Goal: Task Accomplishment & Management: Use online tool/utility

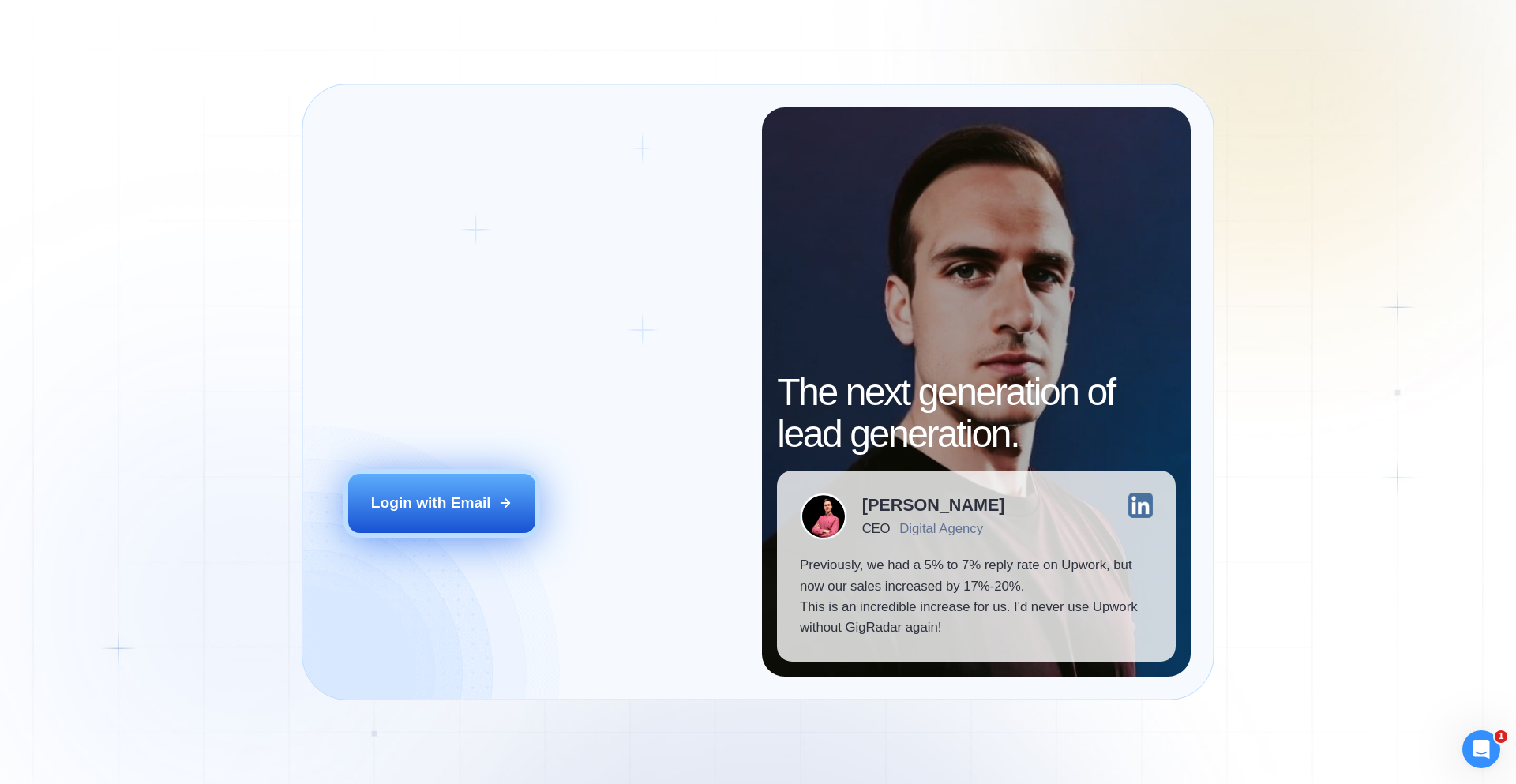
click at [474, 513] on div "Login with Email" at bounding box center [431, 503] width 120 height 20
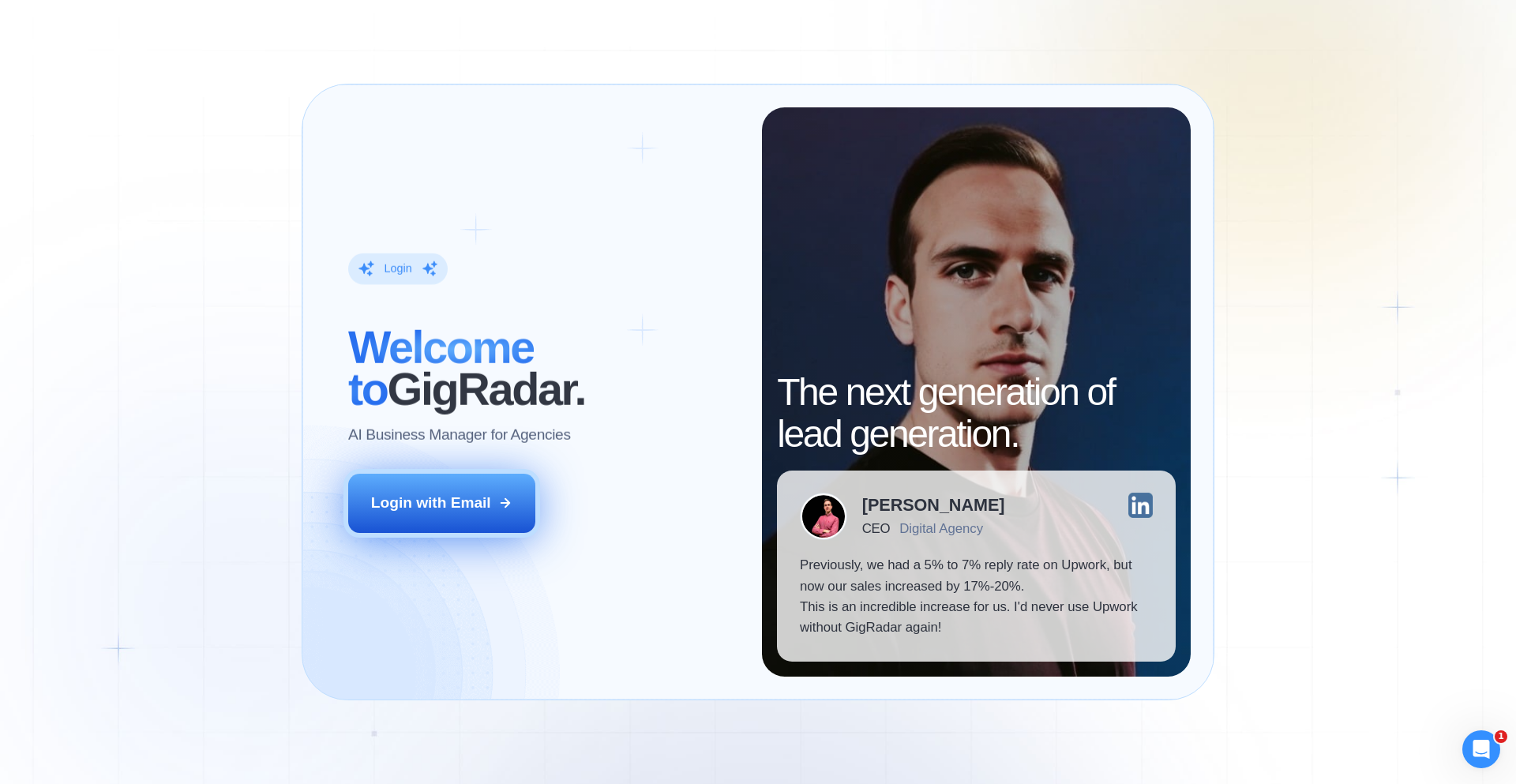
click at [476, 498] on div "Login with Email" at bounding box center [431, 503] width 120 height 20
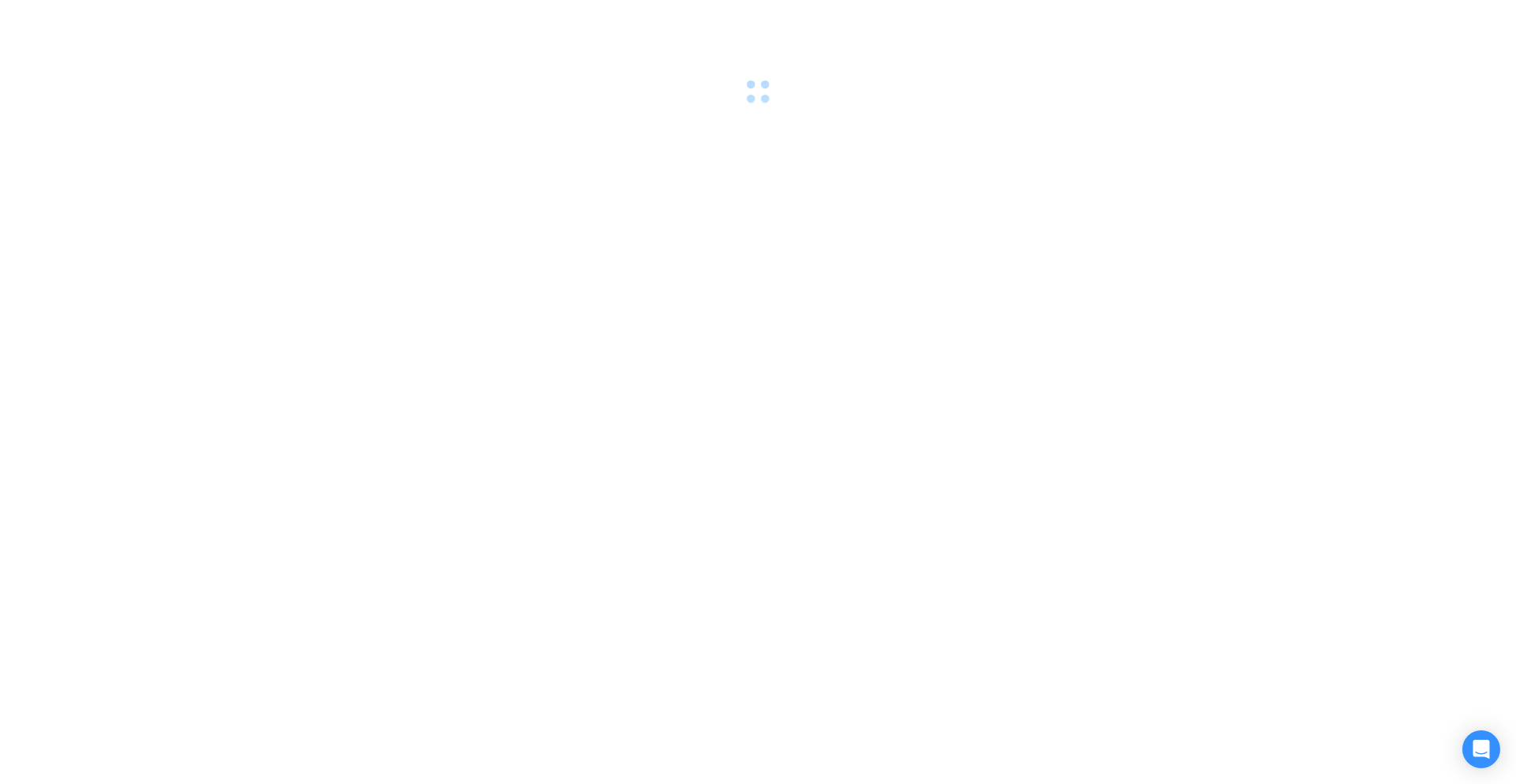
click at [762, 499] on div at bounding box center [758, 392] width 1516 height 784
click at [383, 228] on div at bounding box center [758, 392] width 1516 height 784
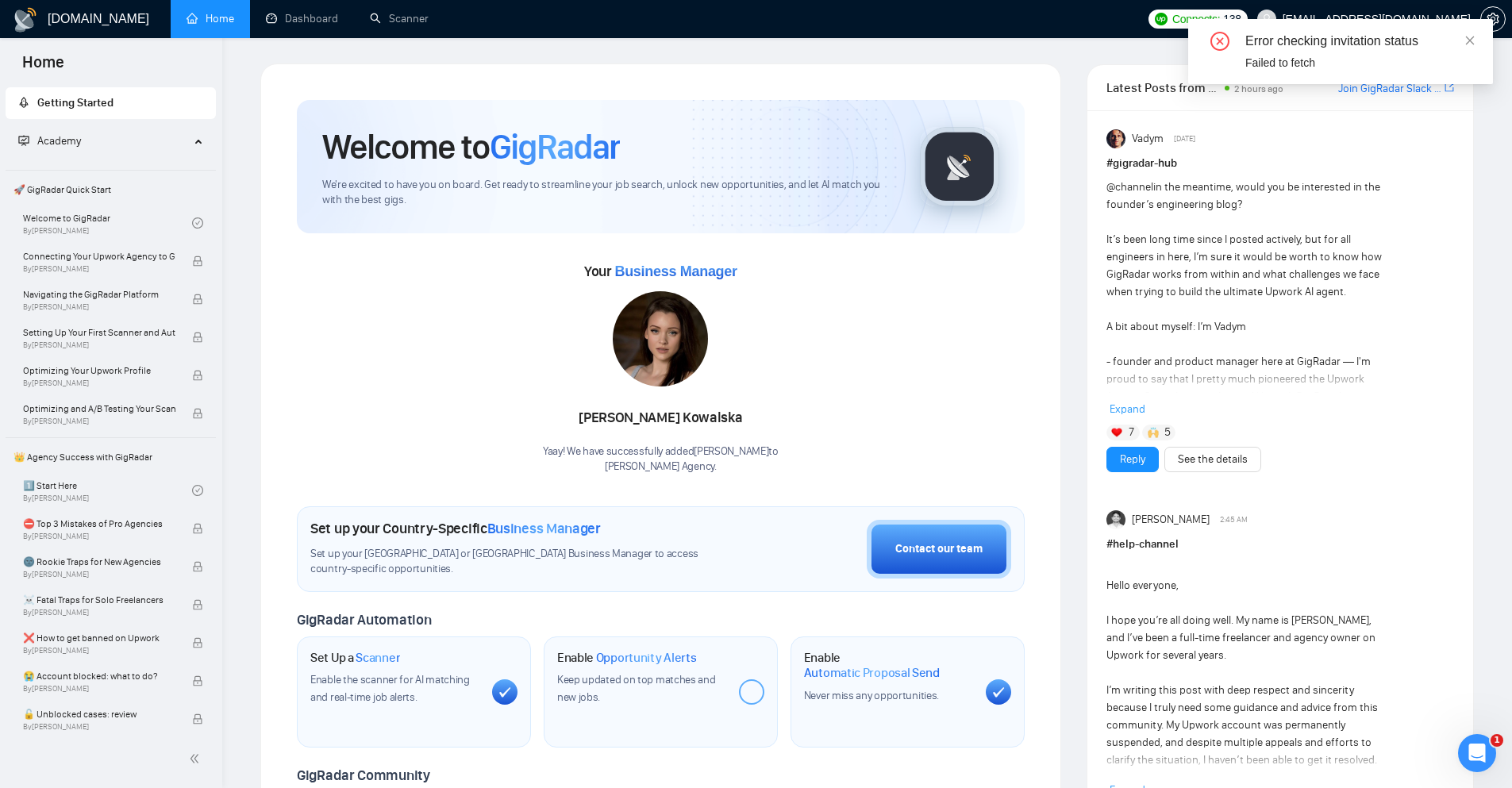
click at [766, 316] on div "[PERSON_NAME] Yaay! We have successfully added [PERSON_NAME] to [PERSON_NAME] A…" at bounding box center [660, 382] width 236 height 182
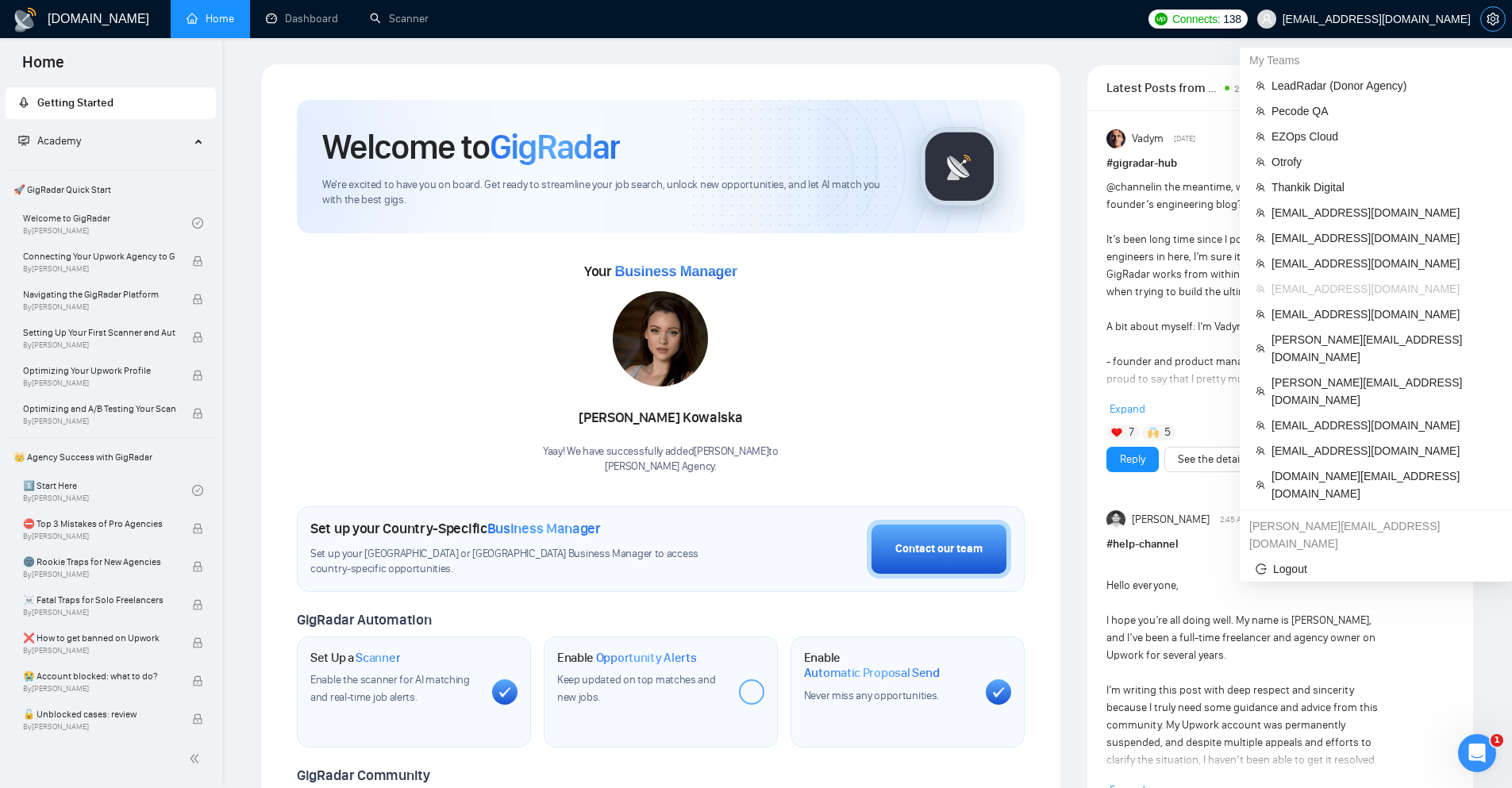
click at [1491, 17] on icon "setting" at bounding box center [1492, 19] width 13 height 13
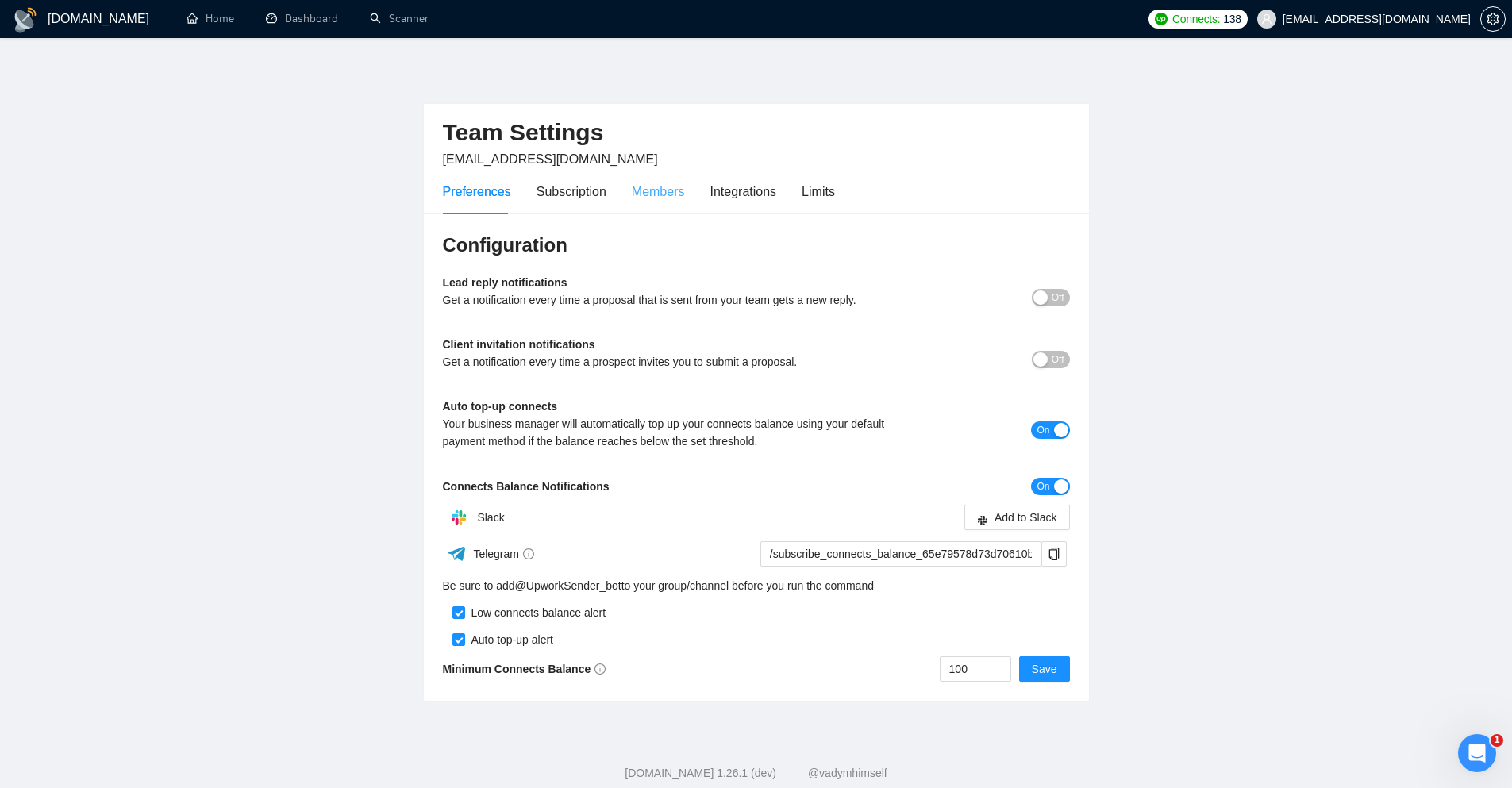
click at [671, 207] on div "Members" at bounding box center [658, 192] width 53 height 45
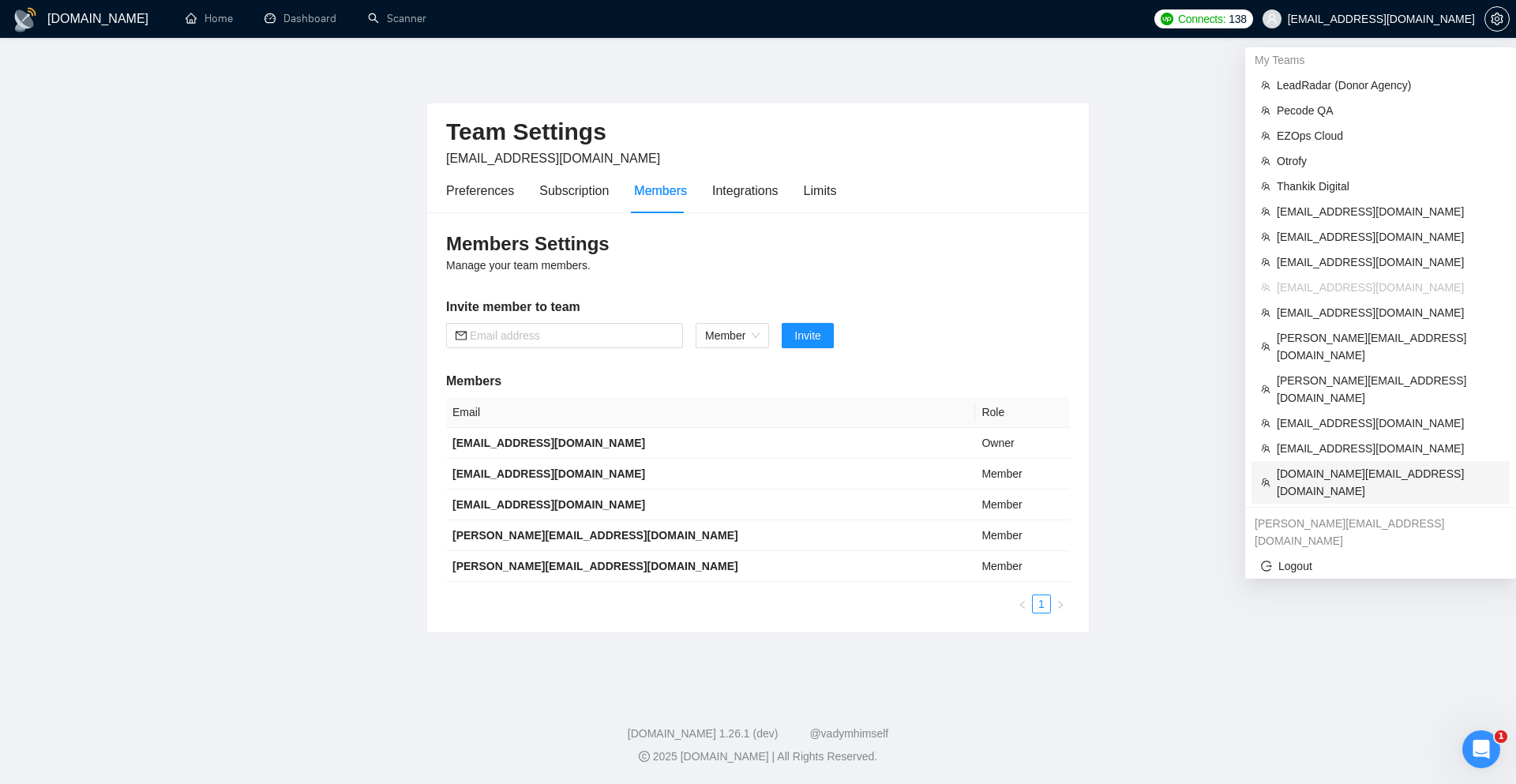
click at [1333, 465] on span "mominmaz.uk@gmail.com" at bounding box center [1387, 482] width 223 height 35
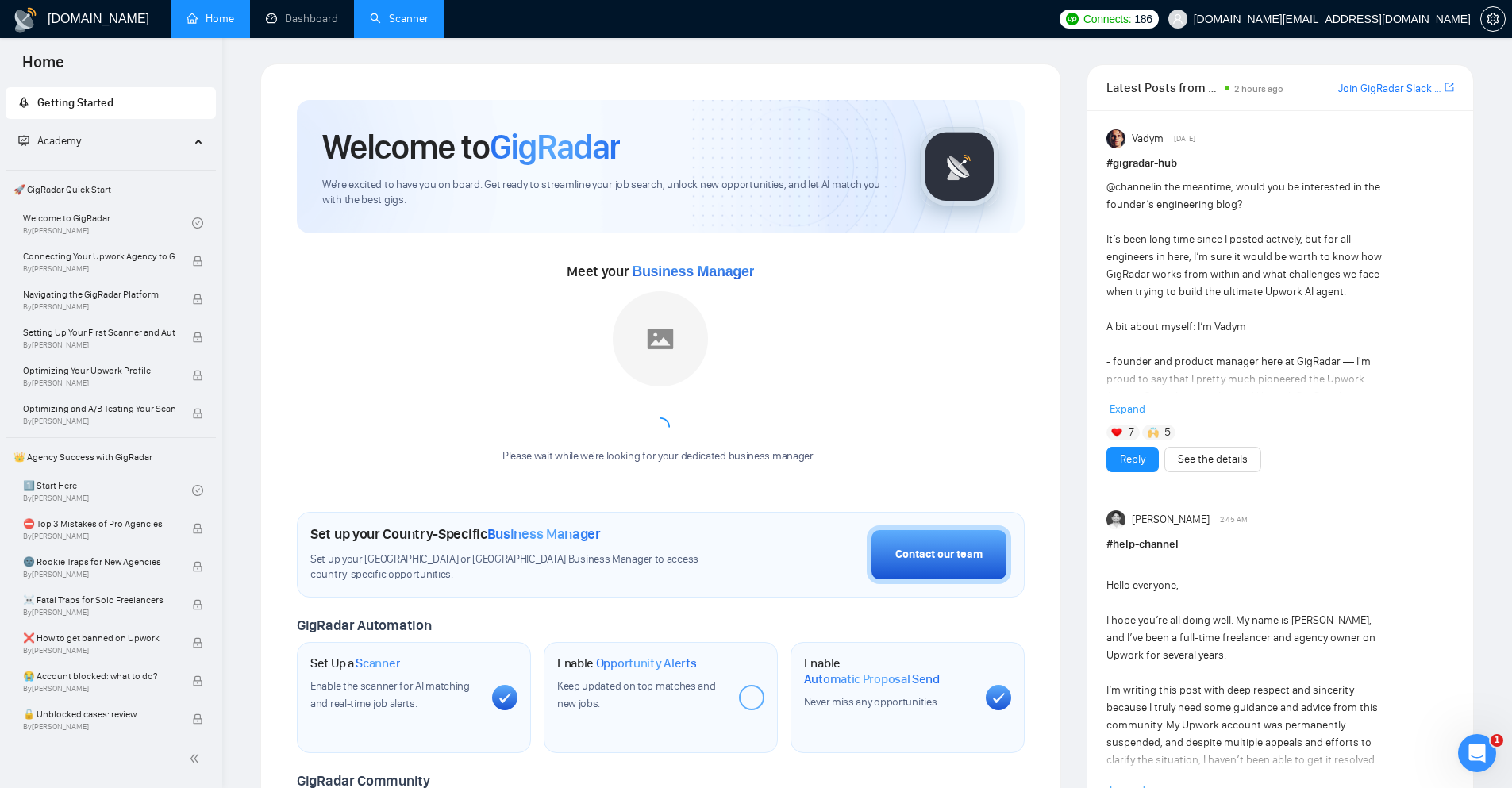
click at [370, 13] on link "Scanner" at bounding box center [400, 19] width 59 height 14
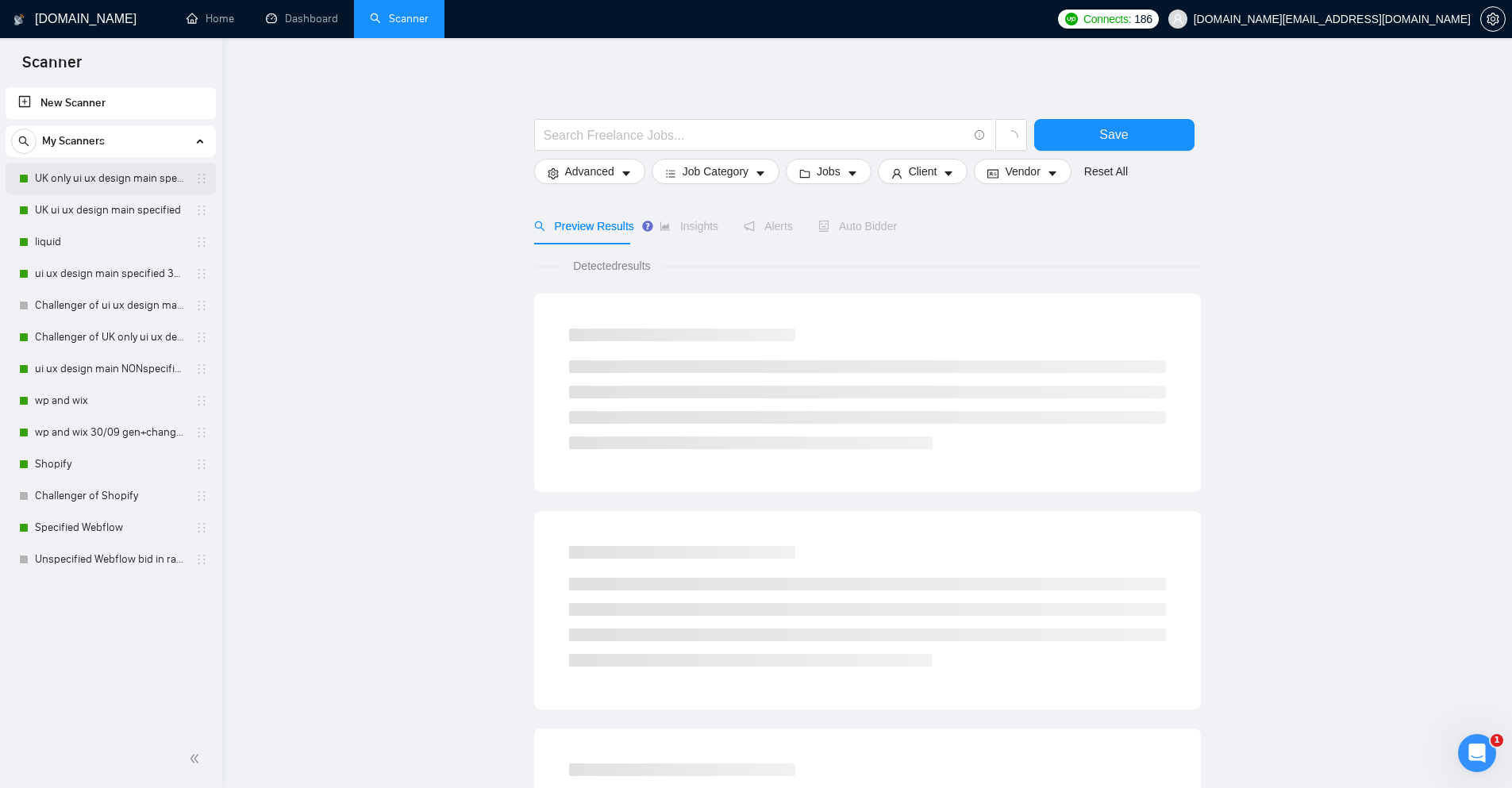
click at [119, 178] on link "UK only ui ux design main specified" at bounding box center [111, 178] width 151 height 31
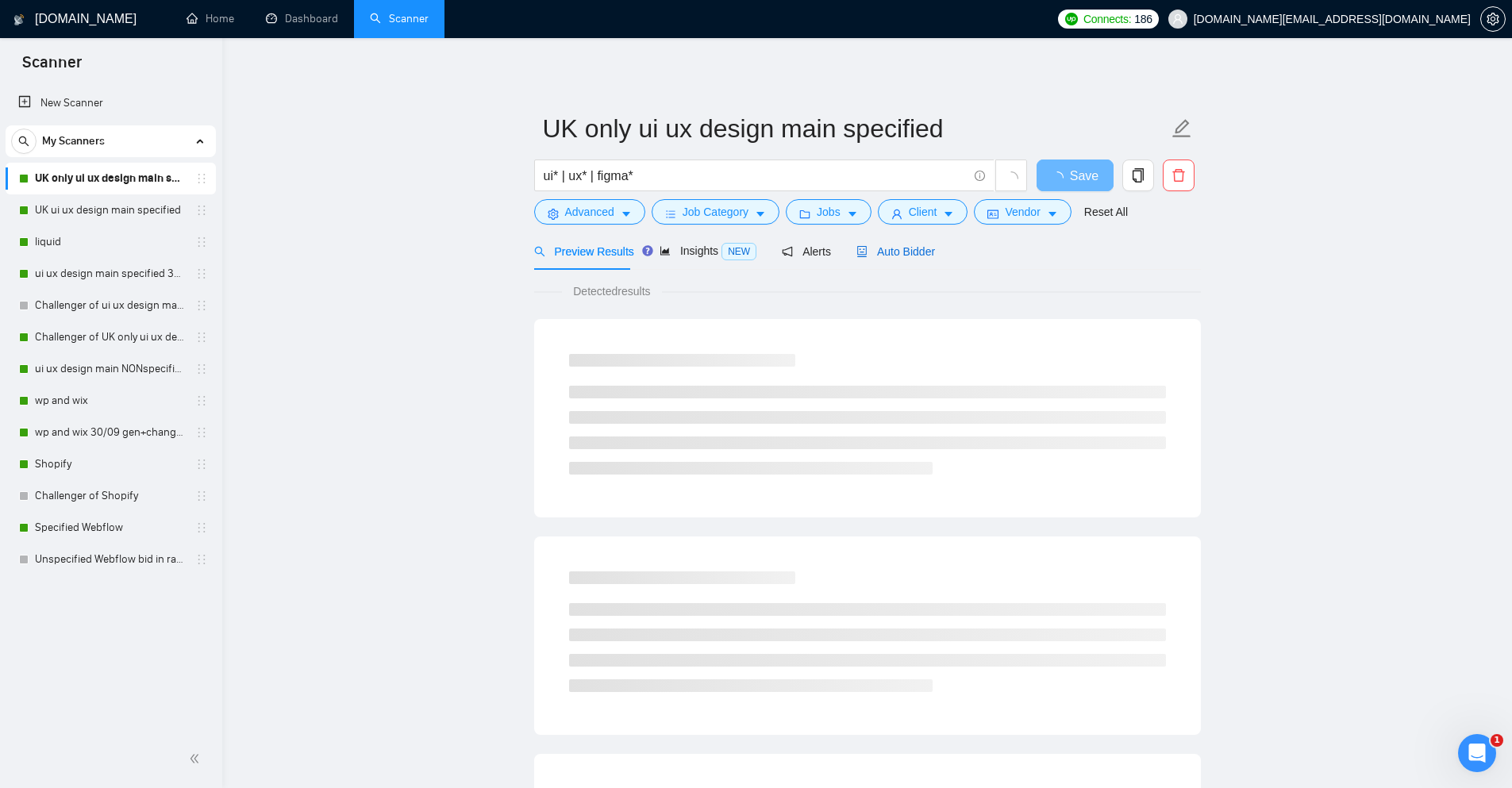
click at [865, 256] on span "Auto Bidder" at bounding box center [895, 251] width 78 height 13
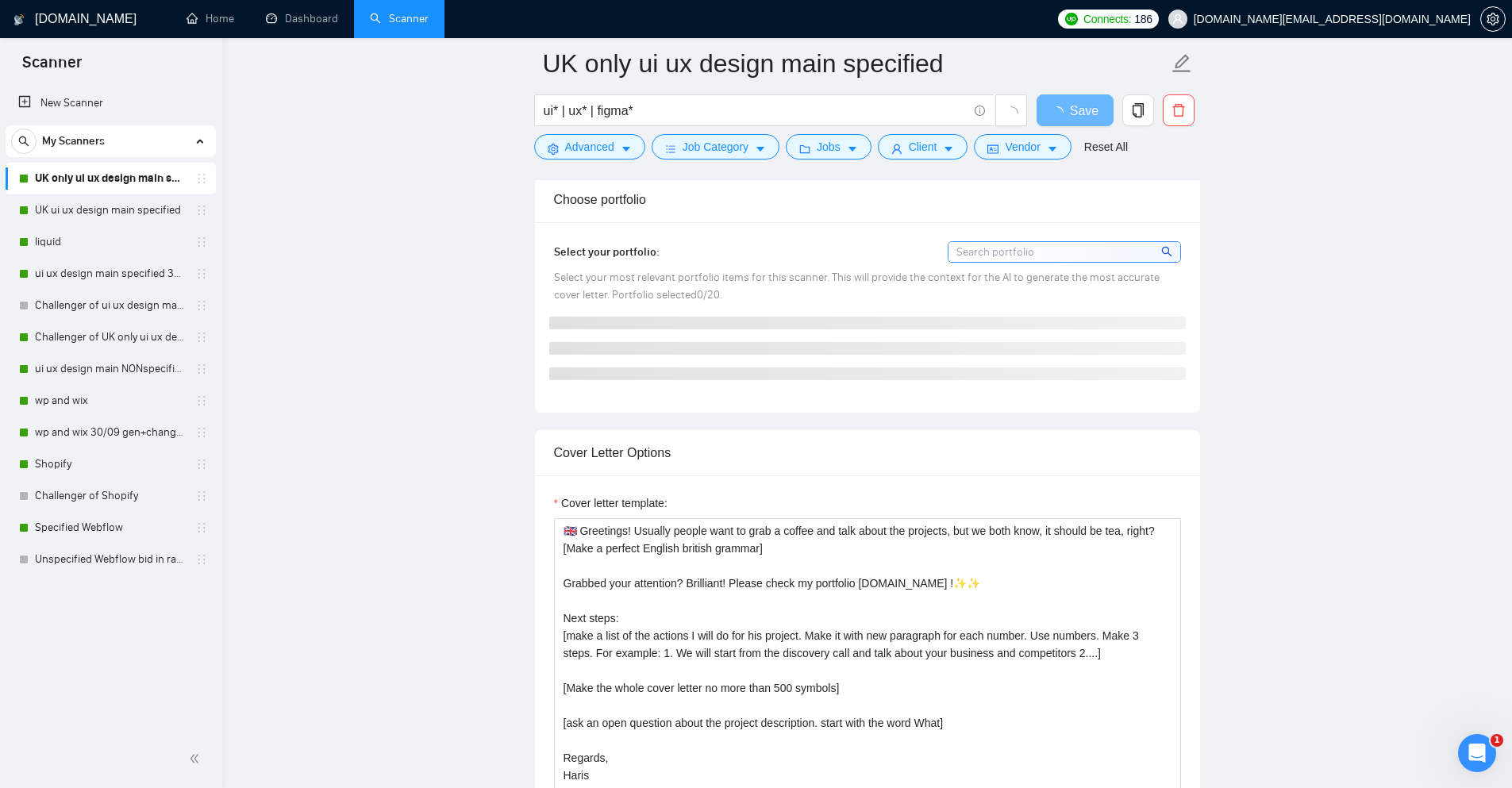
scroll to position [1507, 0]
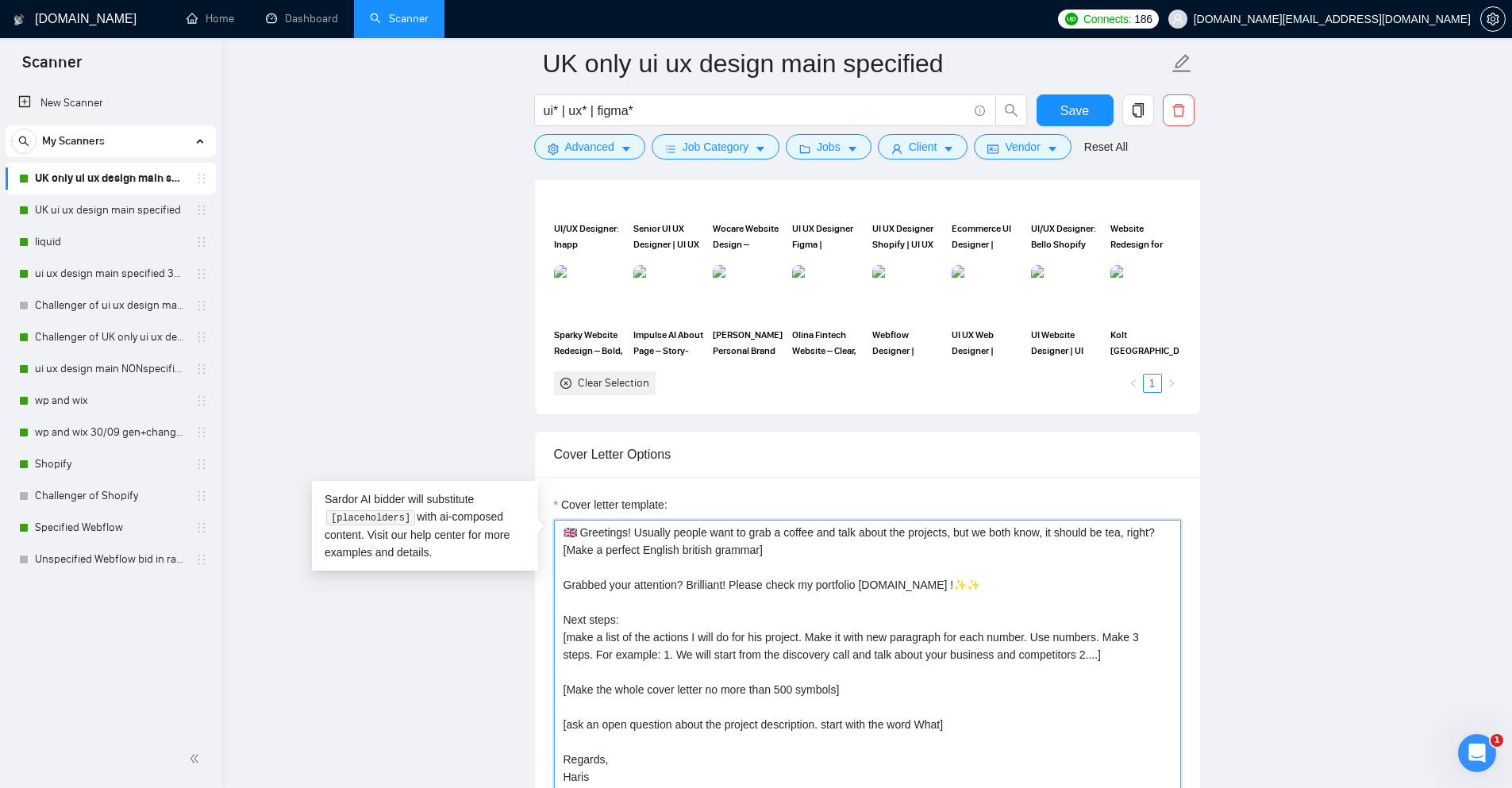
drag, startPoint x: 808, startPoint y: 395, endPoint x: 521, endPoint y: 358, distance: 289.4
click at [521, 358] on main "UK only ui ux design main specified ui* | ux* | figma* Save Advanced Job Catego…" at bounding box center [867, 708] width 1239 height 4304
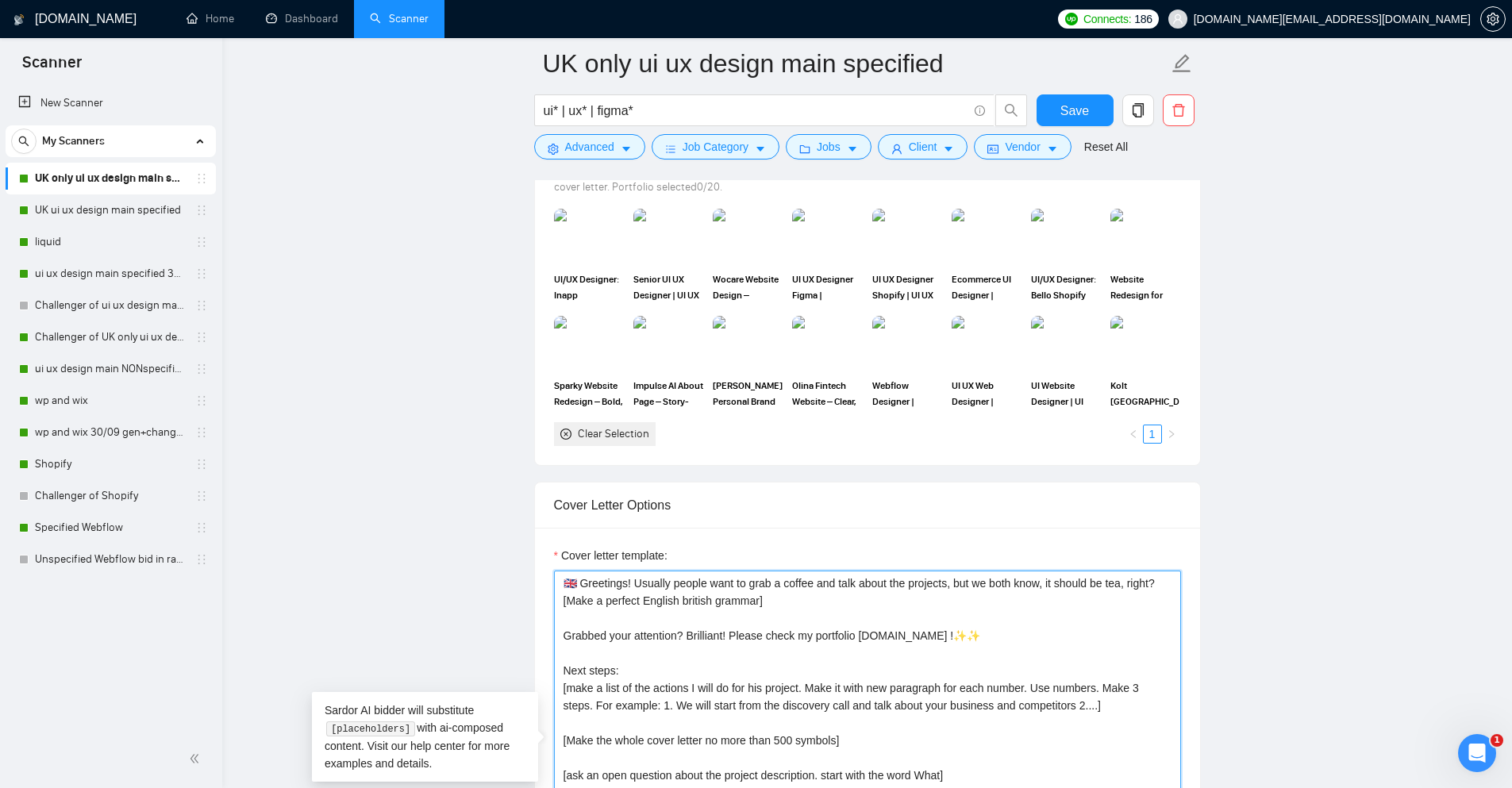
scroll to position [1666, 0]
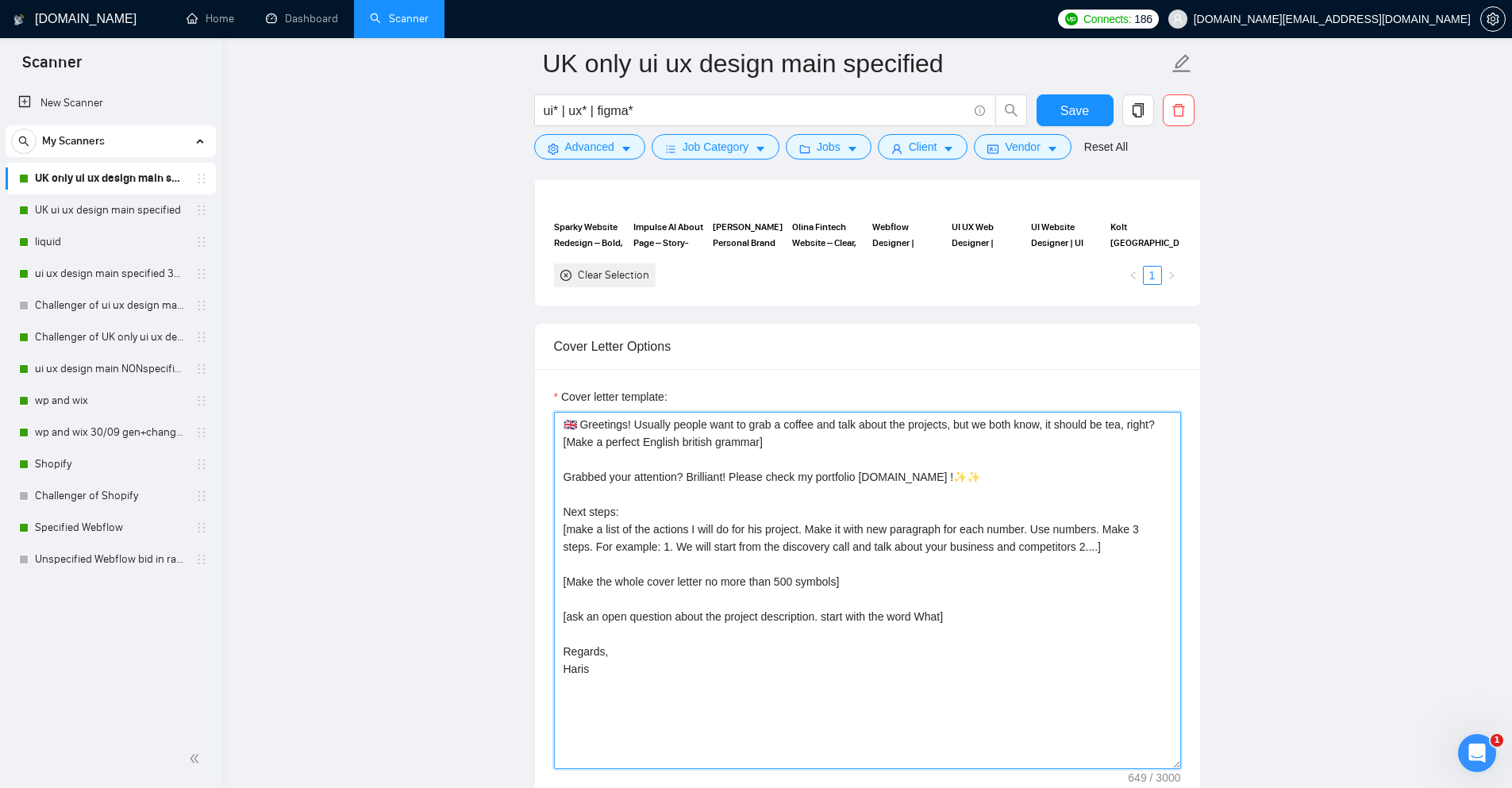
click at [843, 458] on textarea "🇬🇧 Greetings! Usually people want to grab a coffee and talk about the projects,…" at bounding box center [868, 590] width 627 height 357
drag, startPoint x: 965, startPoint y: 426, endPoint x: 1169, endPoint y: 441, distance: 204.6
click at [1168, 441] on textarea "🇬🇧 Greetings! Usually people want to grab a coffee and talk about the projects,…" at bounding box center [868, 590] width 627 height 357
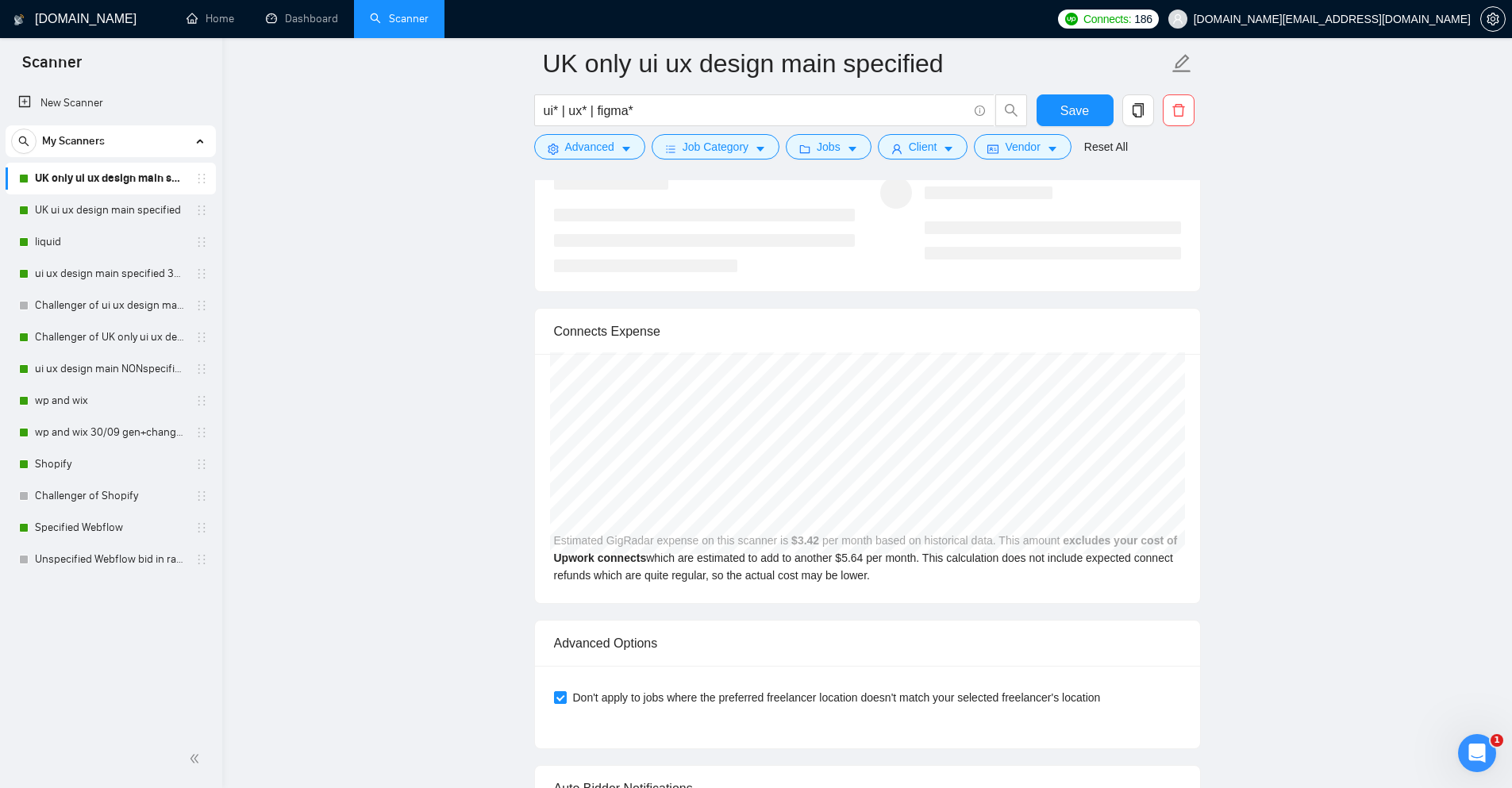
scroll to position [2689, 0]
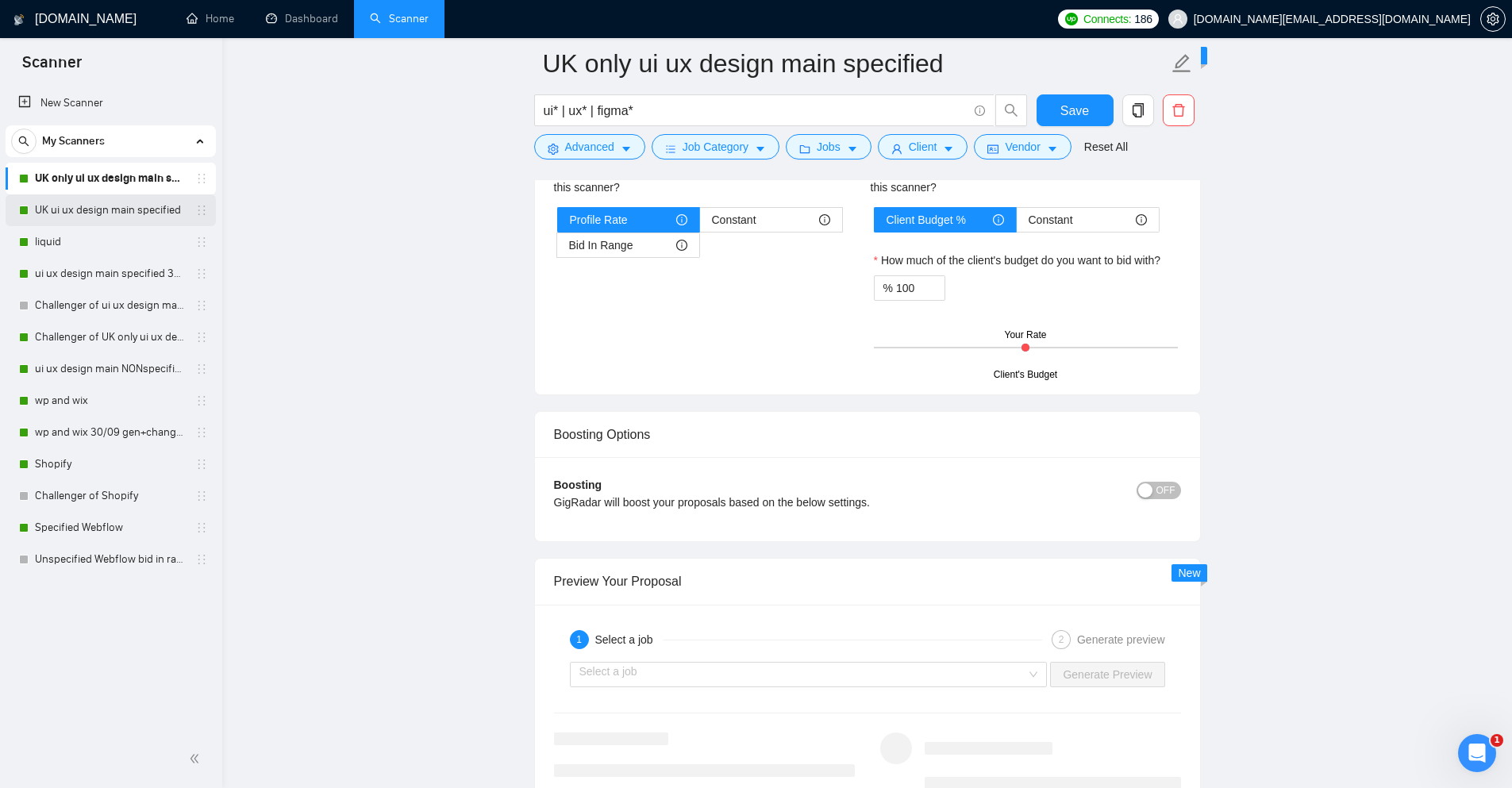
click at [92, 207] on link "UK ui ux design main specified" at bounding box center [111, 210] width 151 height 31
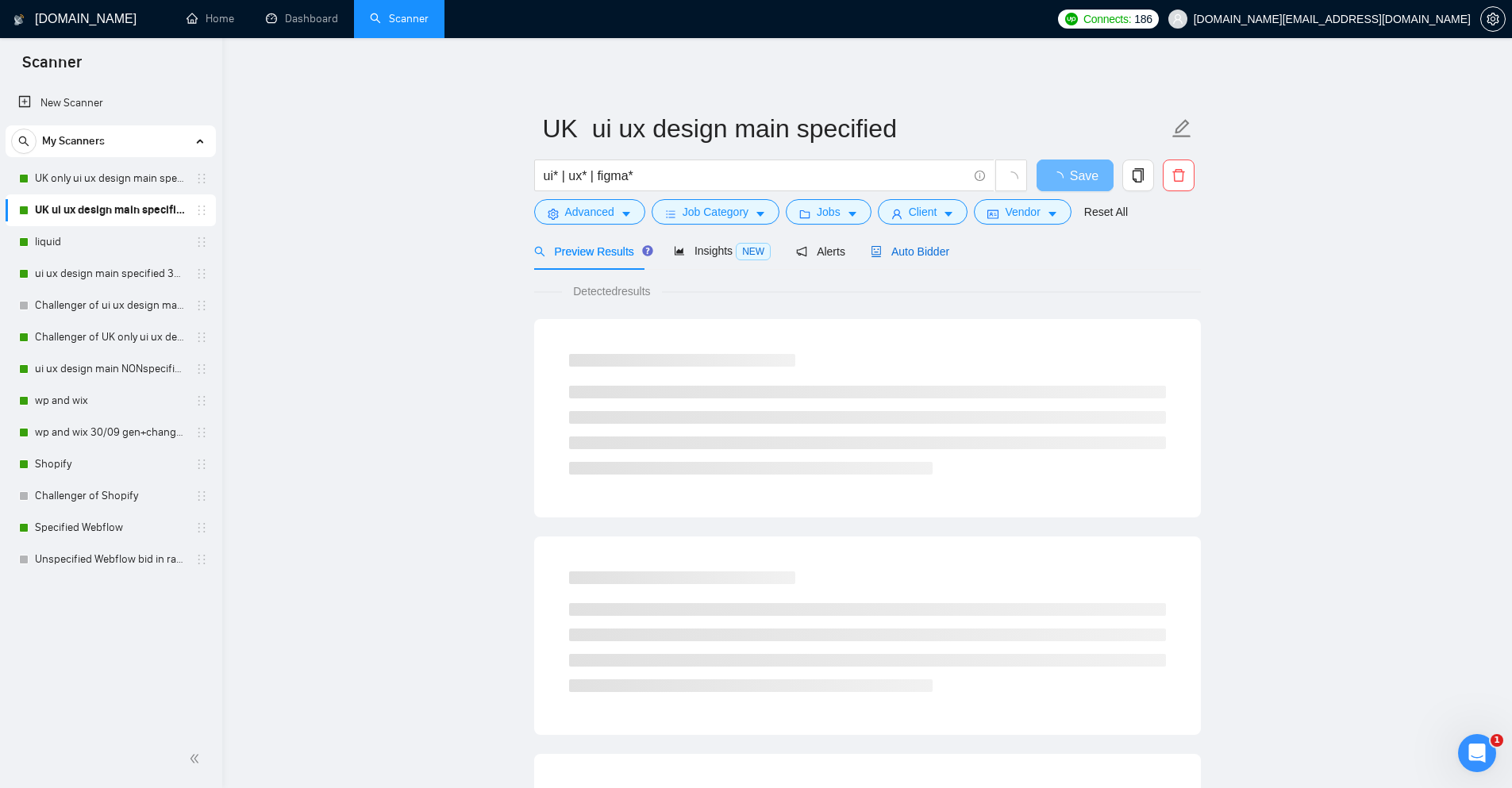
click at [939, 247] on span "Auto Bidder" at bounding box center [910, 251] width 78 height 13
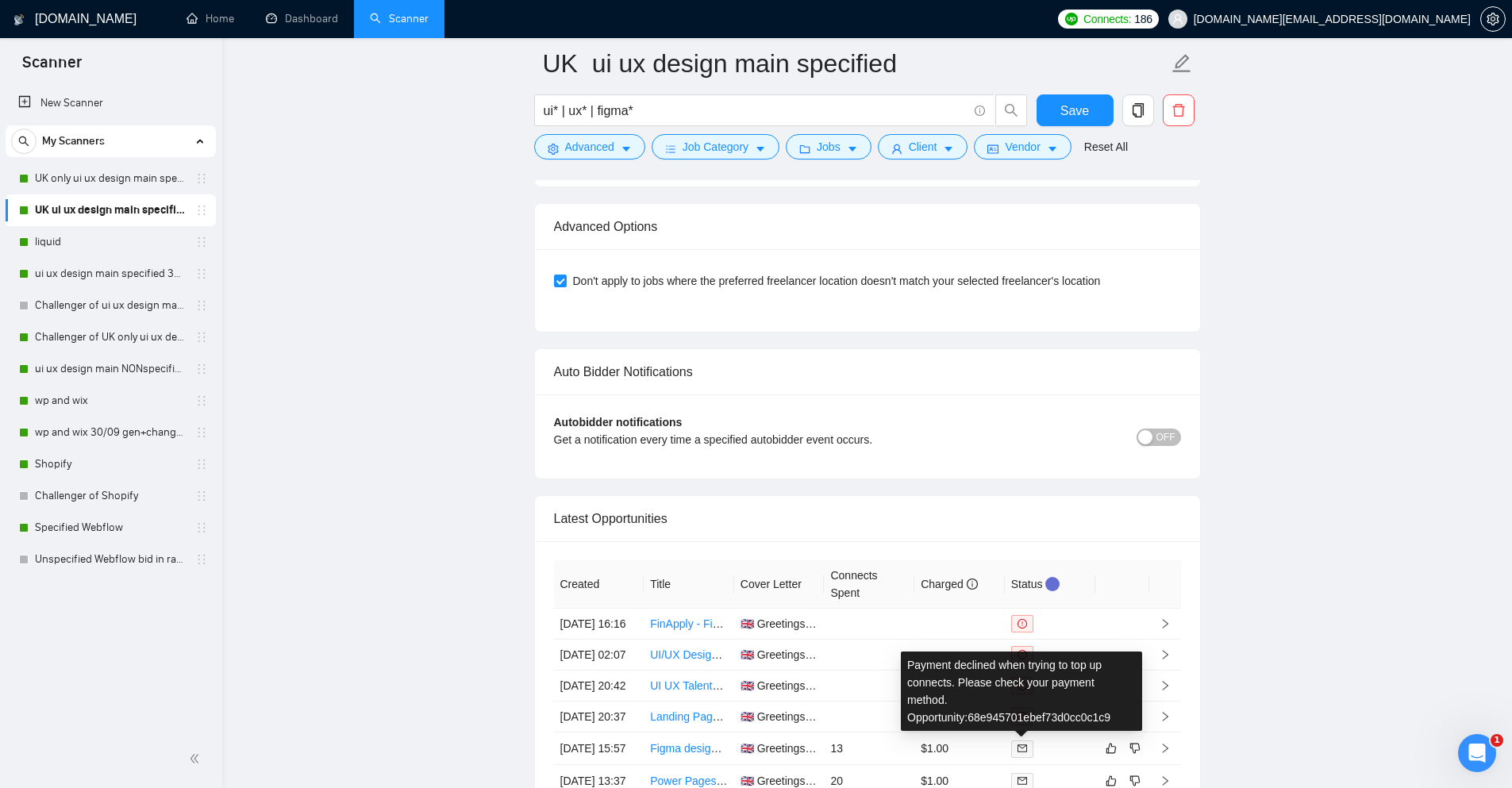
scroll to position [3581, 0]
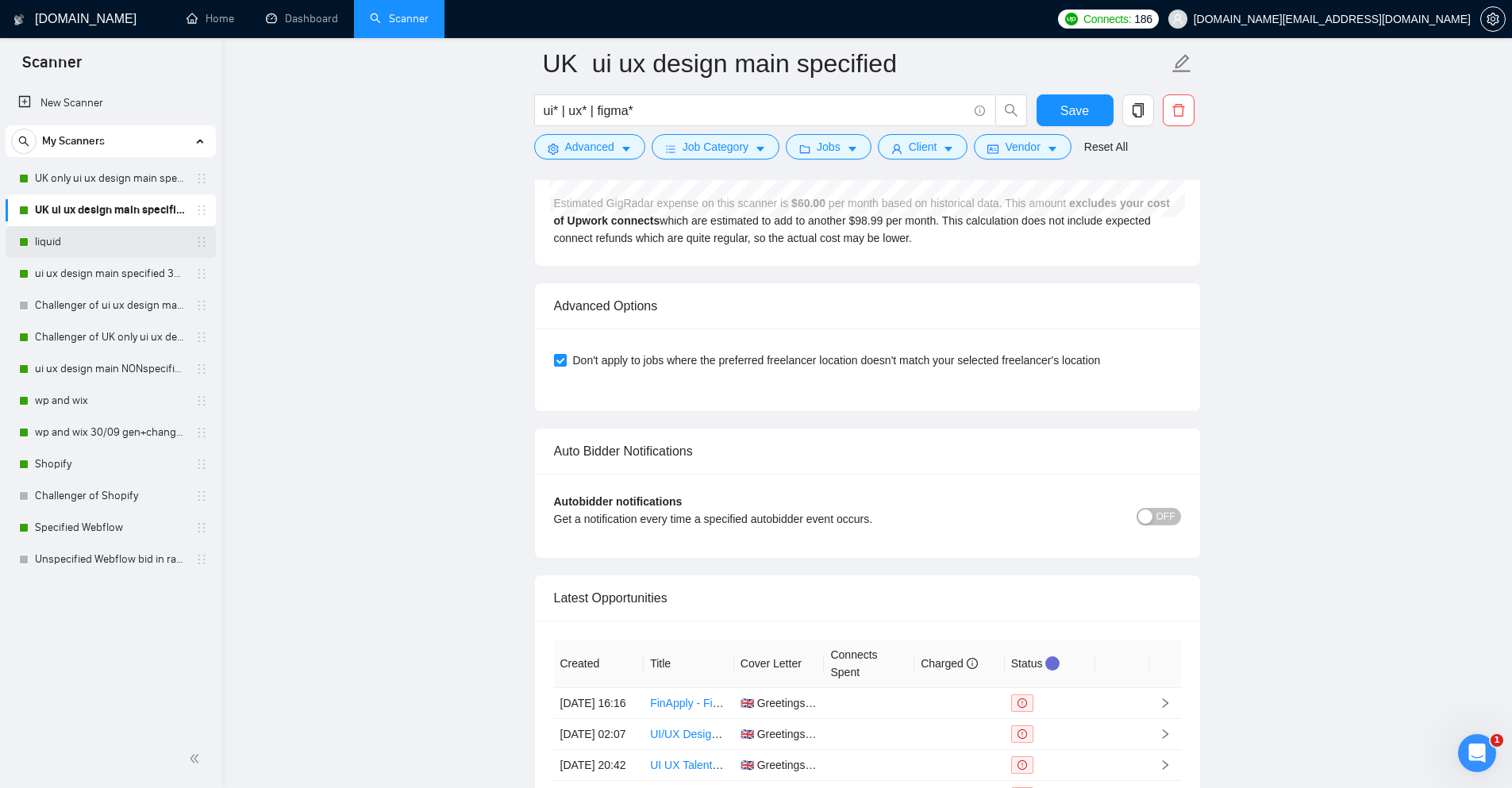
click at [103, 234] on link "liquid" at bounding box center [111, 242] width 151 height 31
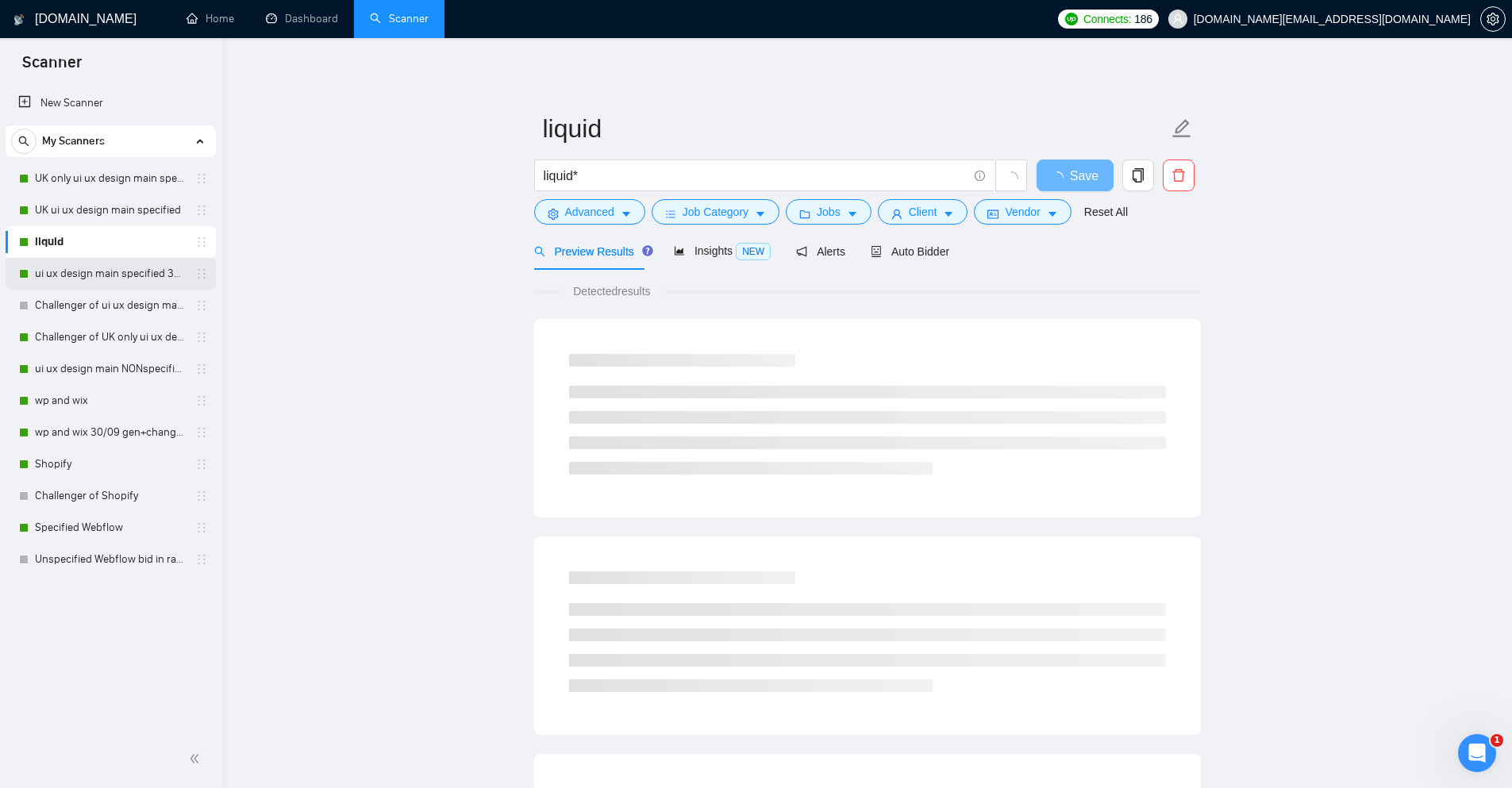
click at [110, 280] on link "ui ux design main specified 30/09 other end" at bounding box center [111, 273] width 151 height 31
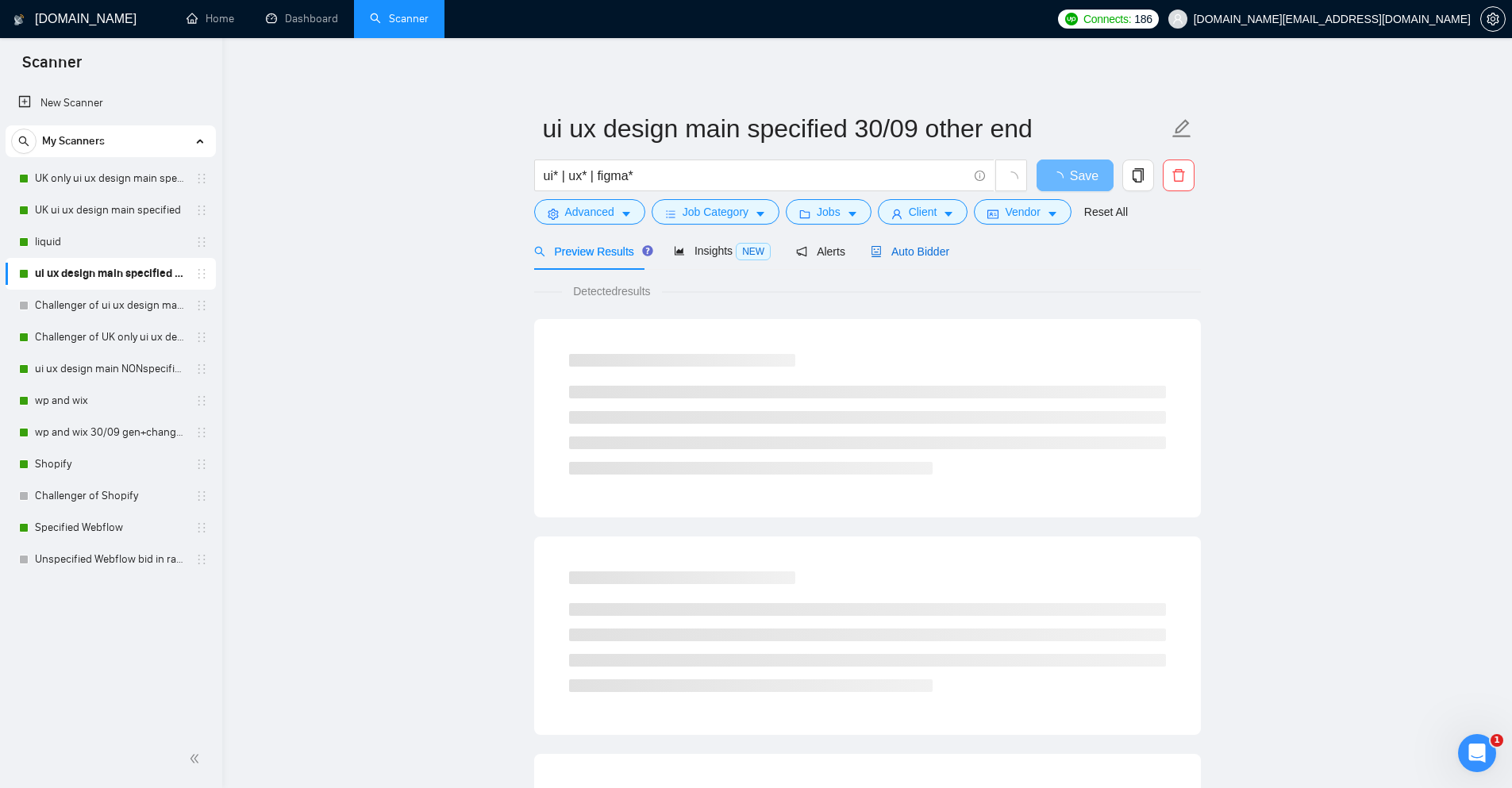
click at [920, 256] on span "Auto Bidder" at bounding box center [910, 251] width 78 height 13
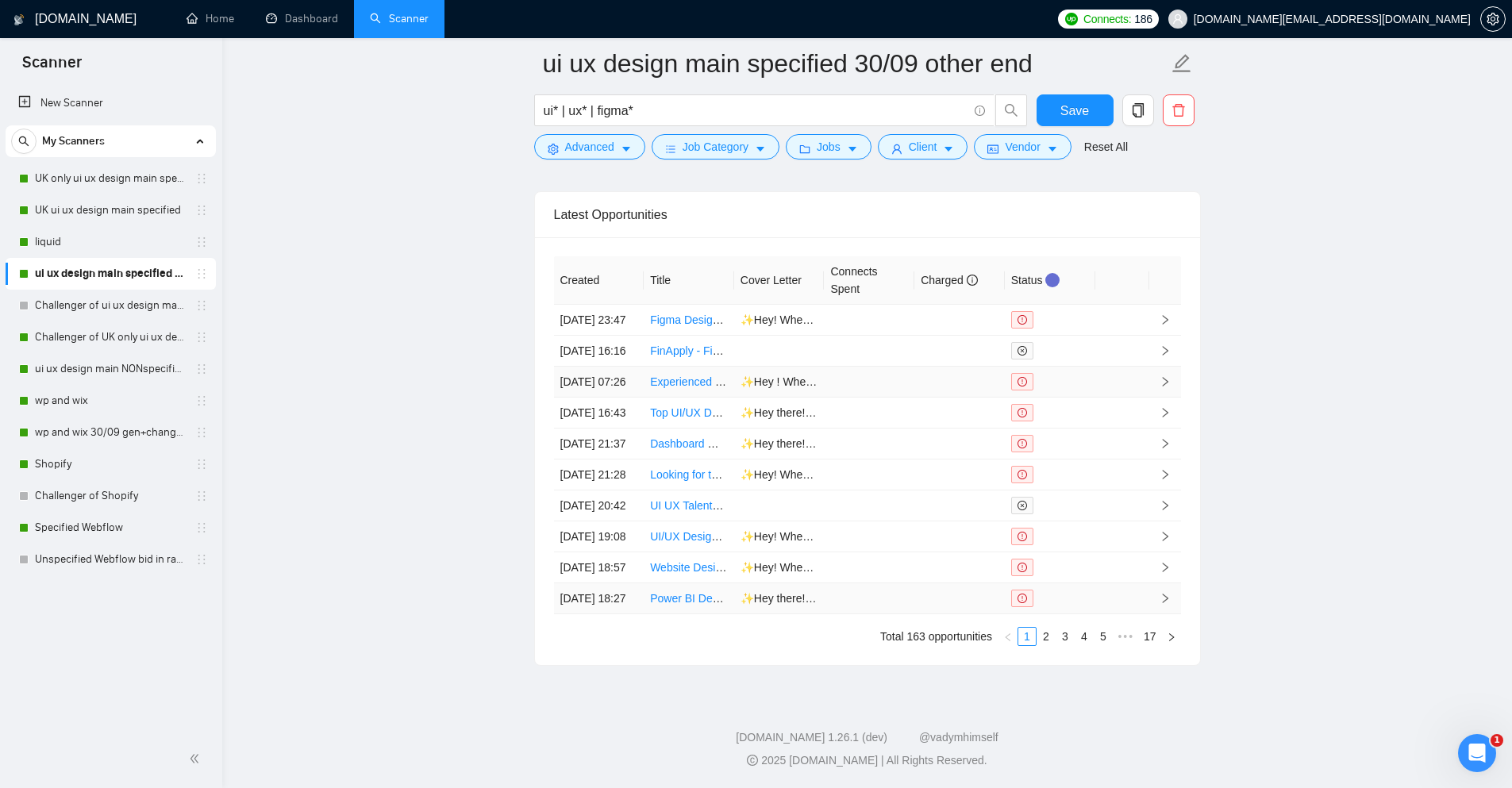
scroll to position [4138, 0]
click at [1076, 629] on link "4" at bounding box center [1084, 636] width 18 height 18
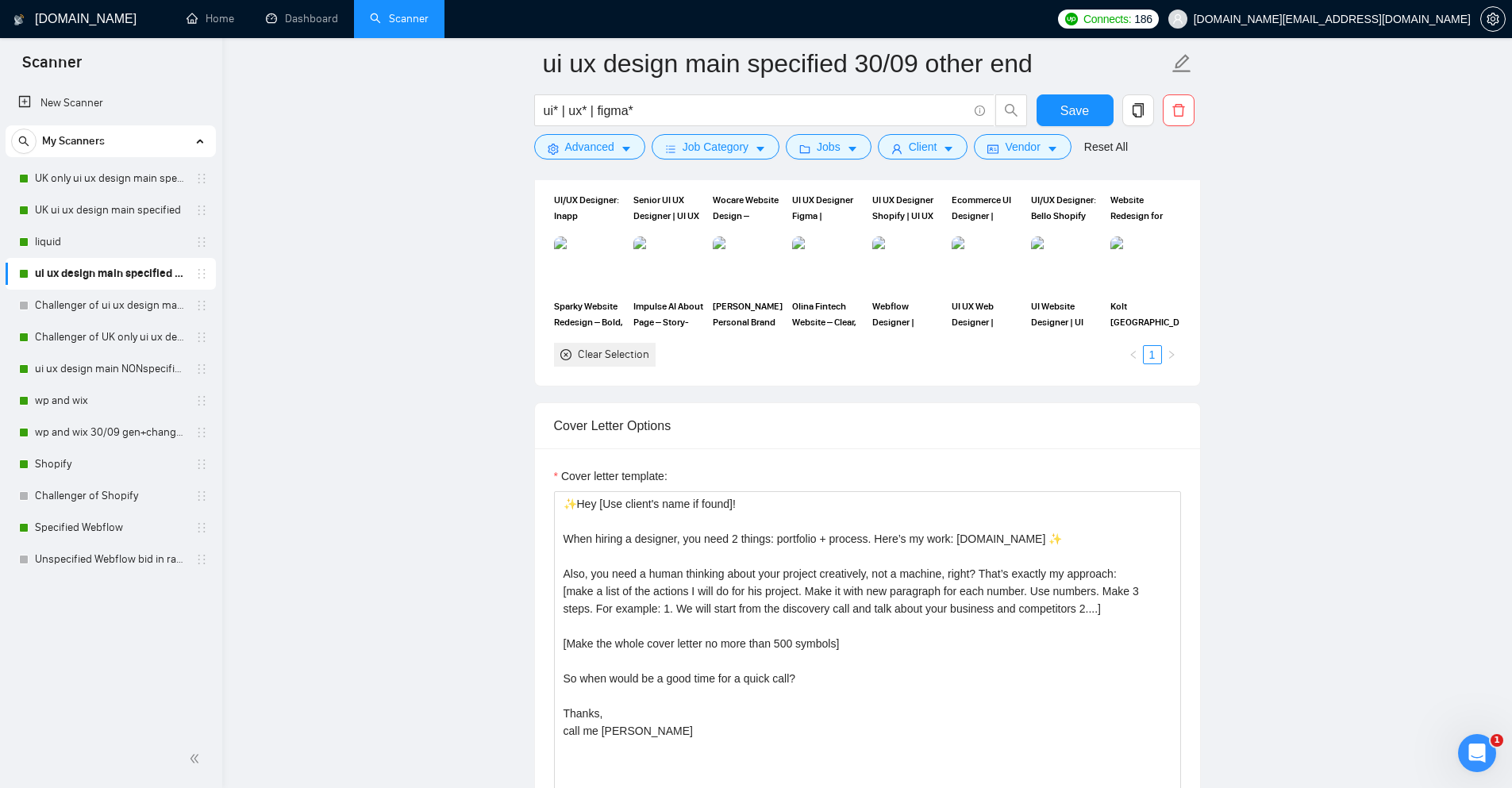
scroll to position [1507, 0]
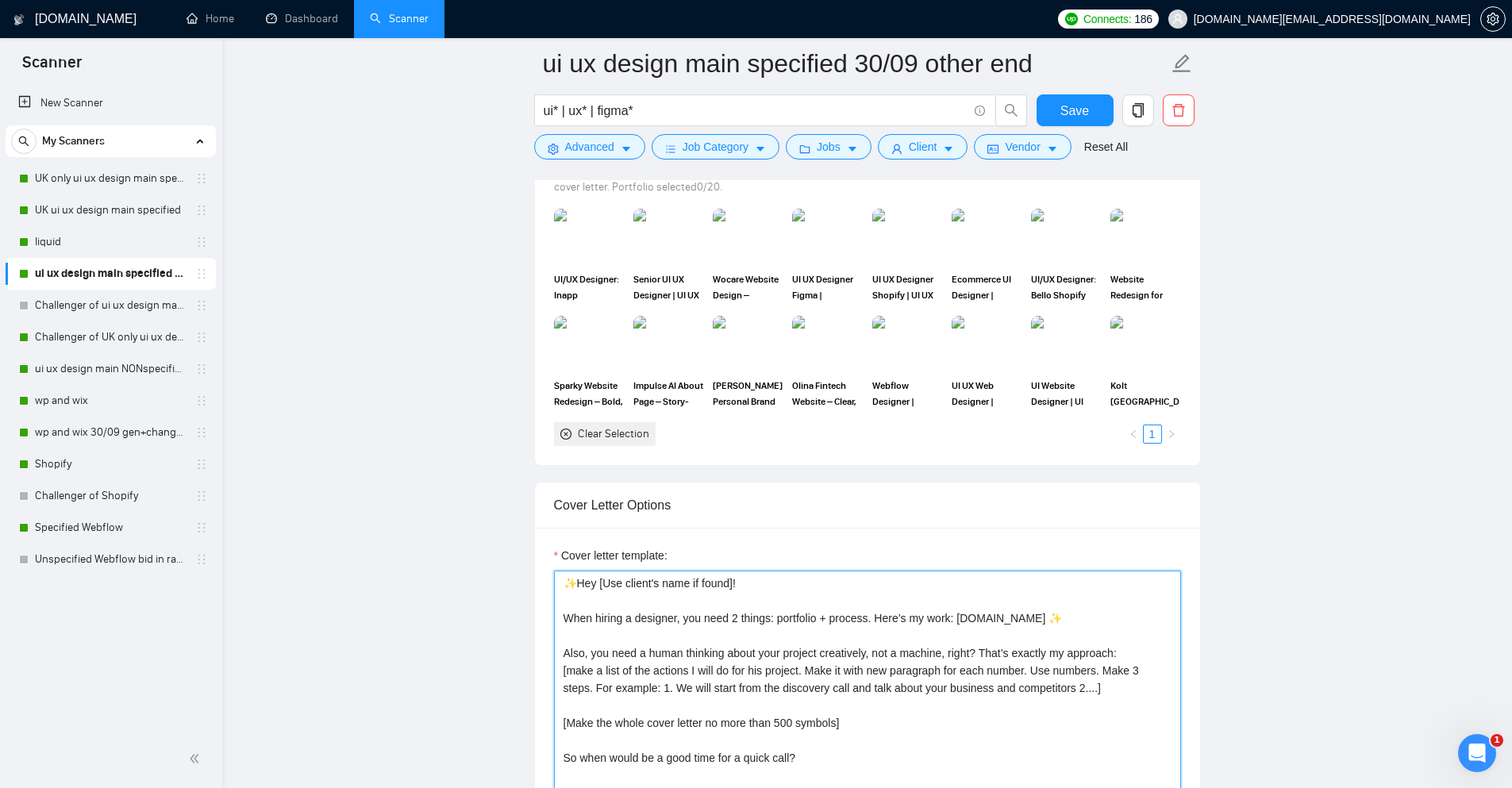
click at [563, 616] on textarea "✨Hey [Use client's name if found]! When hiring a designer, you need 2 things: p…" at bounding box center [868, 749] width 627 height 357
drag, startPoint x: 563, startPoint y: 616, endPoint x: 886, endPoint y: 611, distance: 323.0
click at [876, 610] on textarea "✨Hey [Use client's name if found]! When hiring a designer, you need 2 things: p…" at bounding box center [868, 749] width 627 height 357
click at [866, 621] on textarea "✨Hey [Use client's name if found]! When hiring a designer, you need 2 things: p…" at bounding box center [868, 749] width 627 height 357
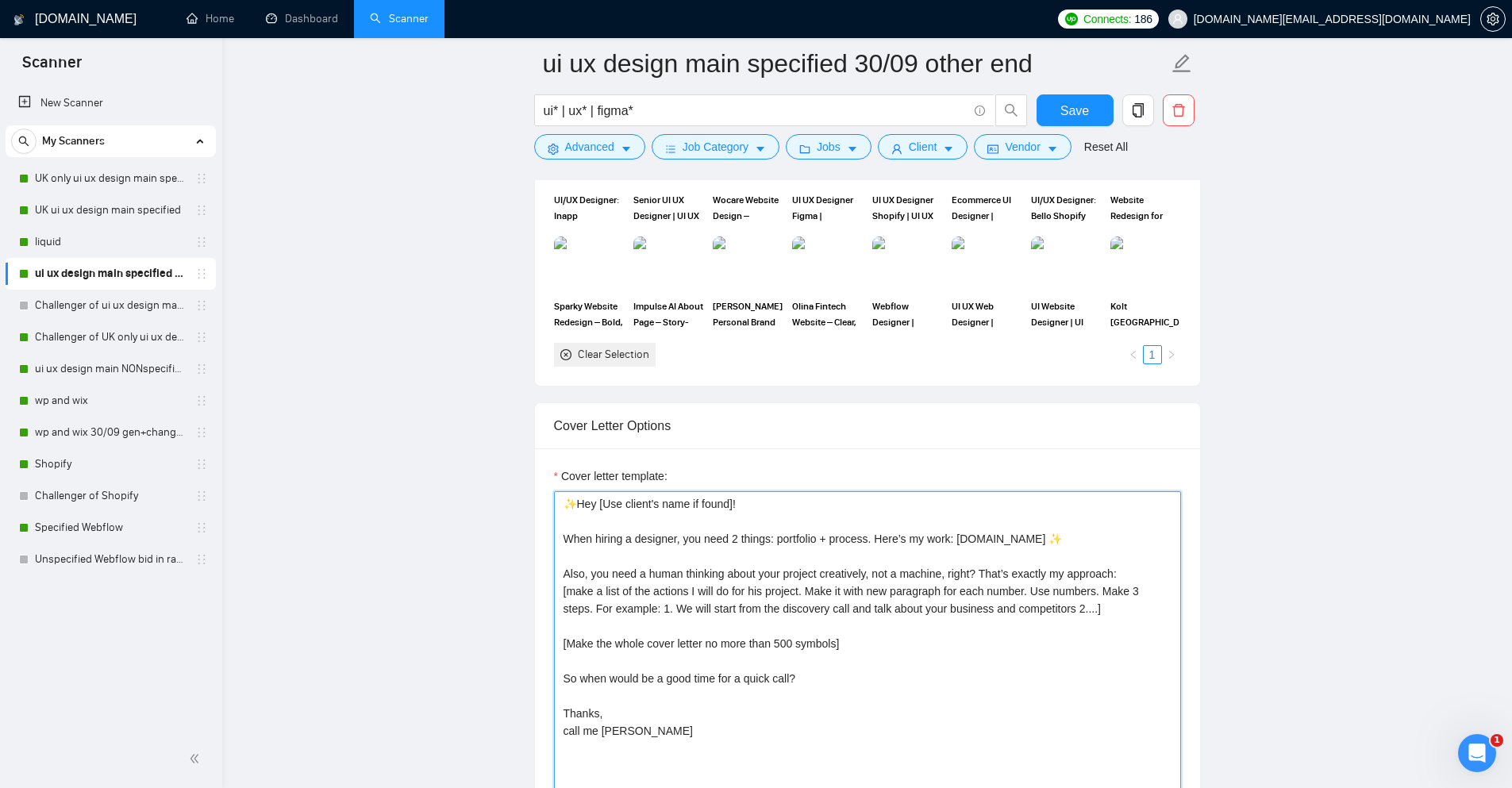
click at [580, 533] on textarea "✨Hey [Use client's name if found]! When hiring a designer, you need 2 things: p…" at bounding box center [868, 670] width 627 height 357
drag, startPoint x: 580, startPoint y: 533, endPoint x: 992, endPoint y: 546, distance: 412.2
click at [992, 546] on textarea "✨Hey [Use client's name if found]! When hiring a designer, you need 2 things: p…" at bounding box center [868, 670] width 627 height 357
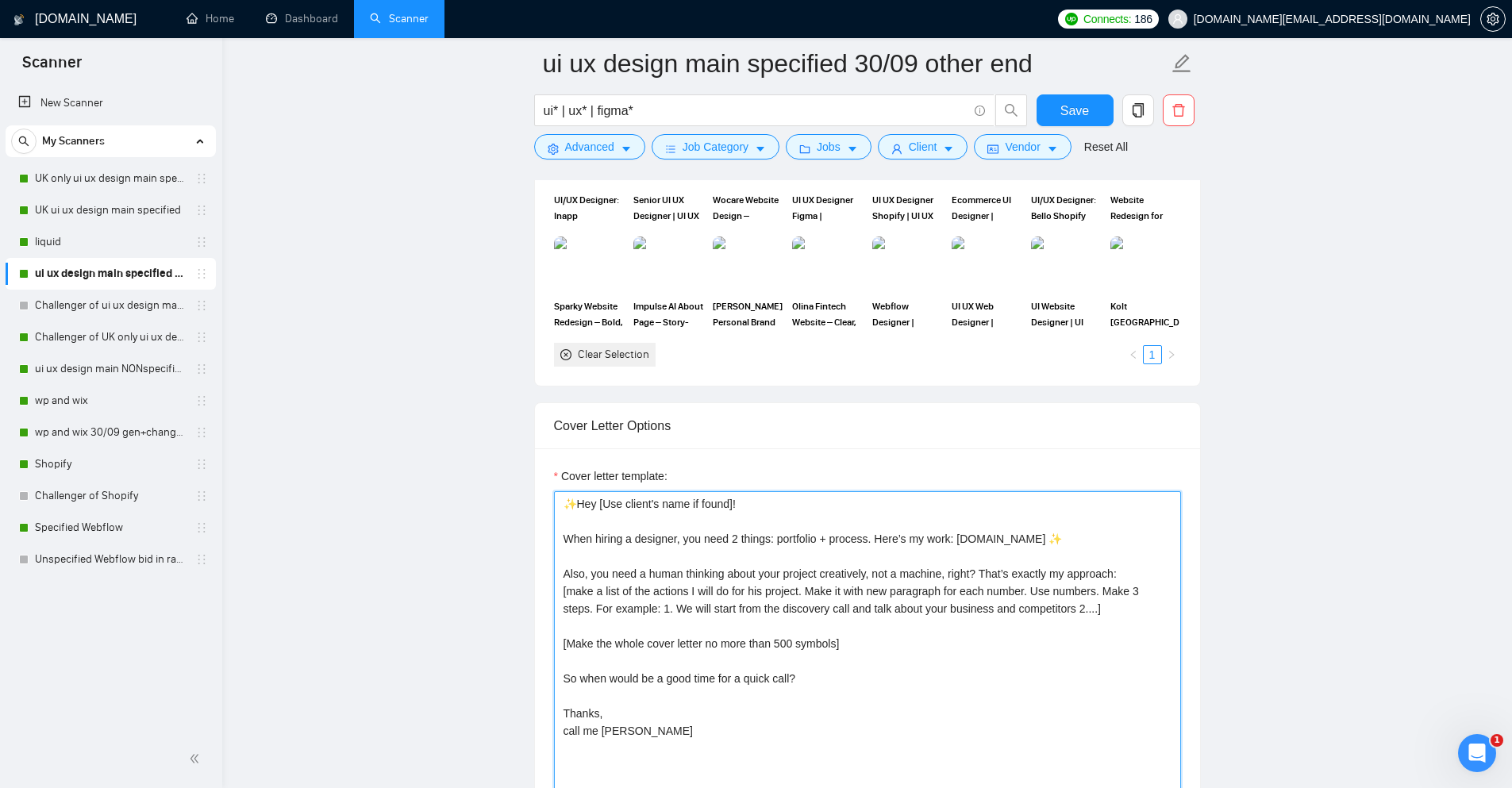
click at [992, 546] on textarea "✨Hey [Use client's name if found]! When hiring a designer, you need 2 things: p…" at bounding box center [868, 670] width 627 height 357
click at [921, 563] on textarea "✨Hey [Use client's name if found]! When hiring a designer, you need 2 things: p…" at bounding box center [868, 670] width 627 height 357
click at [594, 575] on textarea "✨Hey [Use client's name if found]! When hiring a designer, you need 2 things: p…" at bounding box center [868, 670] width 627 height 357
drag, startPoint x: 594, startPoint y: 575, endPoint x: 1120, endPoint y: 576, distance: 526.0
click at [1120, 576] on textarea "✨Hey [Use client's name if found]! When hiring a designer, you need 2 things: p…" at bounding box center [868, 670] width 627 height 357
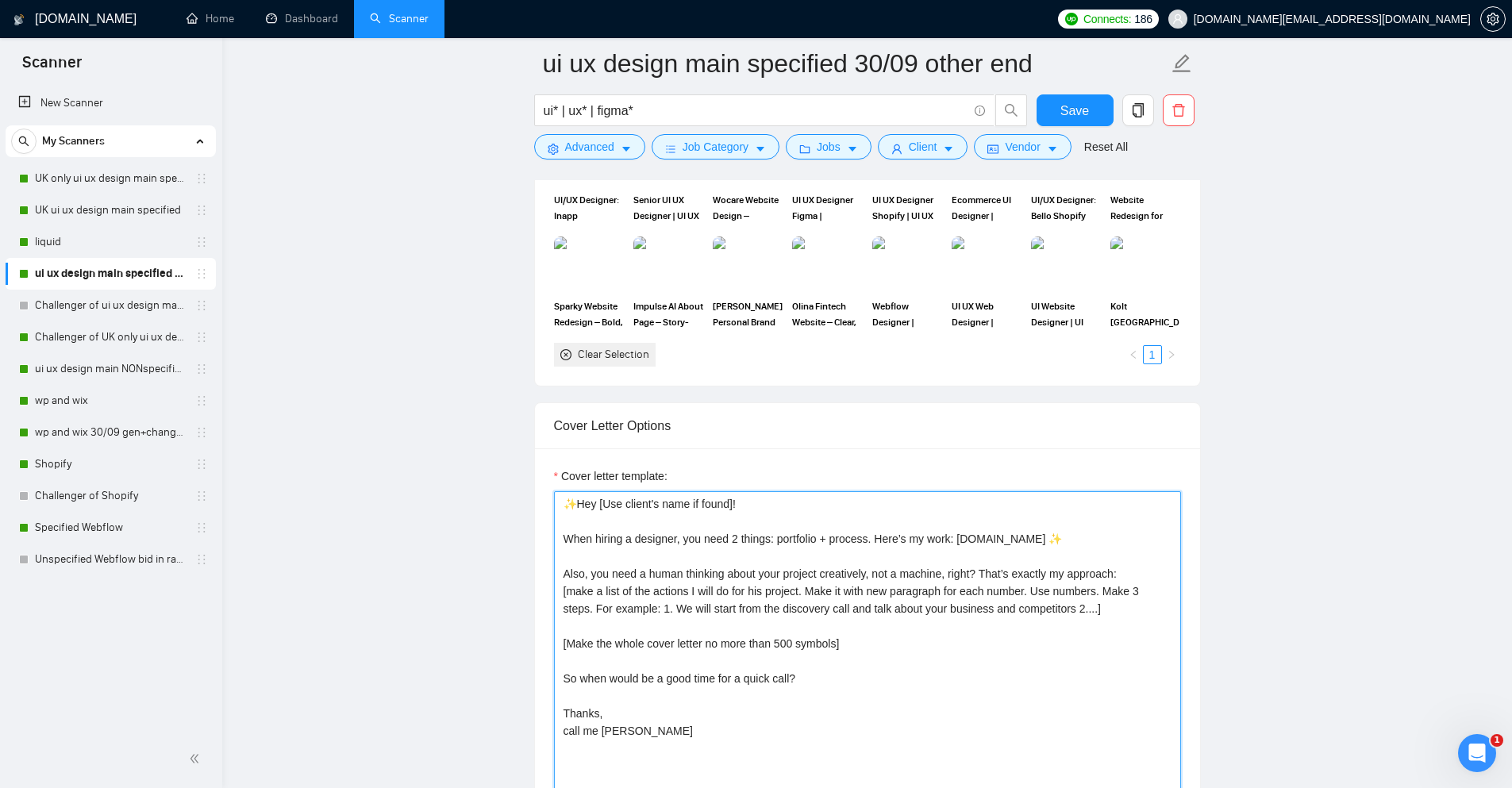
click at [1055, 592] on textarea "✨Hey [Use client's name if found]! When hiring a designer, you need 2 things: p…" at bounding box center [868, 670] width 627 height 357
drag, startPoint x: 804, startPoint y: 589, endPoint x: 1161, endPoint y: 593, distance: 357.0
click at [1161, 593] on textarea "✨Hey [Use client's name if found]! When hiring a designer, you need 2 things: p…" at bounding box center [868, 670] width 627 height 357
click at [1107, 612] on textarea "✨Hey [Use client's name if found]! When hiring a designer, you need 2 things: p…" at bounding box center [868, 670] width 627 height 357
drag, startPoint x: 1106, startPoint y: 616, endPoint x: 591, endPoint y: 570, distance: 517.1
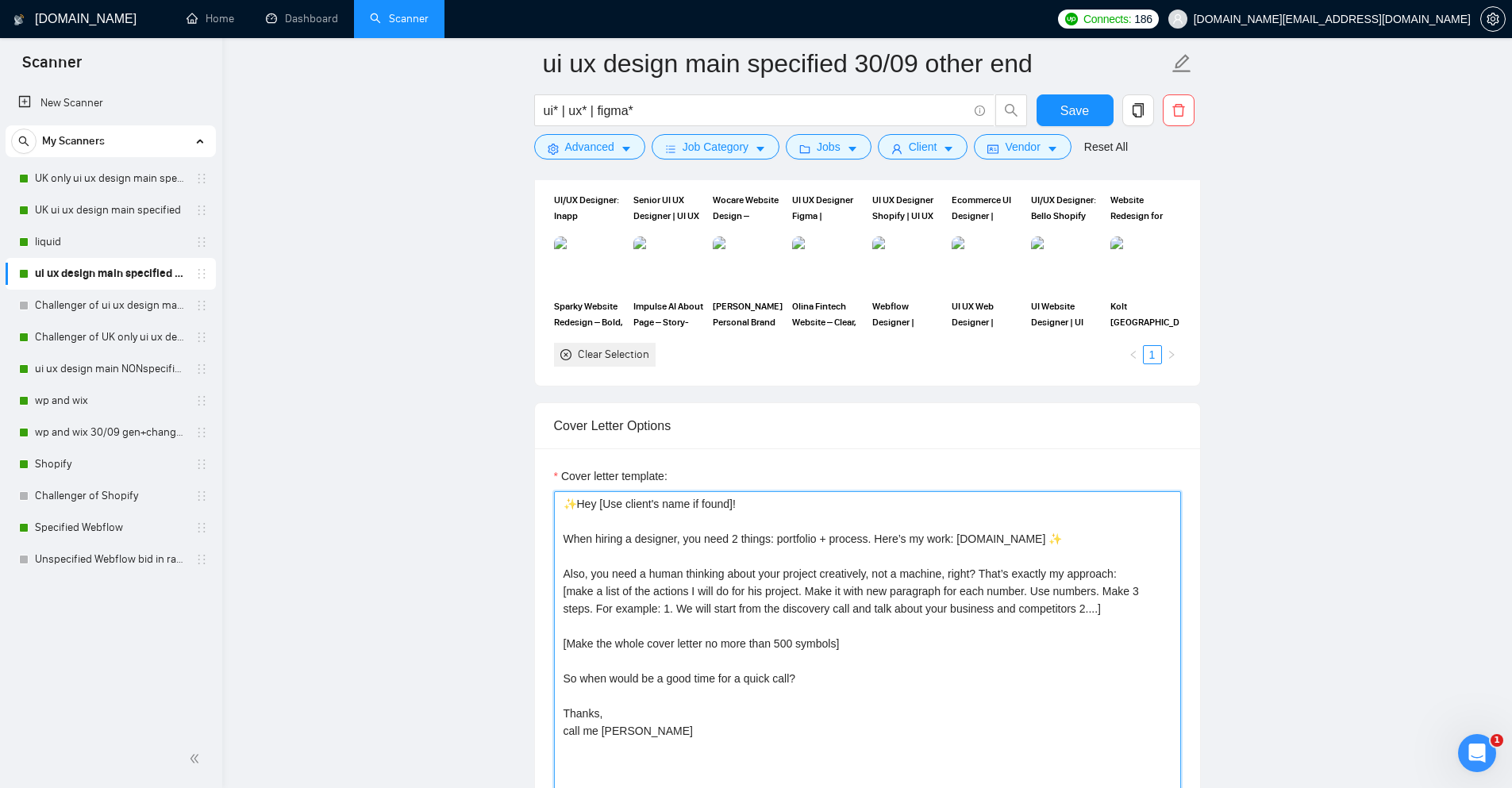
click at [591, 570] on textarea "✨Hey [Use client's name if found]! When hiring a designer, you need 2 things: p…" at bounding box center [868, 670] width 627 height 357
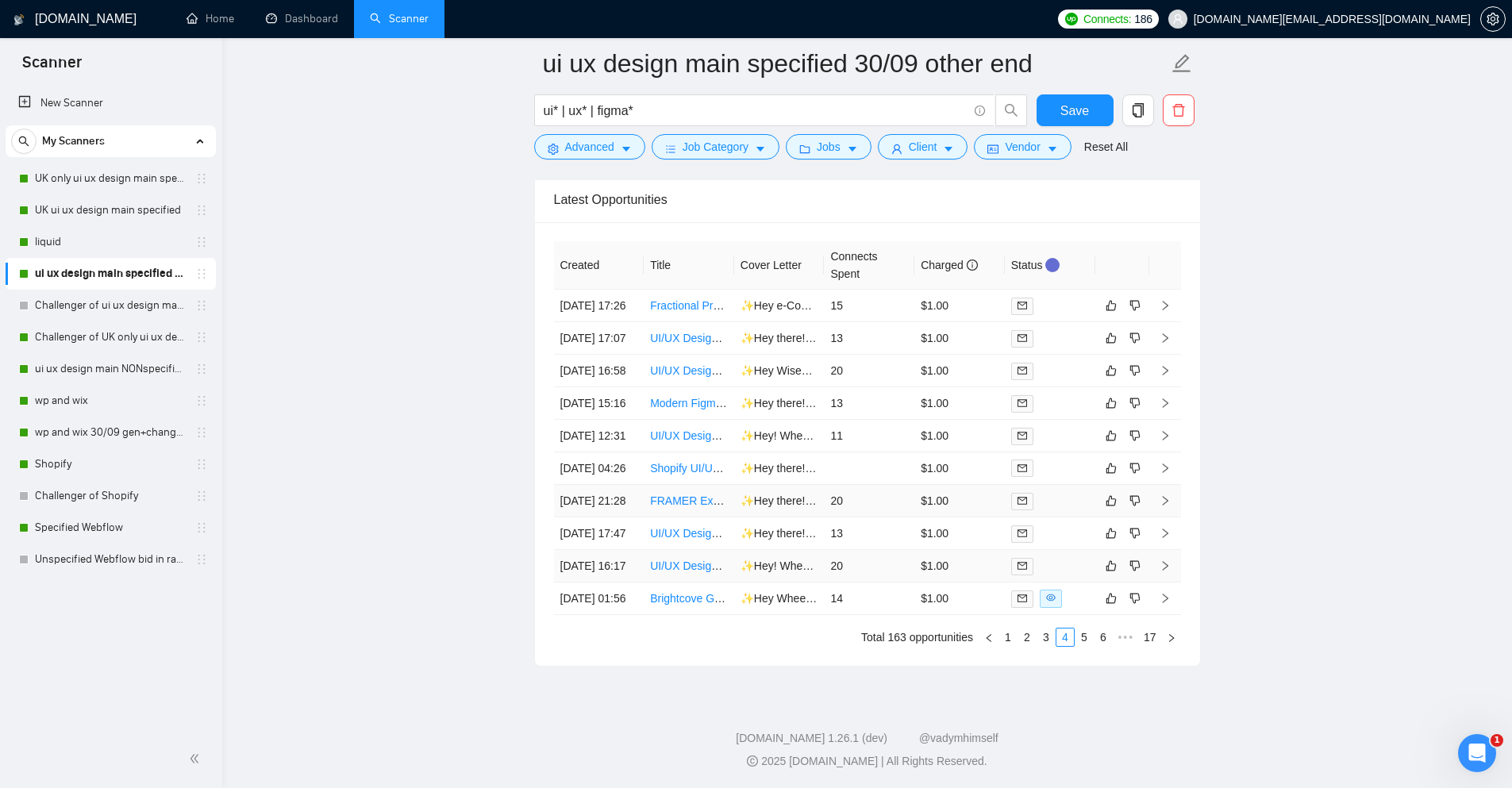
scroll to position [4058, 0]
click at [1049, 645] on link "3" at bounding box center [1046, 636] width 18 height 18
click at [1097, 645] on link "5" at bounding box center [1103, 636] width 18 height 18
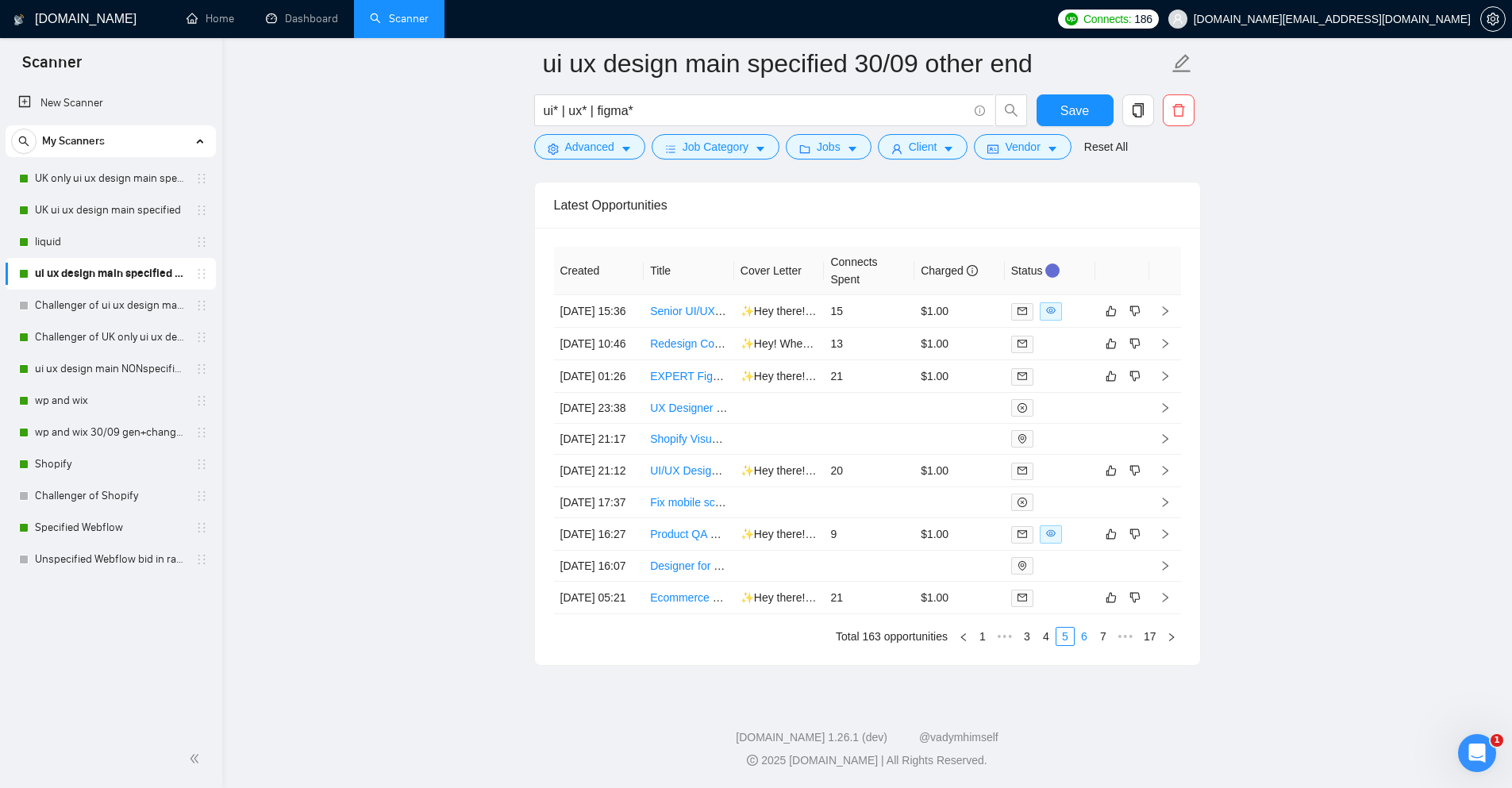
click at [1081, 645] on link "6" at bounding box center [1084, 636] width 18 height 18
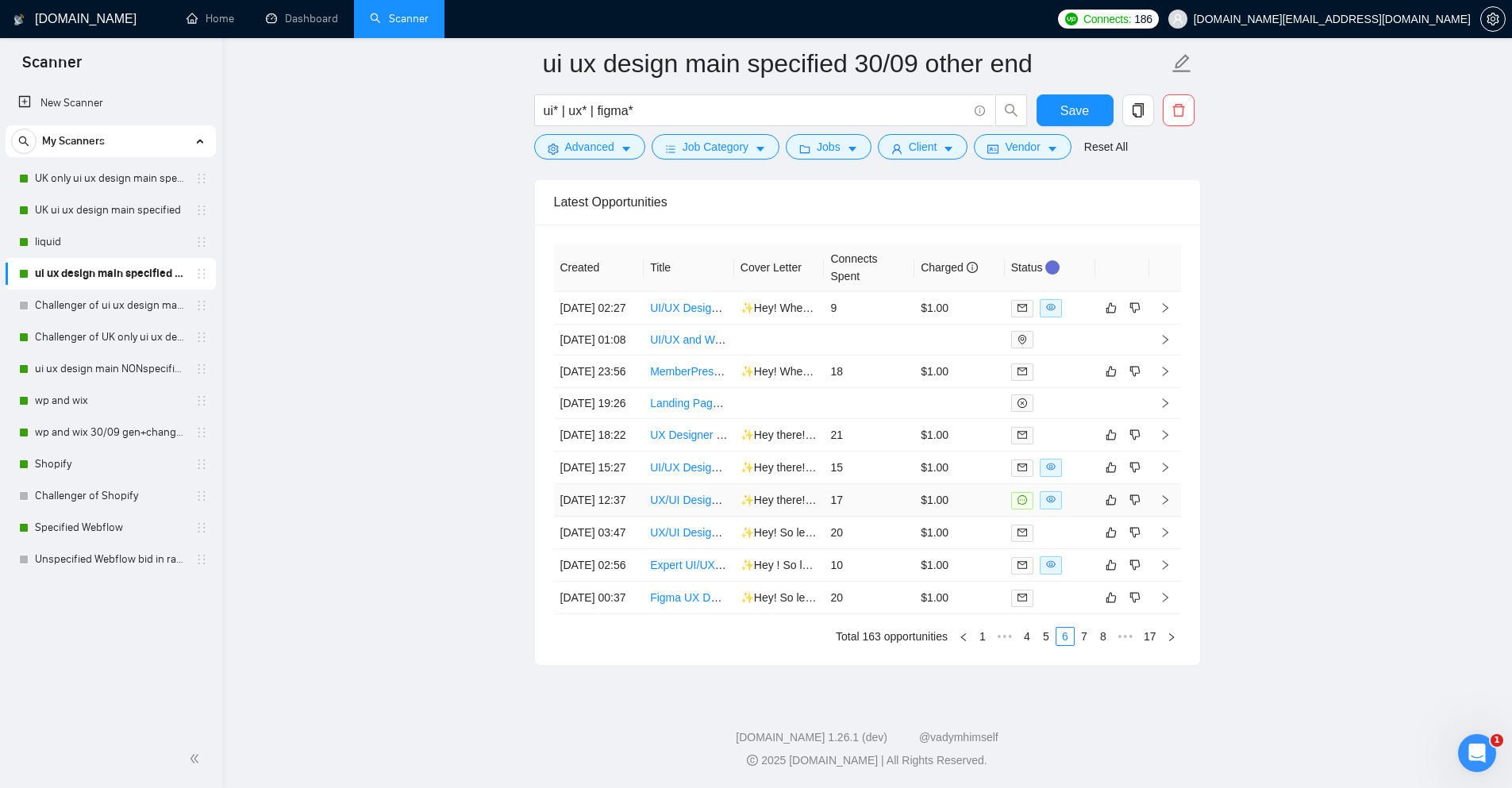
click at [1073, 509] on div at bounding box center [1049, 500] width 77 height 19
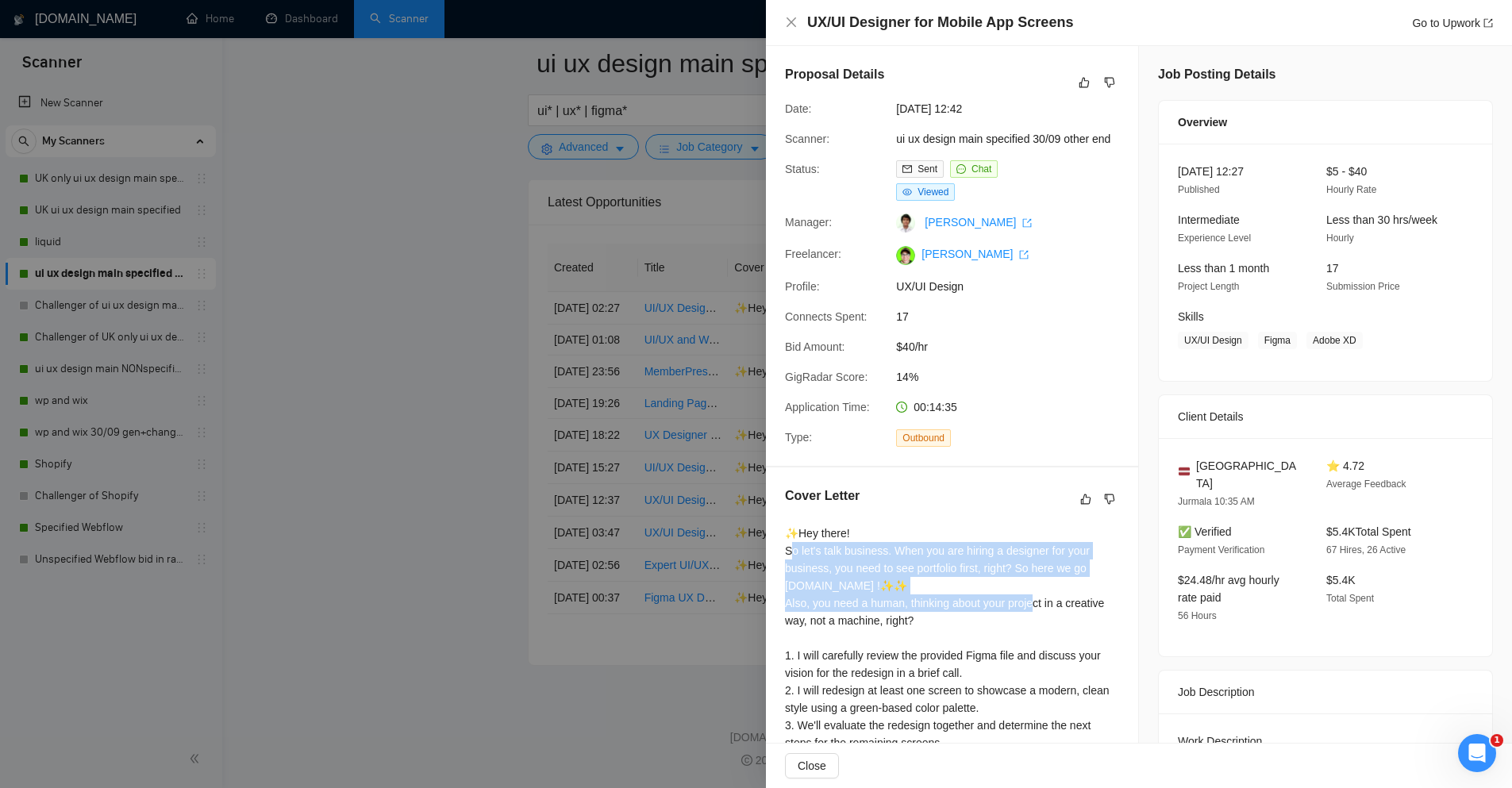
drag, startPoint x: 794, startPoint y: 545, endPoint x: 1001, endPoint y: 619, distance: 219.8
click at [1001, 618] on div "✨Hey there! So let's talk business. When you are hiring a designer for your bus…" at bounding box center [951, 681] width 334 height 314
click at [1001, 619] on div "✨Hey there! So let's talk business. When you are hiring a designer for your bus…" at bounding box center [951, 681] width 334 height 314
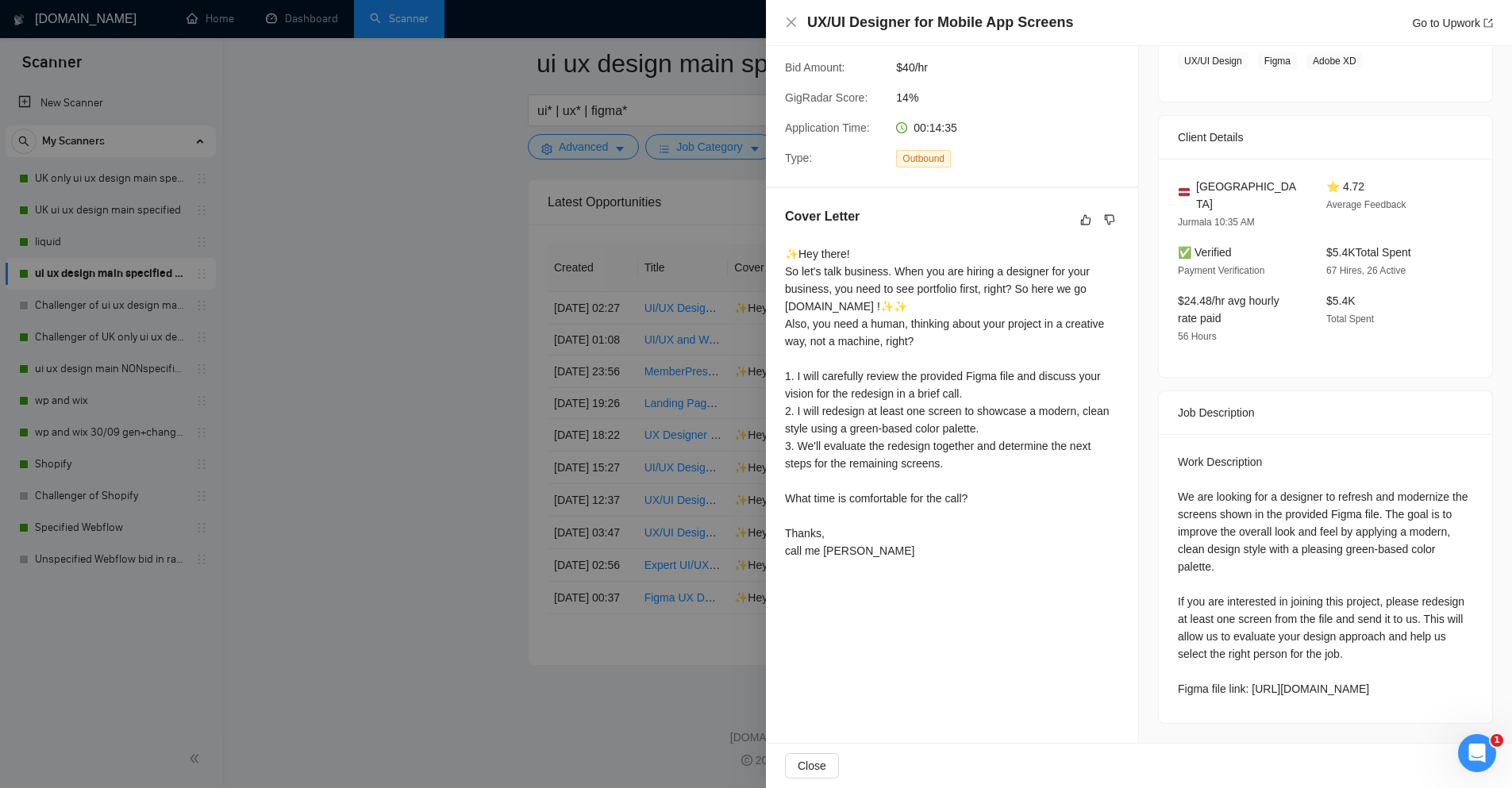
scroll to position [212, 0]
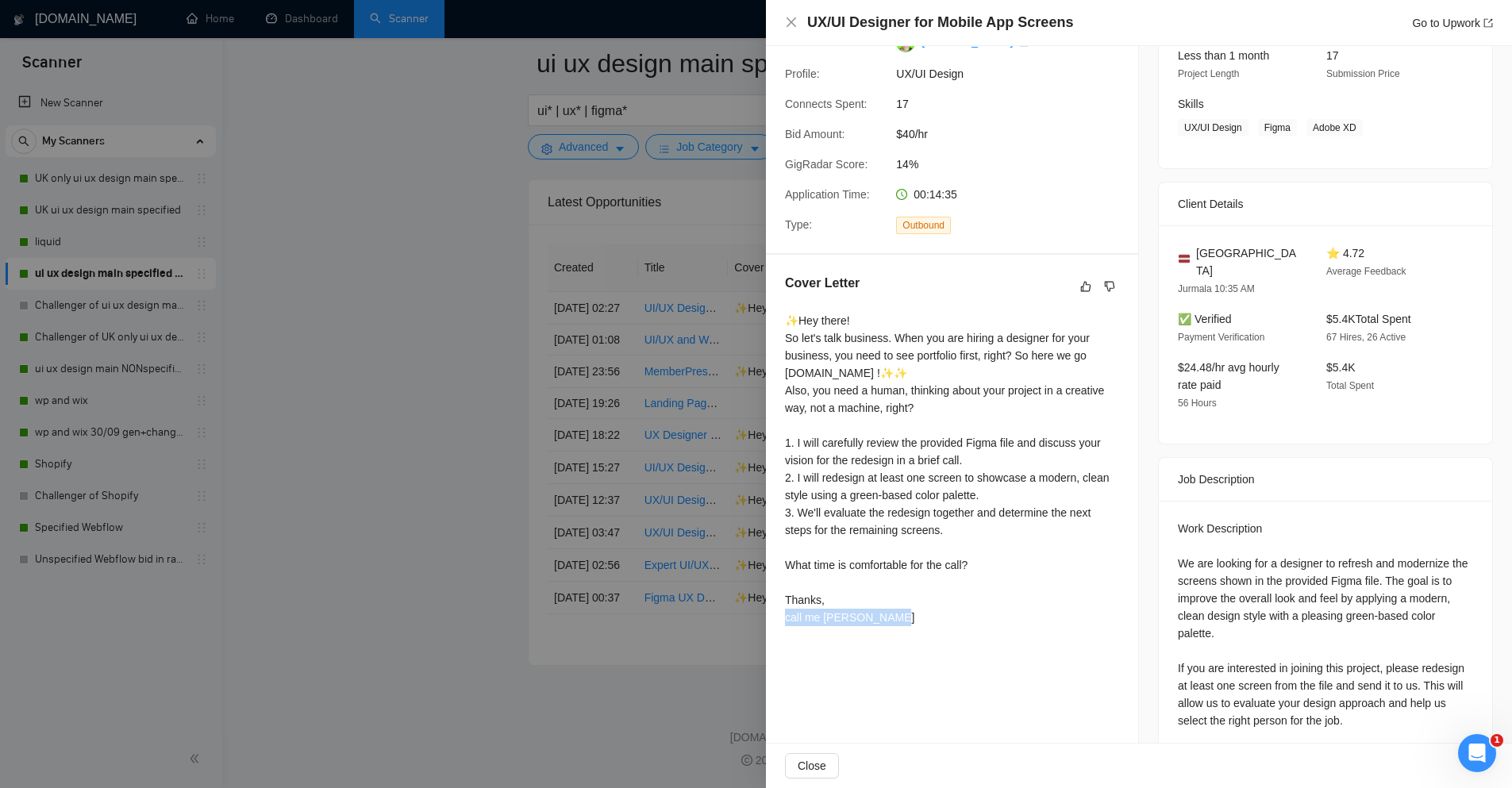
drag, startPoint x: 790, startPoint y: 594, endPoint x: 880, endPoint y: 624, distance: 94.9
click at [880, 624] on div "✨Hey there! So let's talk business. When you are hiring a designer for your bus…" at bounding box center [951, 468] width 334 height 314
click at [881, 624] on div "✨Hey there! So let's talk business. When you are hiring a designer for your bus…" at bounding box center [951, 468] width 334 height 314
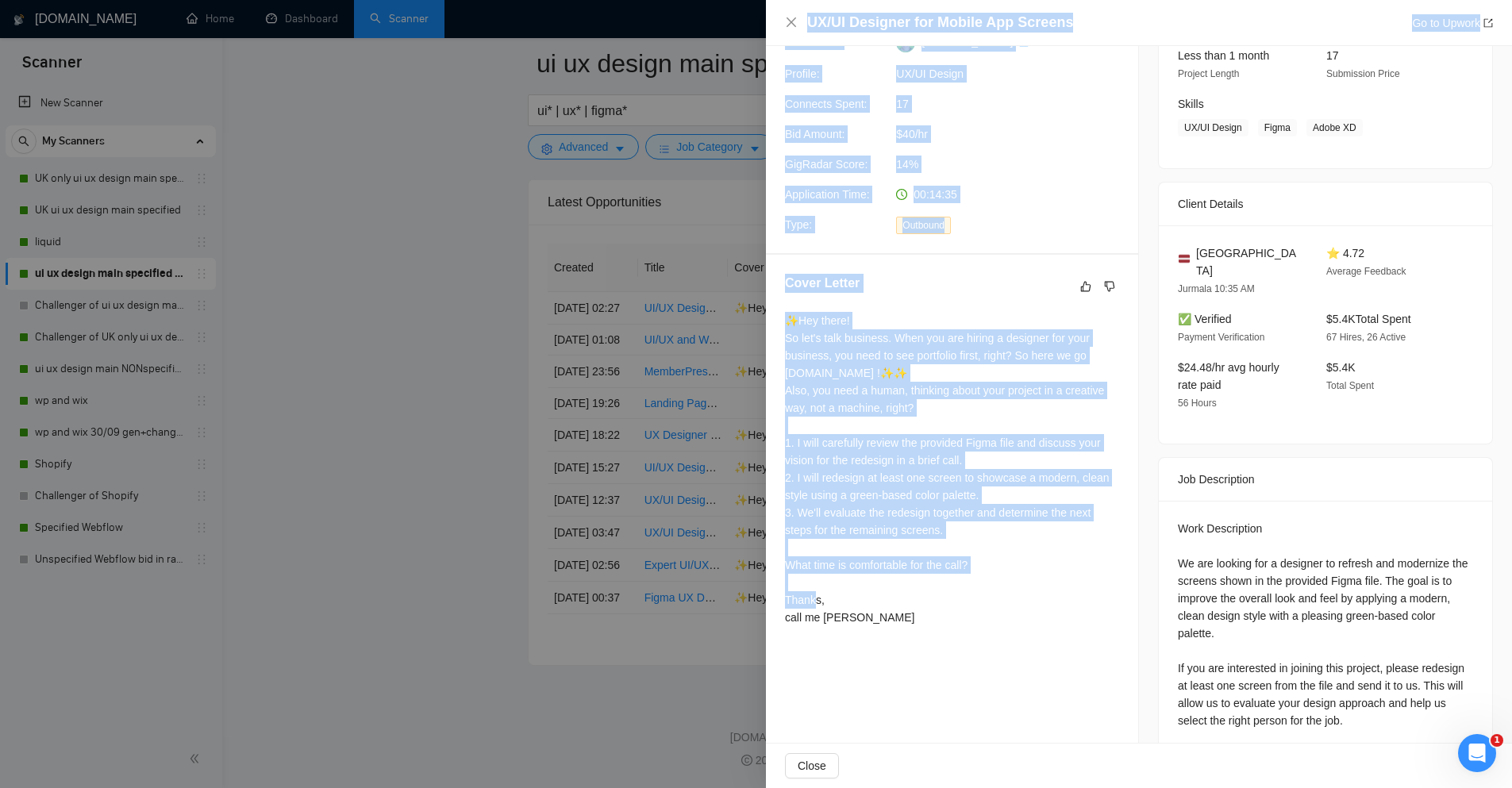
drag, startPoint x: 995, startPoint y: 558, endPoint x: 757, endPoint y: 550, distance: 238.1
click at [751, 550] on div "UX/UI Designer for Mobile App Screens Go to Upwork Proposal Details Date: 02 Oc…" at bounding box center [756, 394] width 1512 height 788
click at [821, 525] on div "✨Hey there! So let's talk business. When you are hiring a designer for your bus…" at bounding box center [951, 468] width 334 height 314
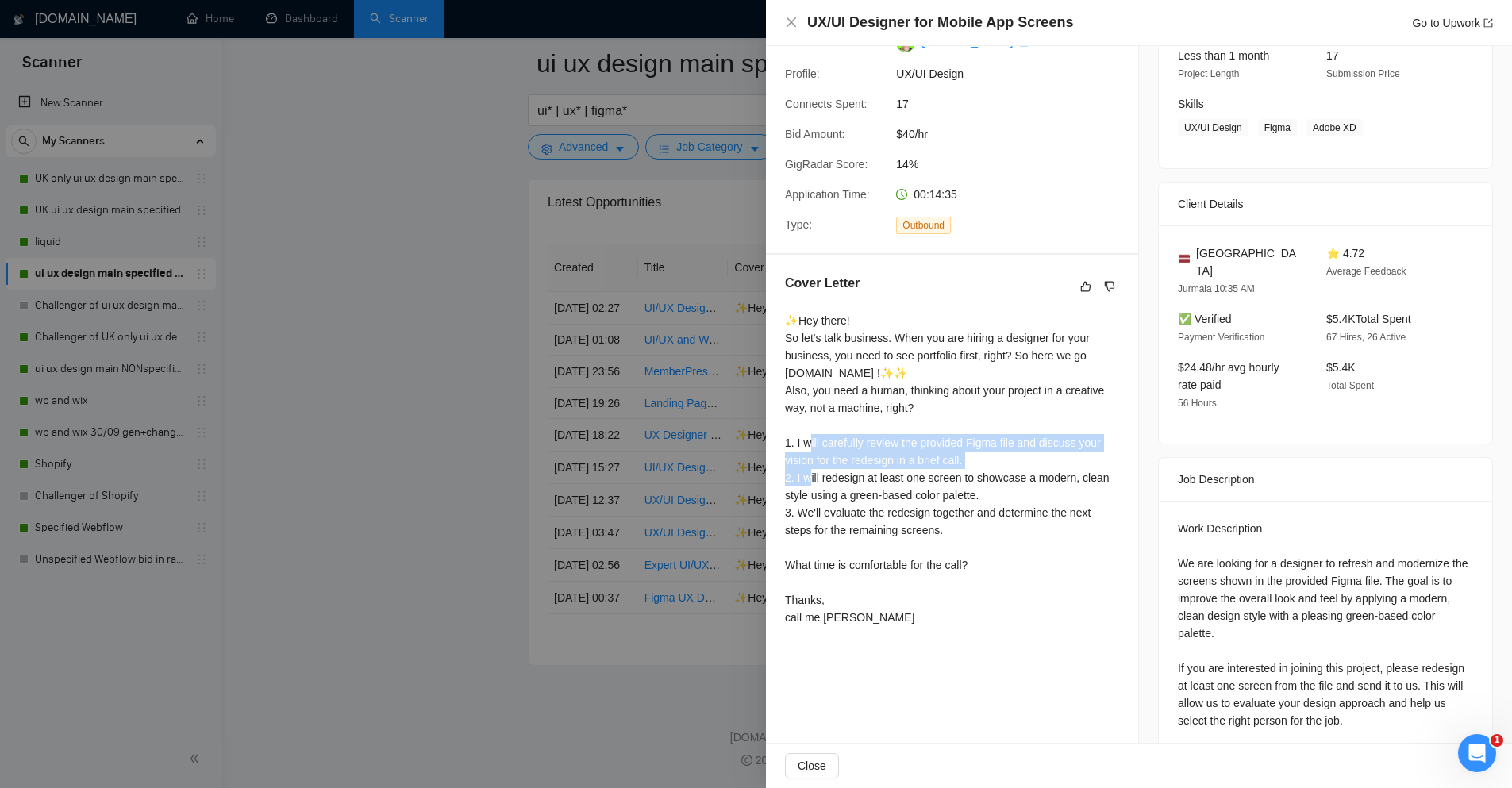
drag, startPoint x: 776, startPoint y: 424, endPoint x: 1116, endPoint y: 464, distance: 342.3
click at [1116, 464] on div "Cover Letter ✨Hey there! So let's talk business. When you are hiring a designer…" at bounding box center [952, 452] width 372 height 396
drag, startPoint x: 780, startPoint y: 440, endPoint x: 1037, endPoint y: 460, distance: 257.8
click at [1037, 460] on div "Cover Letter ✨Hey there! So let's talk business. When you are hiring a designer…" at bounding box center [952, 452] width 372 height 396
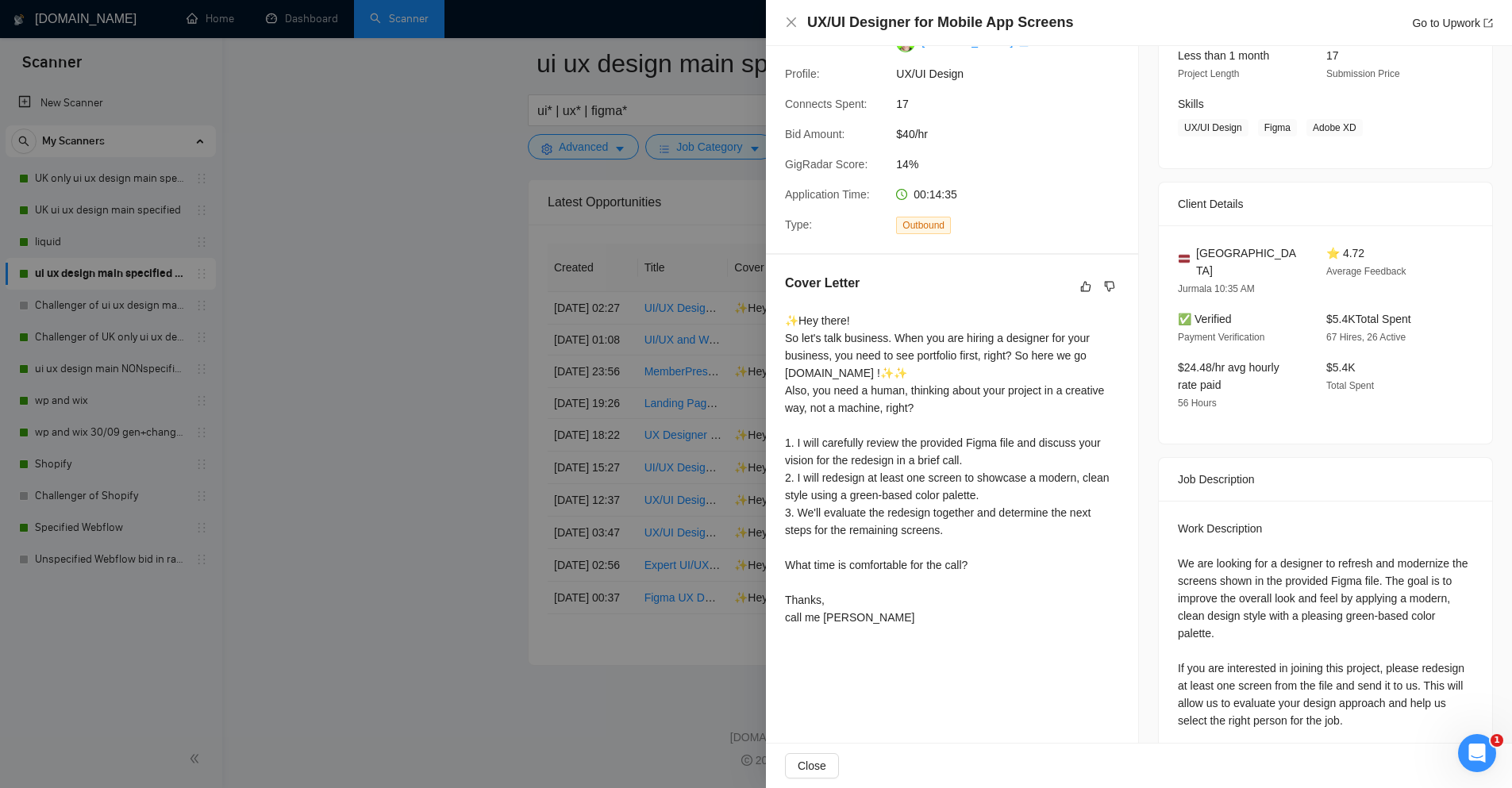
click at [985, 495] on div "✨Hey there! So let's talk business. When you are hiring a designer for your bus…" at bounding box center [951, 468] width 334 height 314
drag, startPoint x: 965, startPoint y: 496, endPoint x: 791, endPoint y: 465, distance: 176.7
click at [791, 465] on div "✨Hey there! So let's talk business. When you are hiring a designer for your bus…" at bounding box center [951, 468] width 334 height 314
click at [650, 424] on div at bounding box center [756, 394] width 1512 height 788
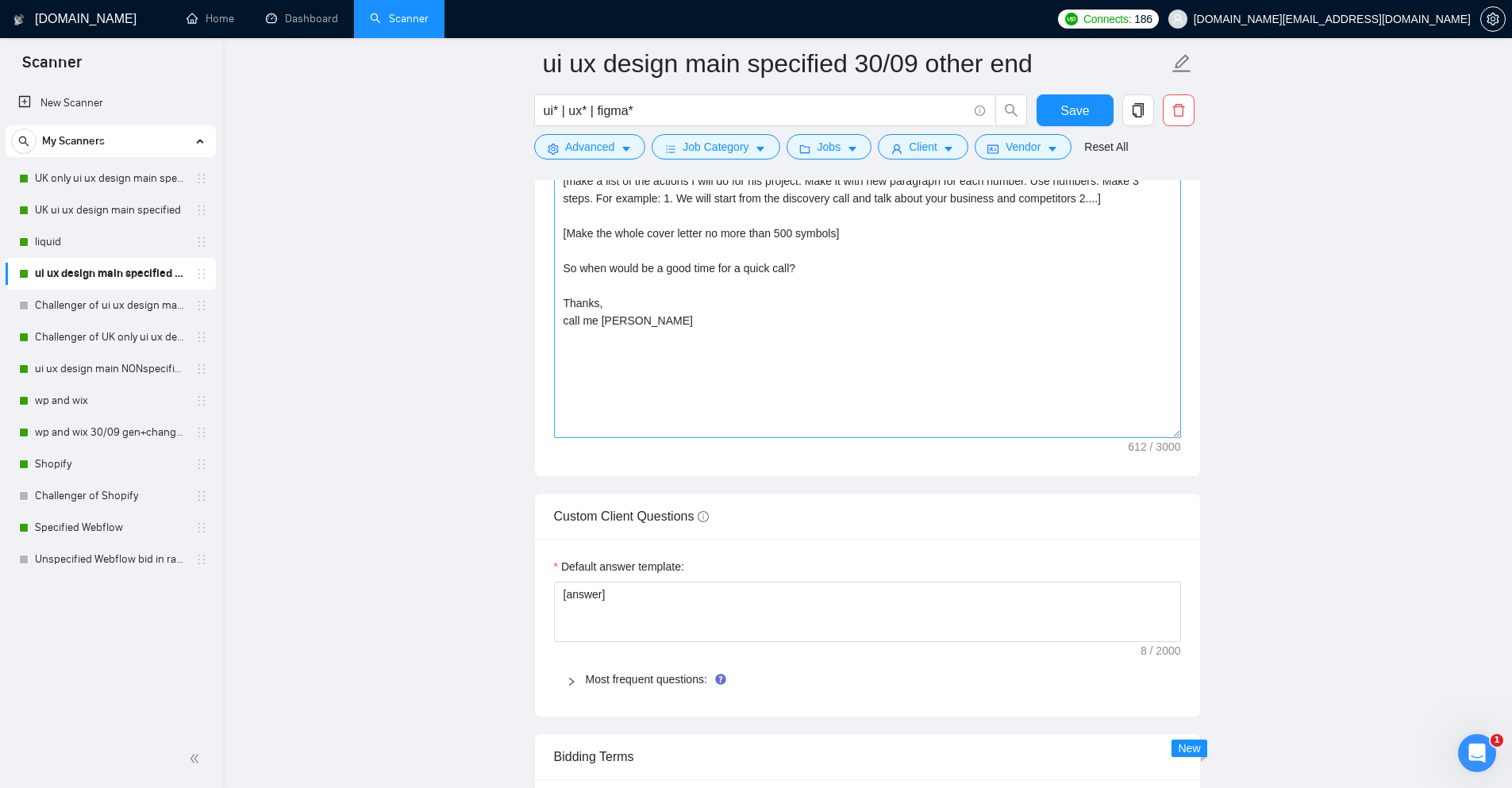
scroll to position [1679, 0]
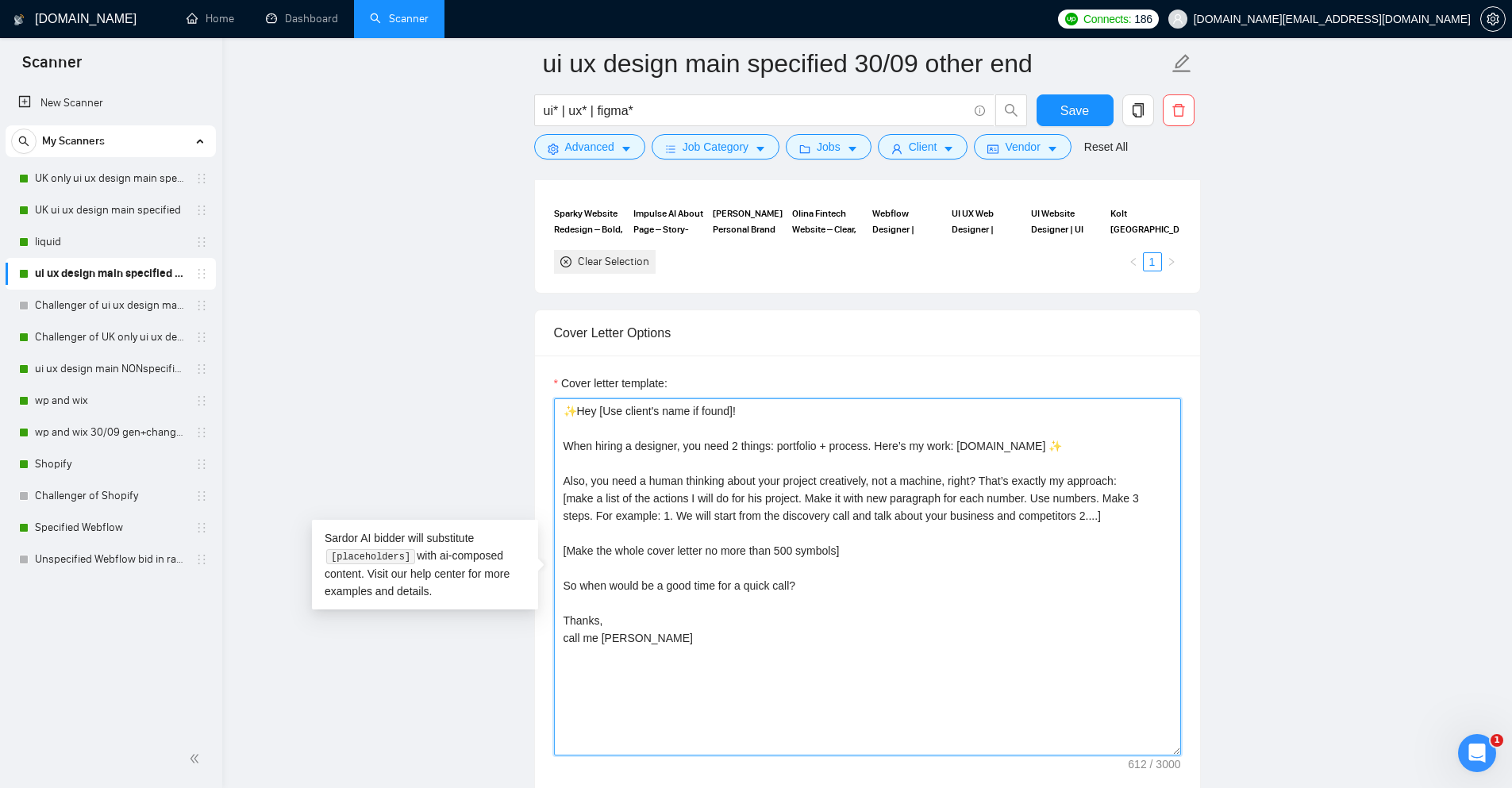
drag, startPoint x: 591, startPoint y: 479, endPoint x: 1119, endPoint y: 514, distance: 529.2
click at [1119, 514] on textarea "✨Hey [Use client's name if found]! When hiring a designer, you need 2 things: p…" at bounding box center [868, 577] width 627 height 357
drag, startPoint x: 1149, startPoint y: 517, endPoint x: 524, endPoint y: 478, distance: 626.2
click at [524, 478] on main "ui ux design main specified 30/09 other end ui* | ux* | figma* Save Advanced Jo…" at bounding box center [867, 673] width 1239 height 4579
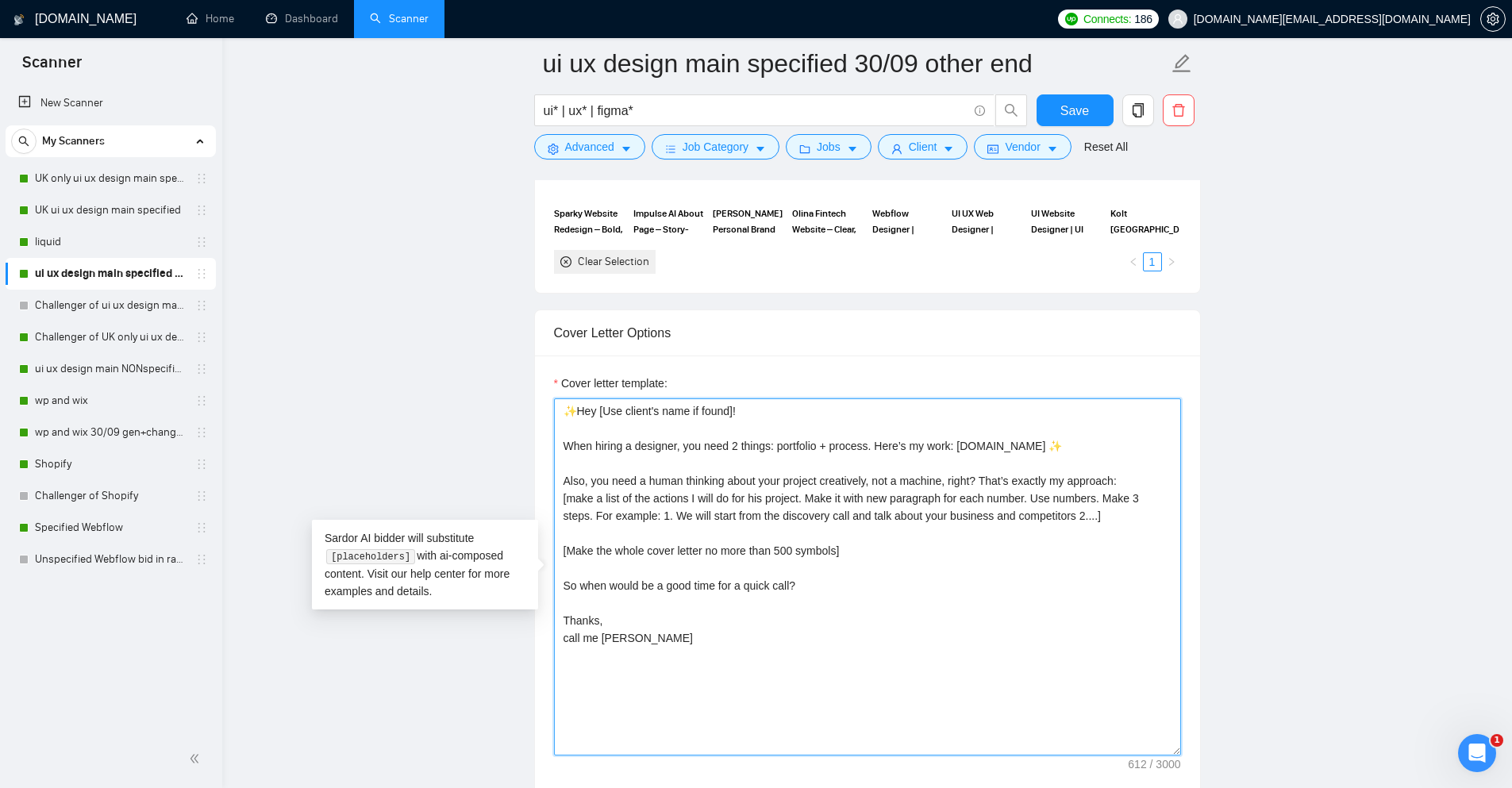
click at [670, 492] on textarea "✨Hey [Use client's name if found]! When hiring a designer, you need 2 things: p…" at bounding box center [868, 577] width 627 height 357
click at [861, 490] on textarea "✨Hey [Use client's name if found]! When hiring a designer, you need 2 things: p…" at bounding box center [868, 577] width 627 height 357
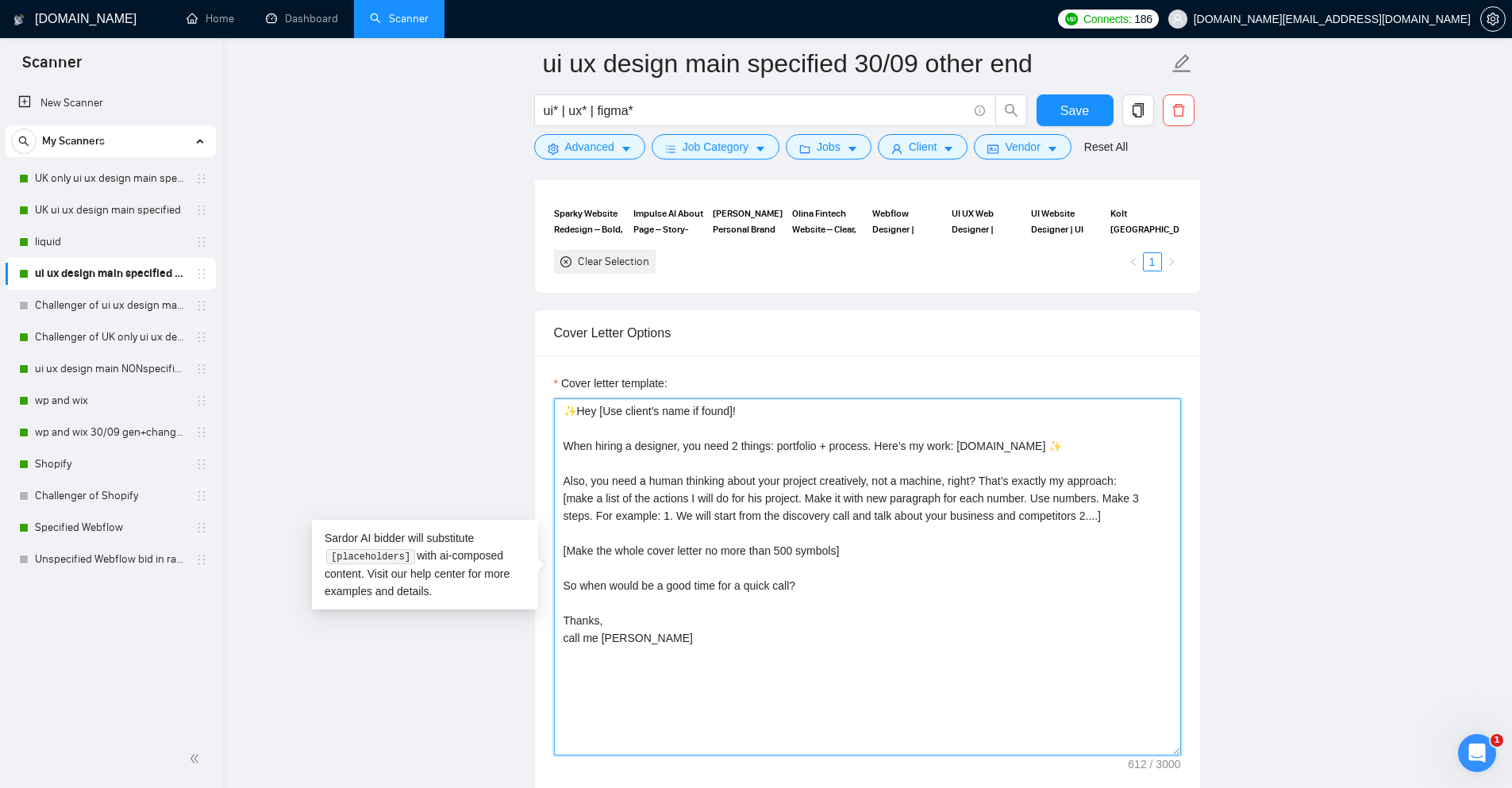
drag, startPoint x: 861, startPoint y: 490, endPoint x: 889, endPoint y: 472, distance: 33.3
click at [889, 472] on textarea "✨Hey [Use client's name if found]! When hiring a designer, you need 2 things: p…" at bounding box center [868, 577] width 627 height 357
click at [766, 558] on textarea "✨Hey [Use client's name if found]! When hiring a designer, you need 2 things: p…" at bounding box center [868, 577] width 627 height 357
drag, startPoint x: 867, startPoint y: 545, endPoint x: 514, endPoint y: 554, distance: 353.1
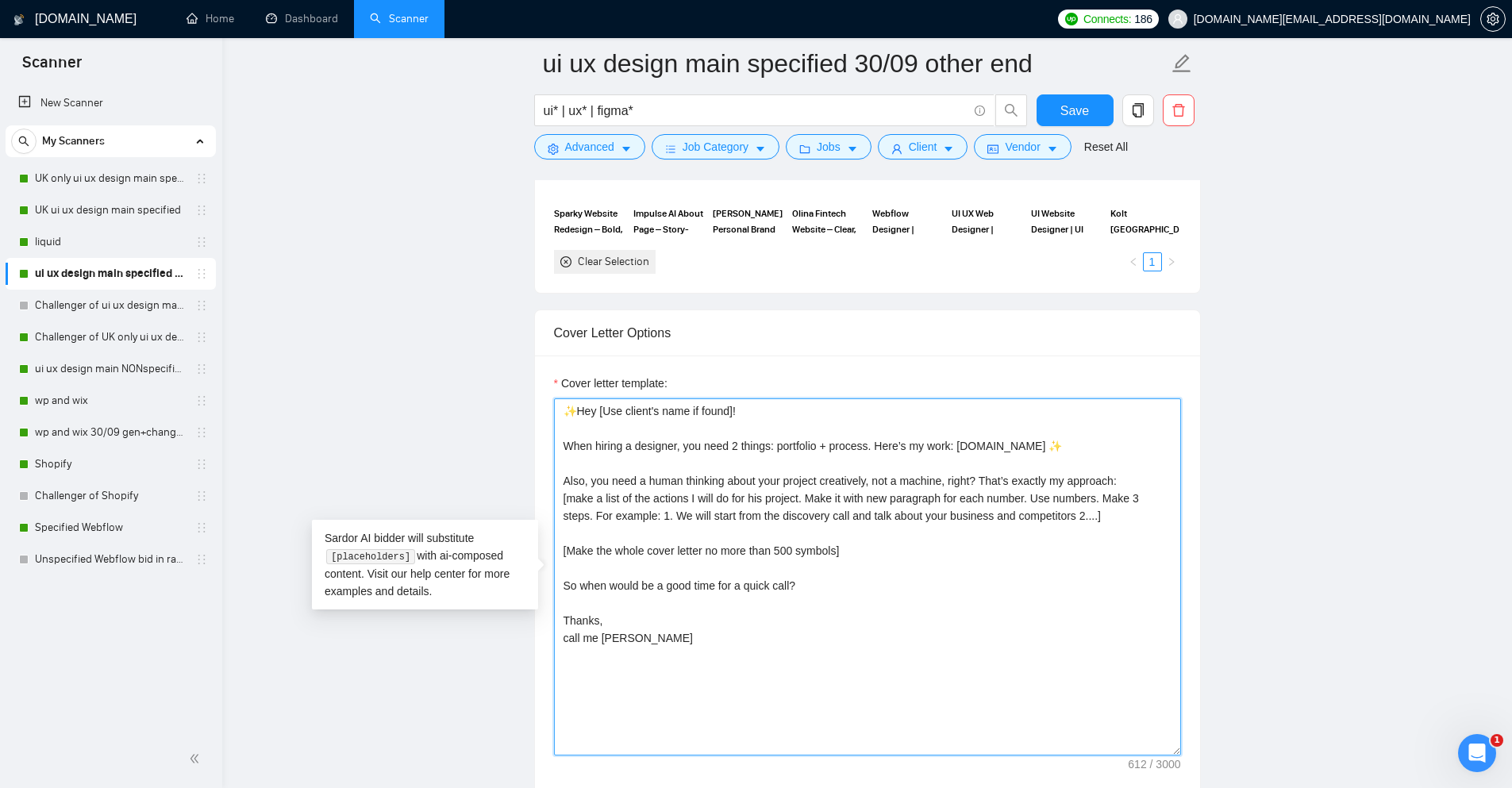
drag, startPoint x: 565, startPoint y: 473, endPoint x: 1111, endPoint y: 511, distance: 547.3
click at [1111, 511] on textarea "✨Hey [Use client's name if found]! When hiring a designer, you need 2 things: p…" at bounding box center [868, 577] width 627 height 357
drag, startPoint x: 1120, startPoint y: 514, endPoint x: 491, endPoint y: 496, distance: 629.3
click at [491, 496] on main "ui ux design main specified 30/09 other end ui* | ux* | figma* Save Advanced Jo…" at bounding box center [867, 673] width 1239 height 4579
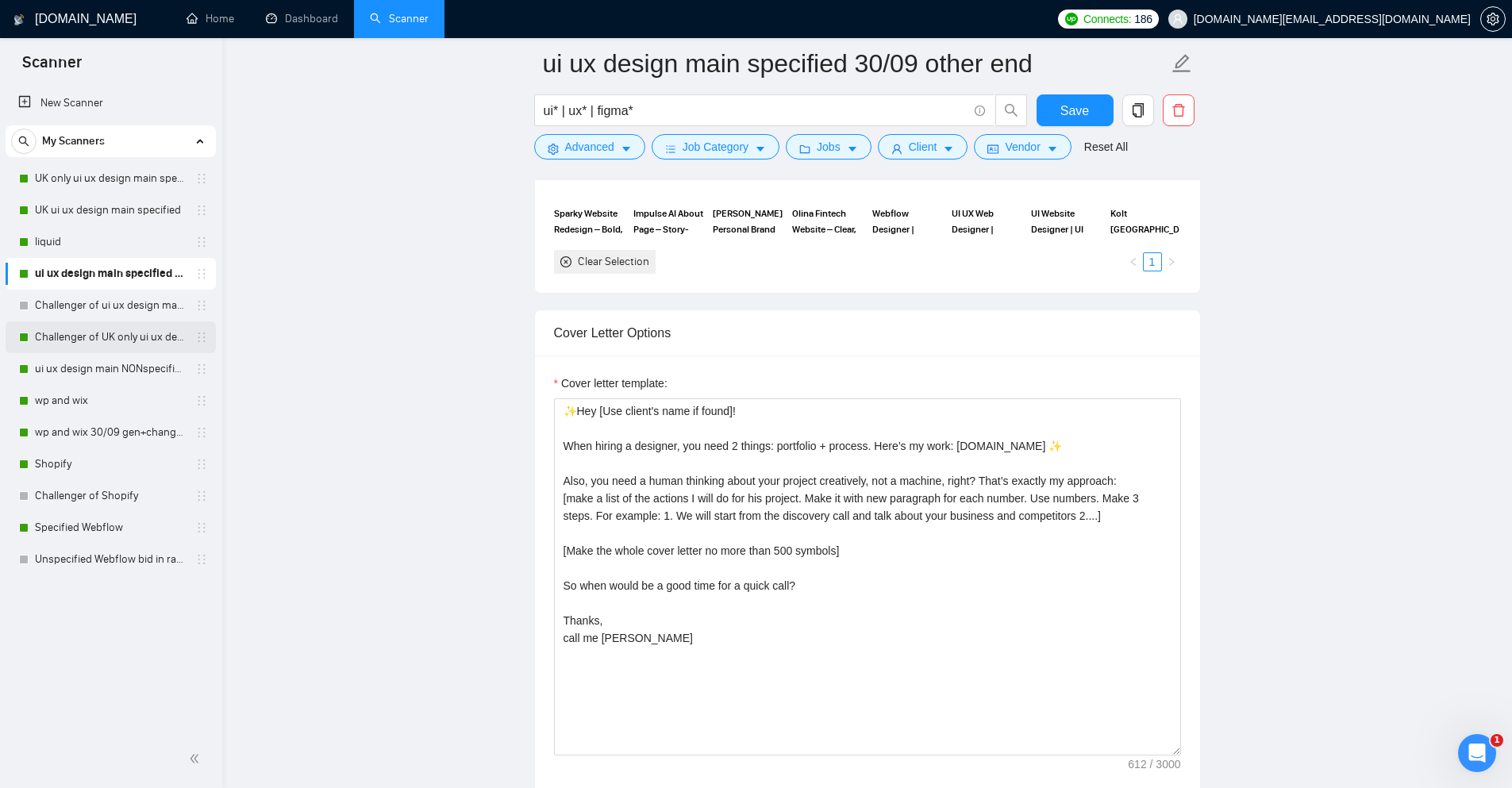
click at [109, 328] on link "Challenger of UK only ui ux design main specified" at bounding box center [111, 337] width 151 height 31
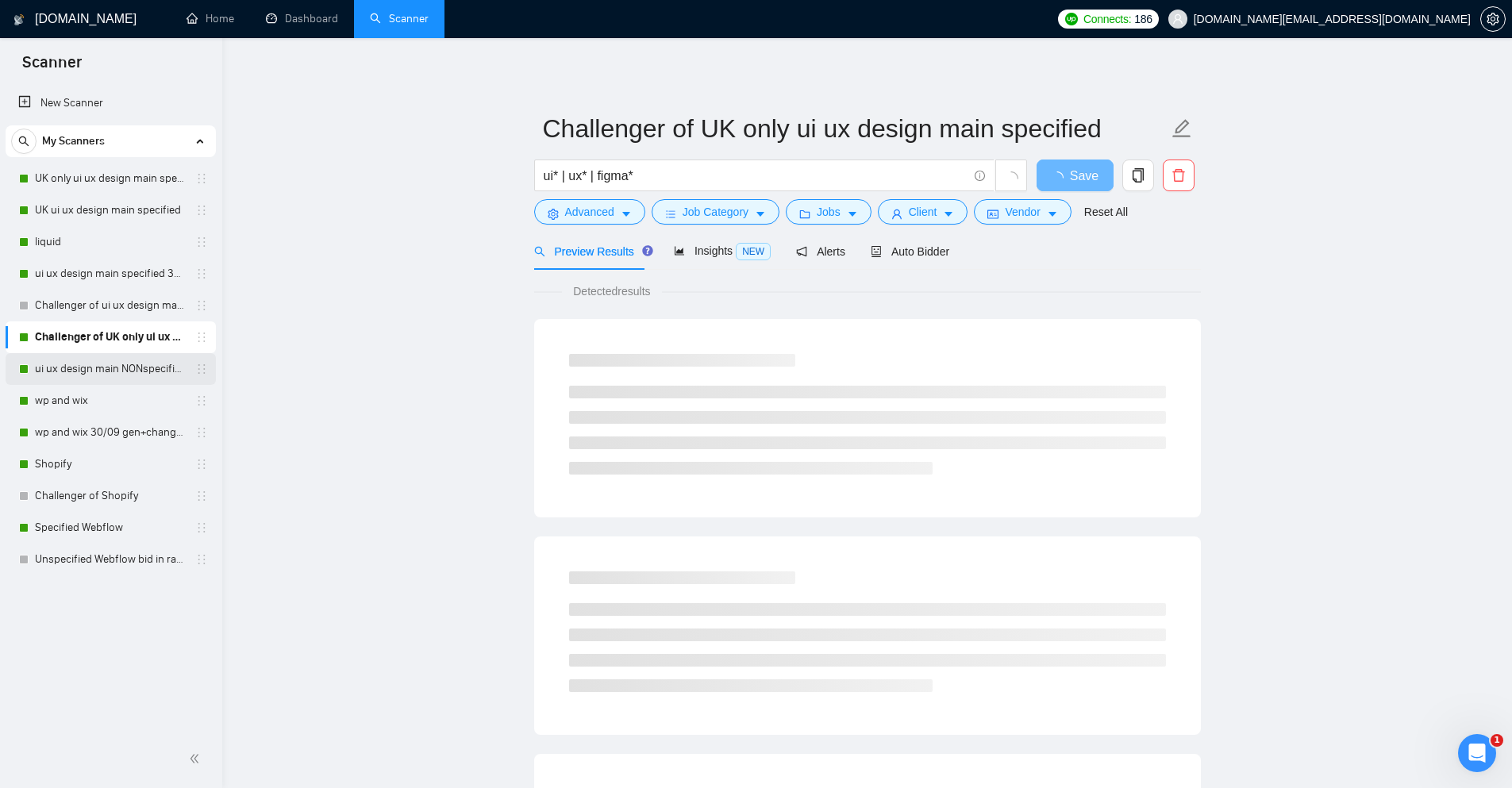
click at [92, 377] on link "ui ux design main NONspecified" at bounding box center [111, 369] width 151 height 31
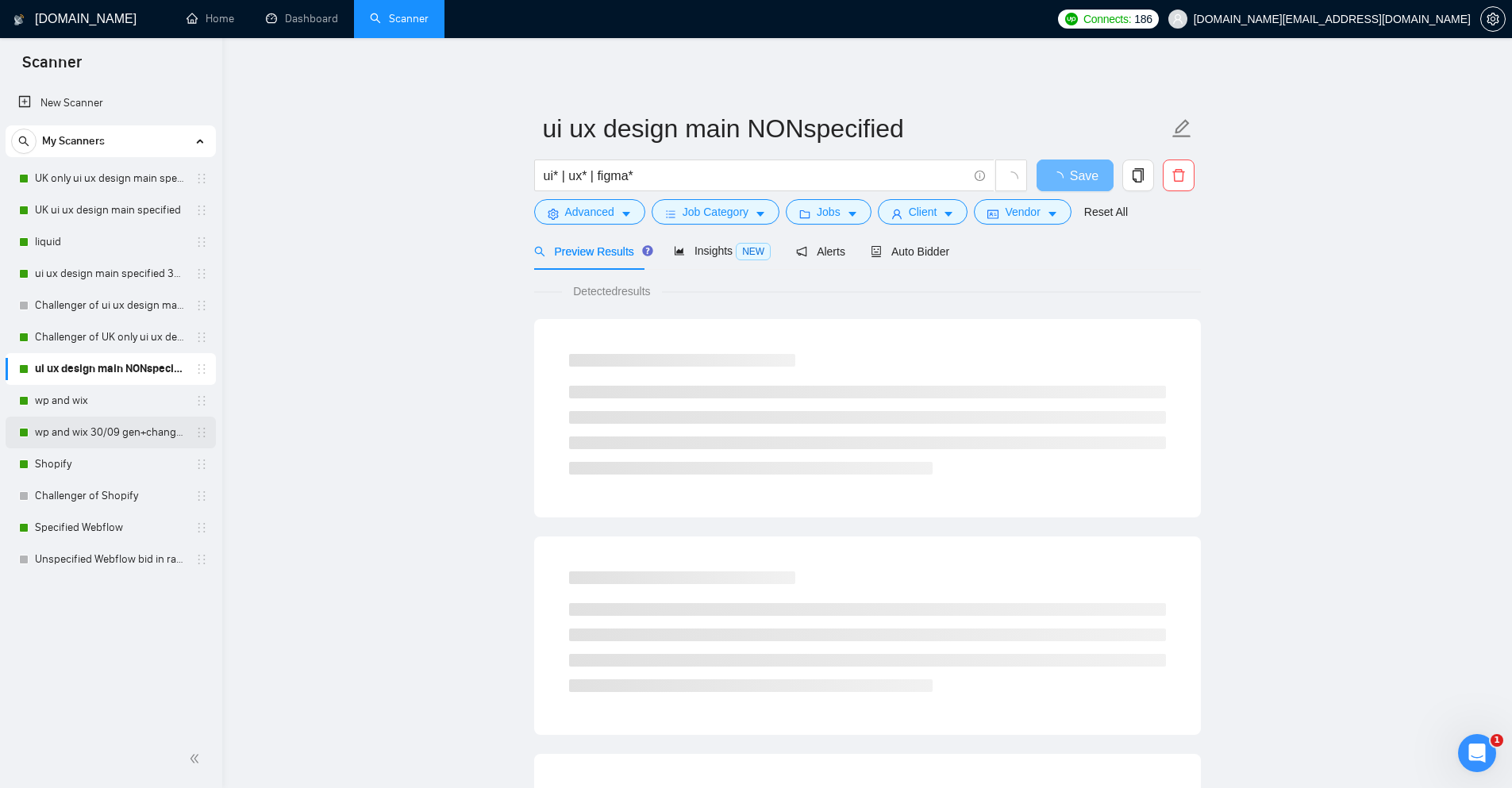
click at [92, 423] on link "wp and wix 30/09 gen+changestart.8%pvr before" at bounding box center [111, 432] width 151 height 31
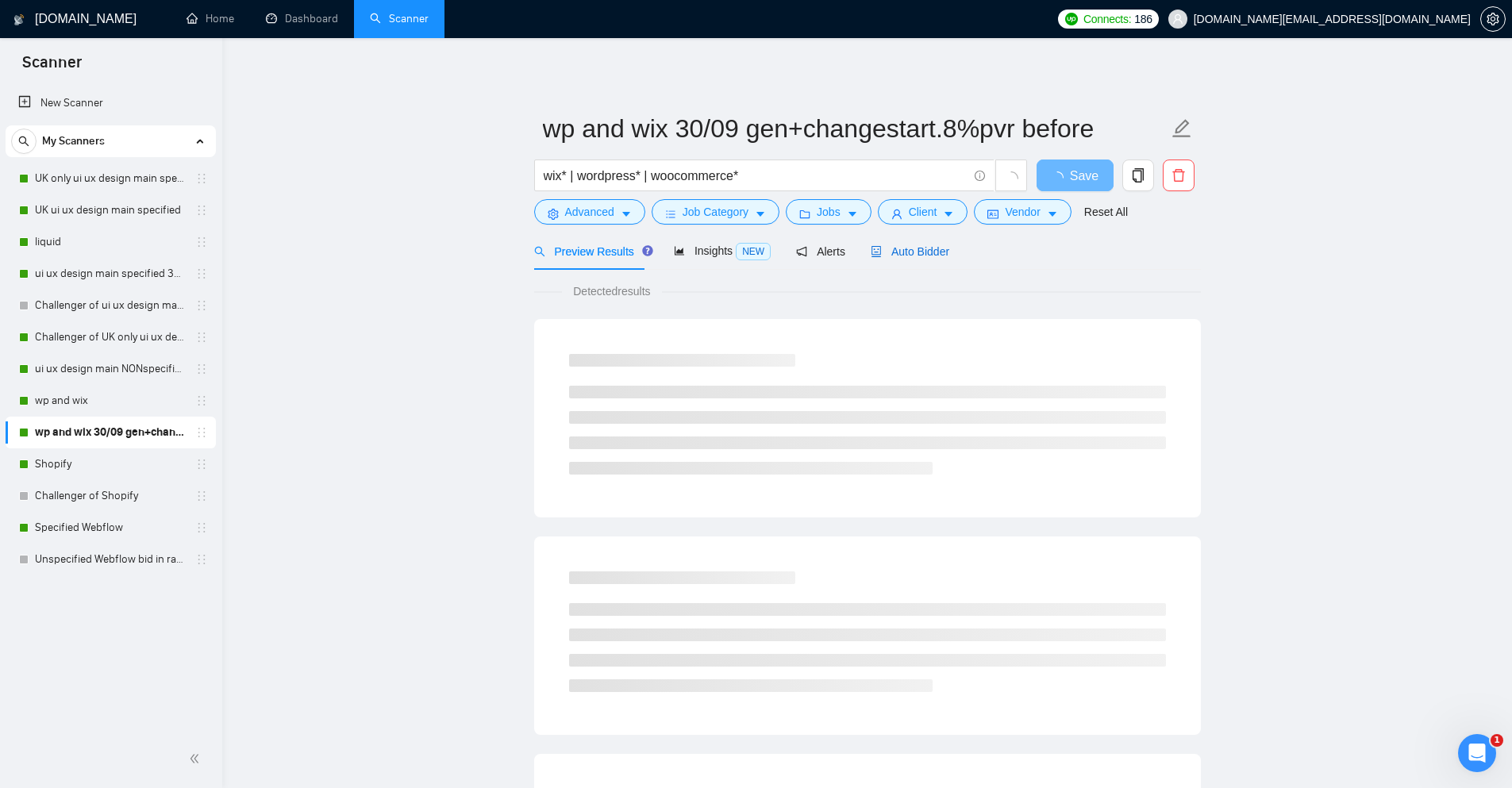
click at [937, 245] on span "Auto Bidder" at bounding box center [910, 251] width 78 height 13
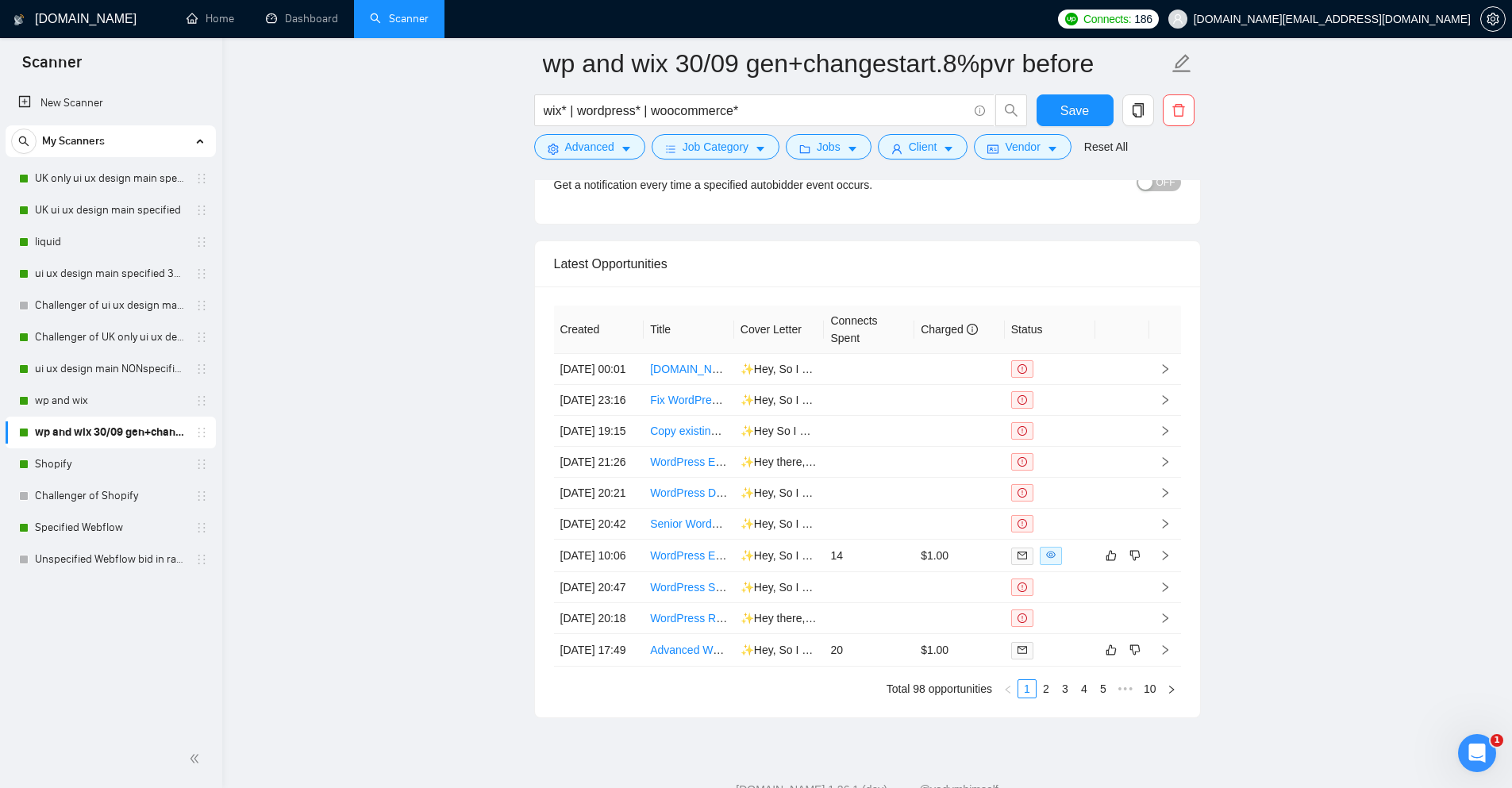
scroll to position [3648, 0]
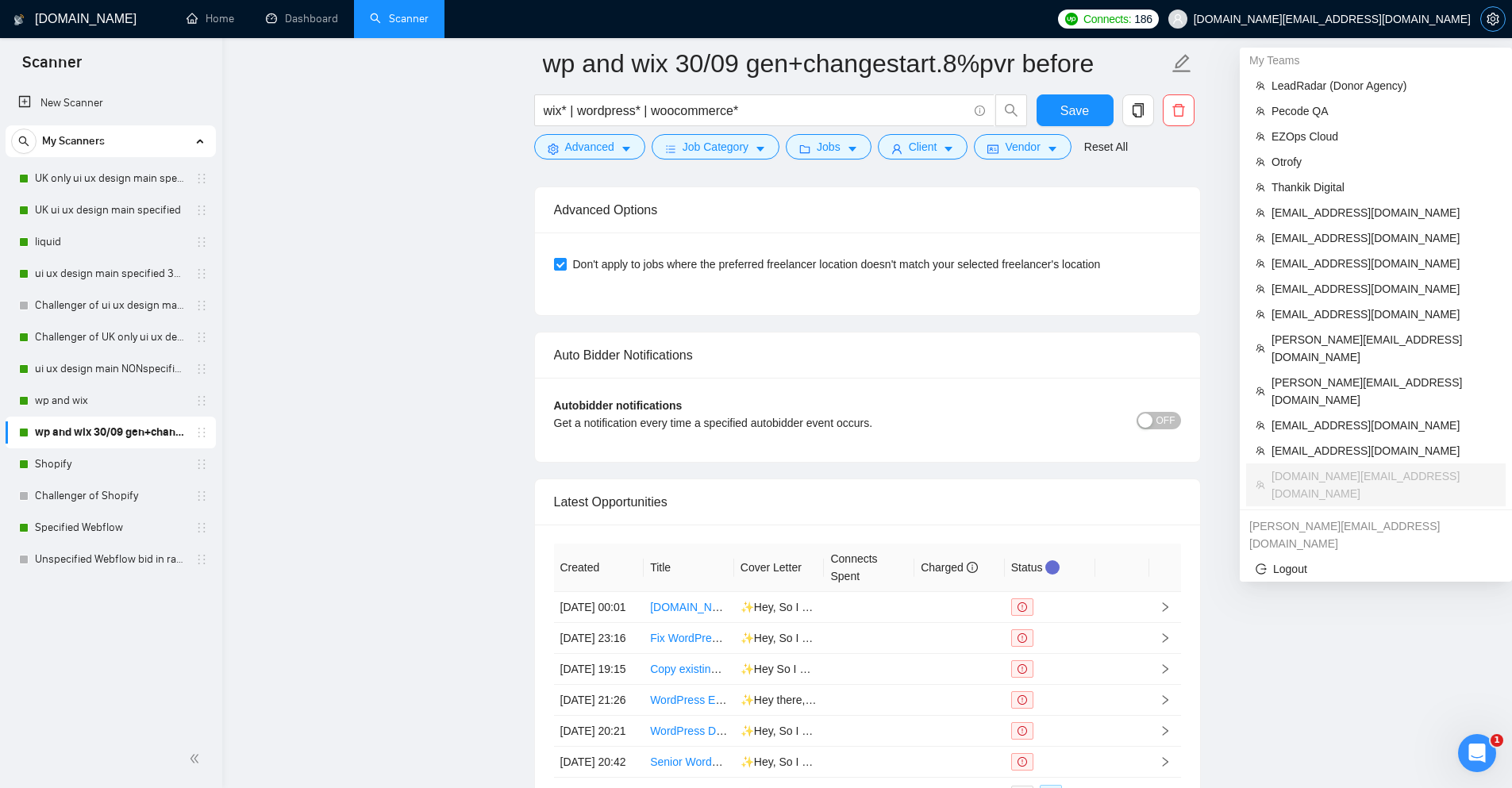
click at [1494, 25] on button "button" at bounding box center [1492, 19] width 25 height 25
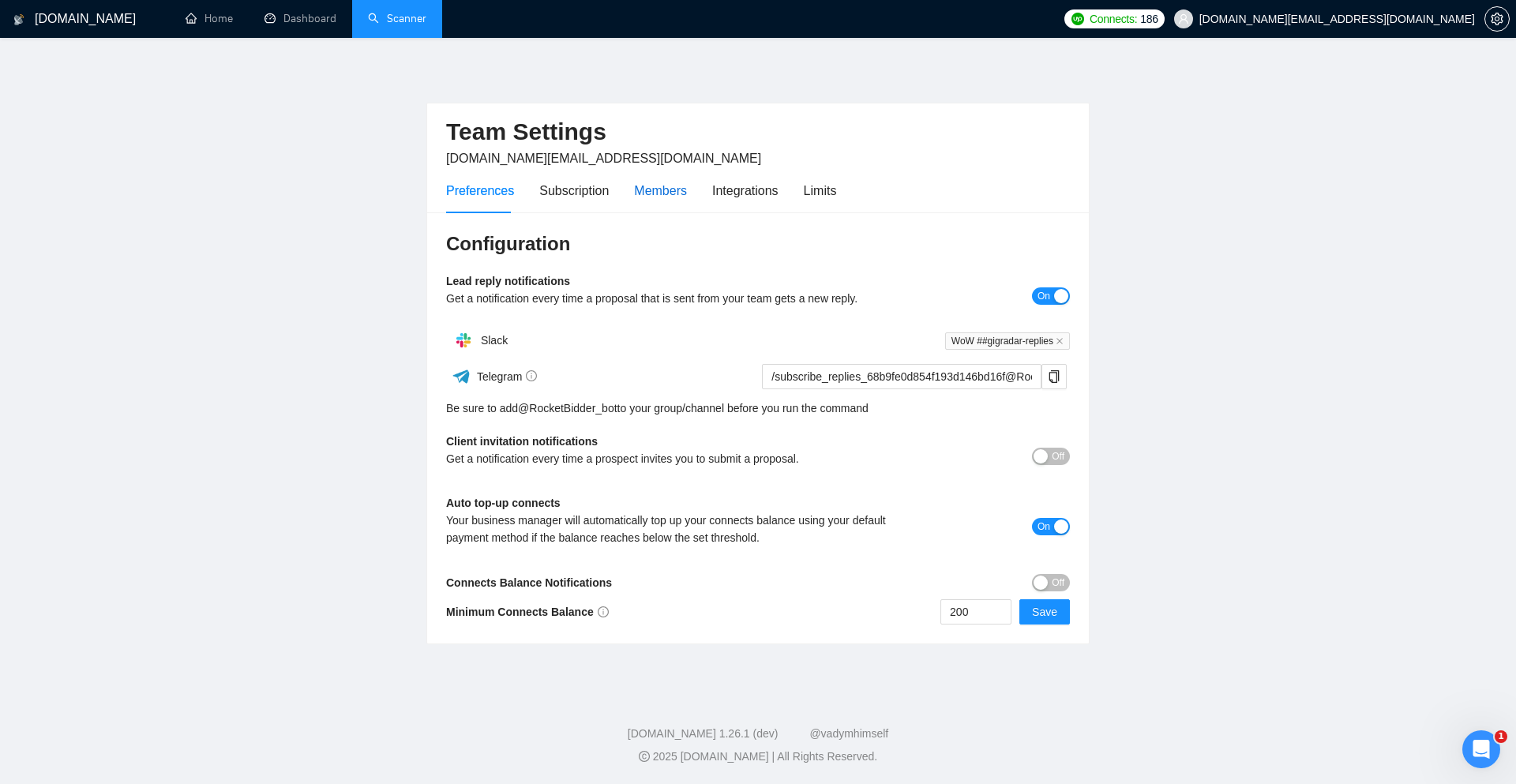
click at [645, 184] on div "Members" at bounding box center [661, 191] width 53 height 19
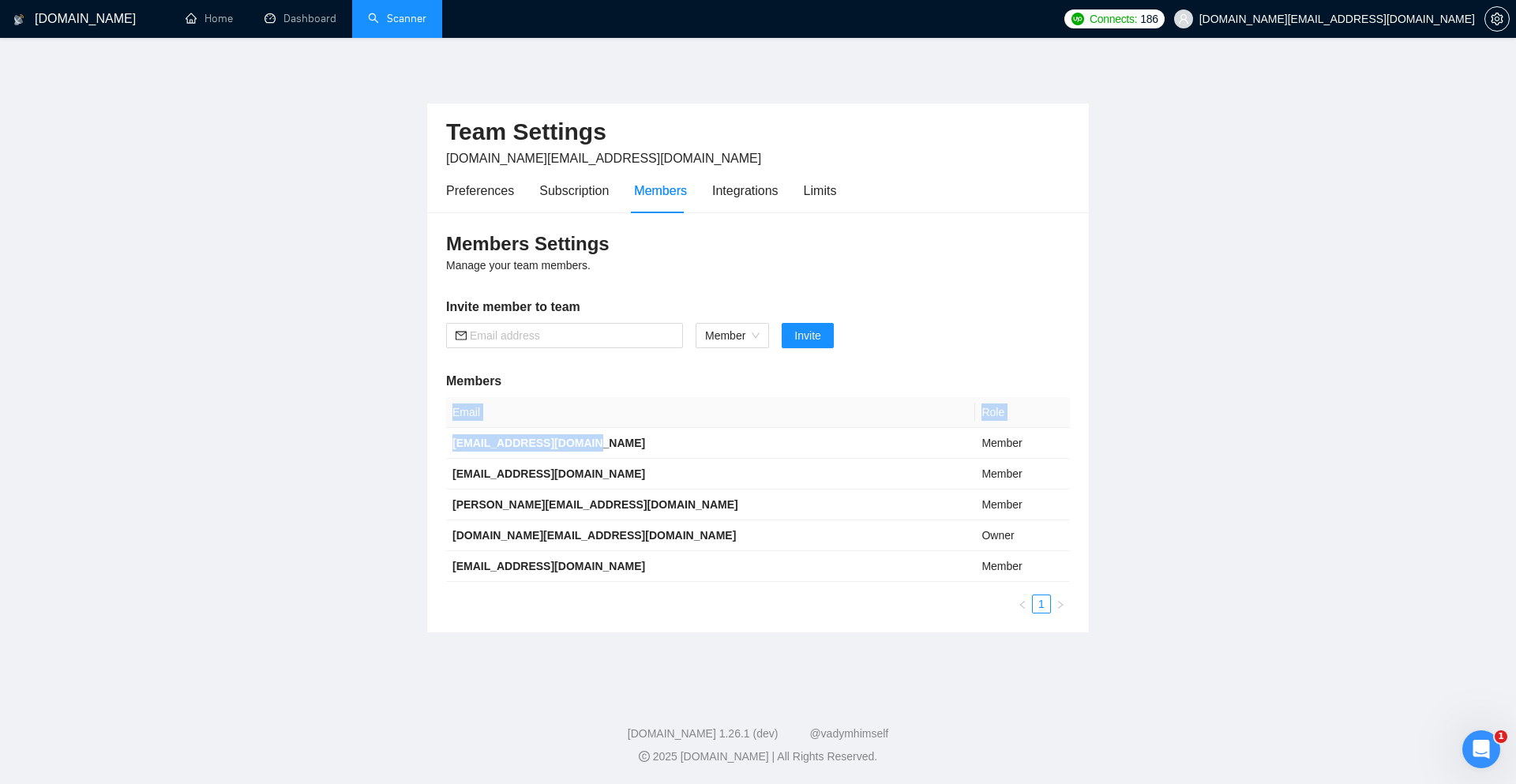
drag, startPoint x: 634, startPoint y: 451, endPoint x: 408, endPoint y: 441, distance: 226.2
click at [408, 441] on main "Team Settings mominmaz.uk@gmail.com Preferences Subscription Members Integratio…" at bounding box center [758, 362] width 1465 height 599
click at [458, 441] on b "tm.workcloud@gmail.com" at bounding box center [549, 442] width 193 height 13
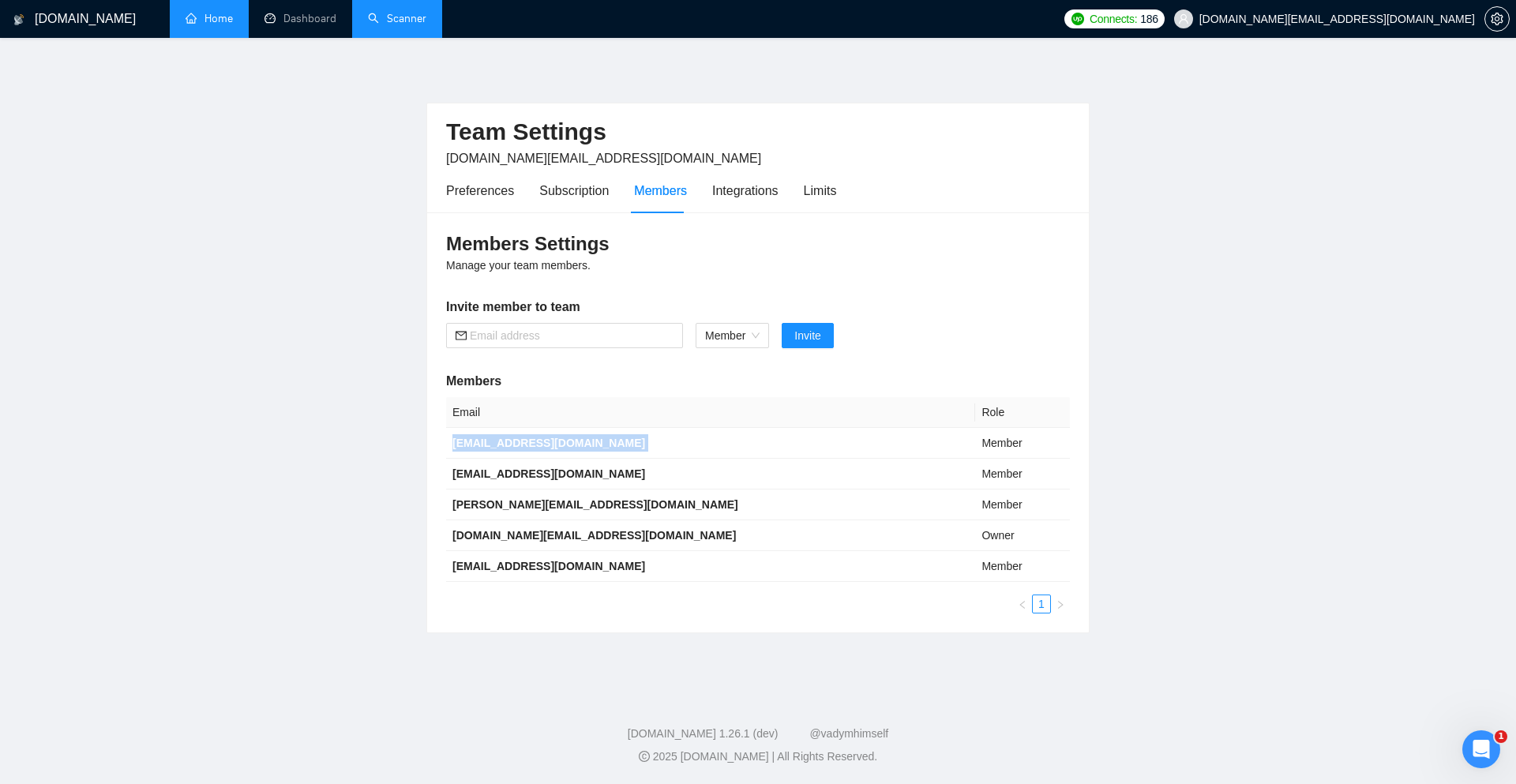
click at [199, 17] on link "Home" at bounding box center [208, 19] width 48 height 14
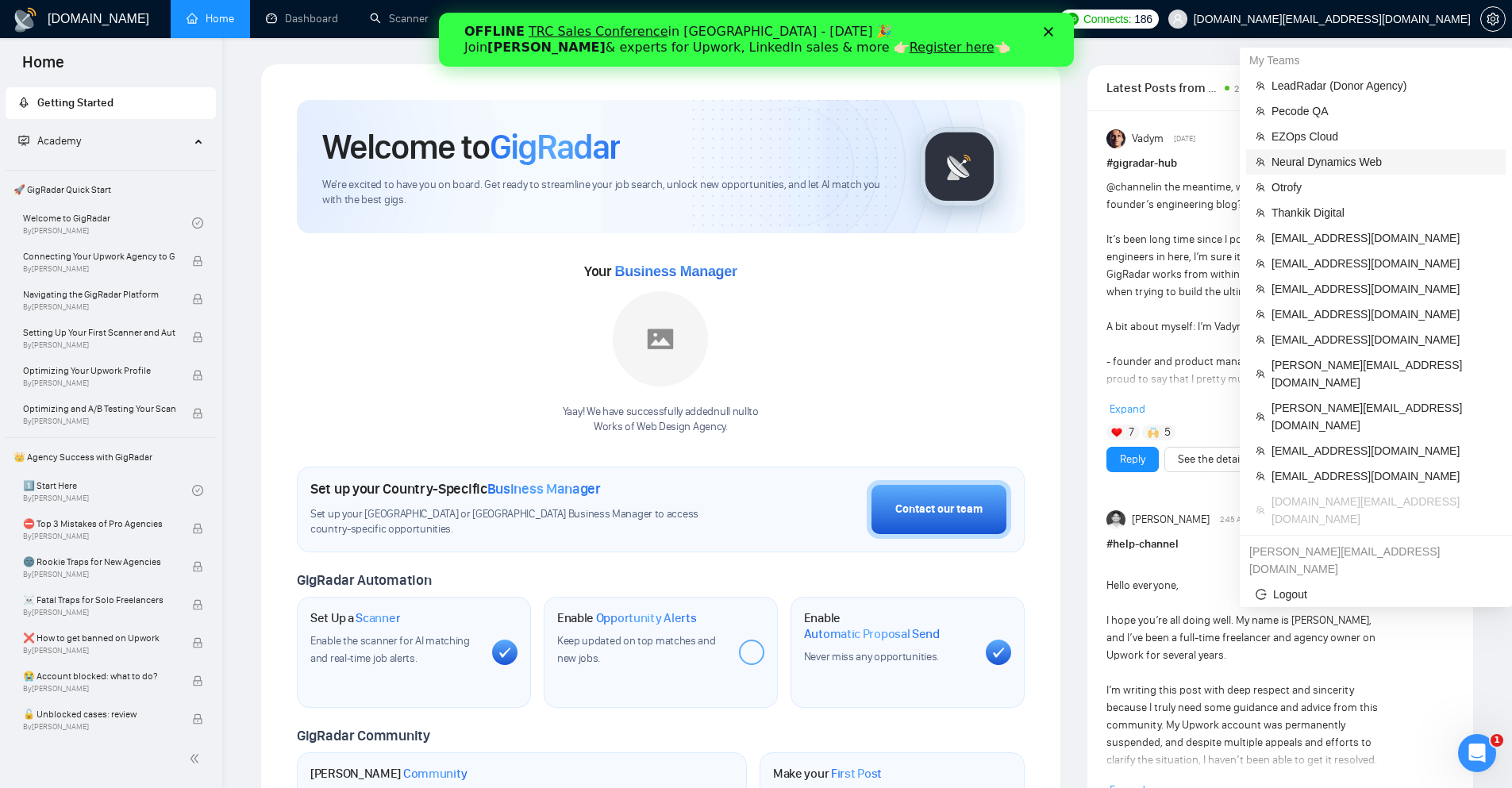
click at [1324, 165] on span "Neural Dynamics Web" at bounding box center [1383, 162] width 224 height 18
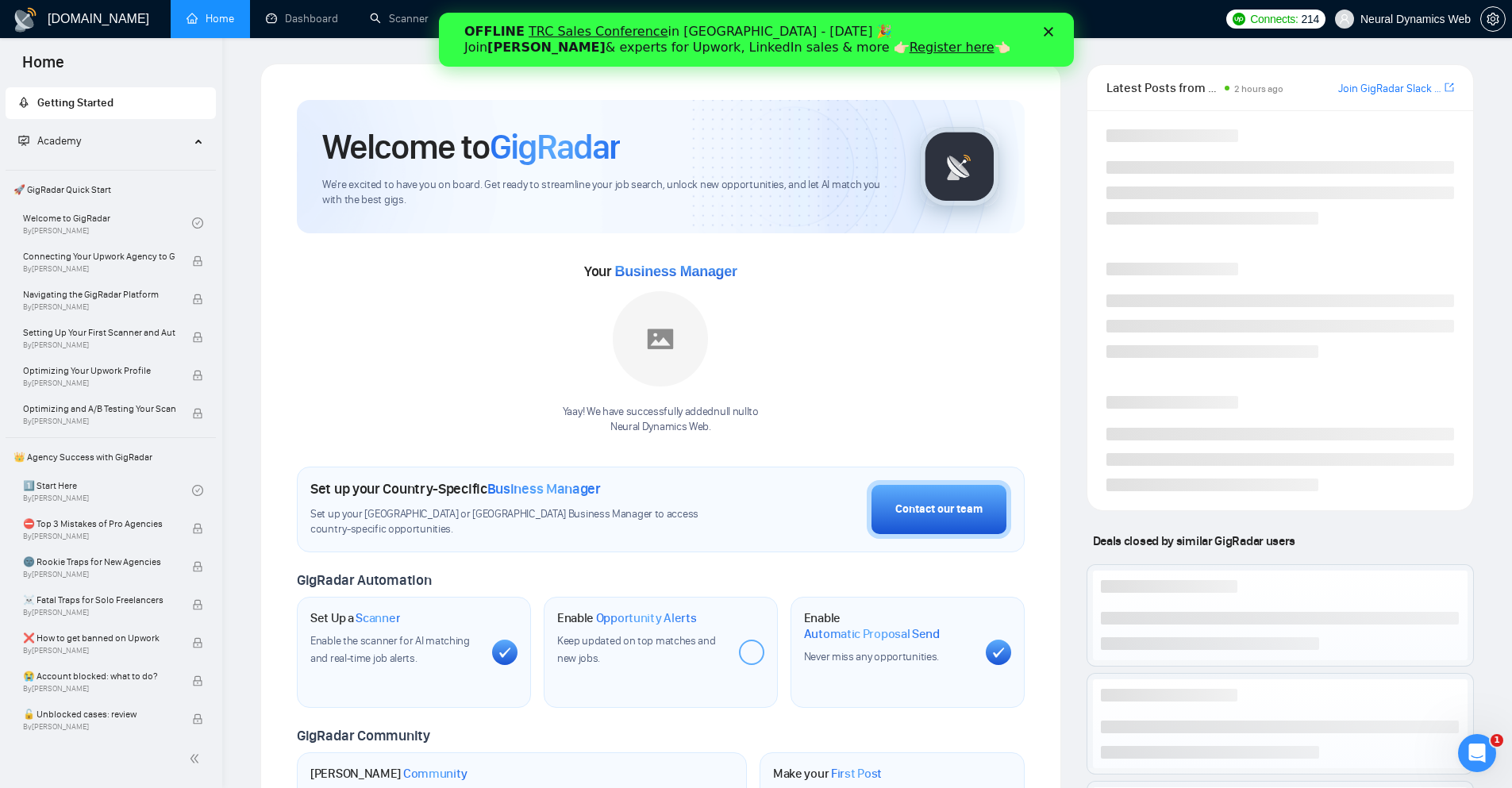
click at [1041, 39] on div "OFFLINE TRC Sales Conference in Kyiv - October 18 🎉 Join Tamara Levit & experts…" at bounding box center [755, 39] width 584 height 41
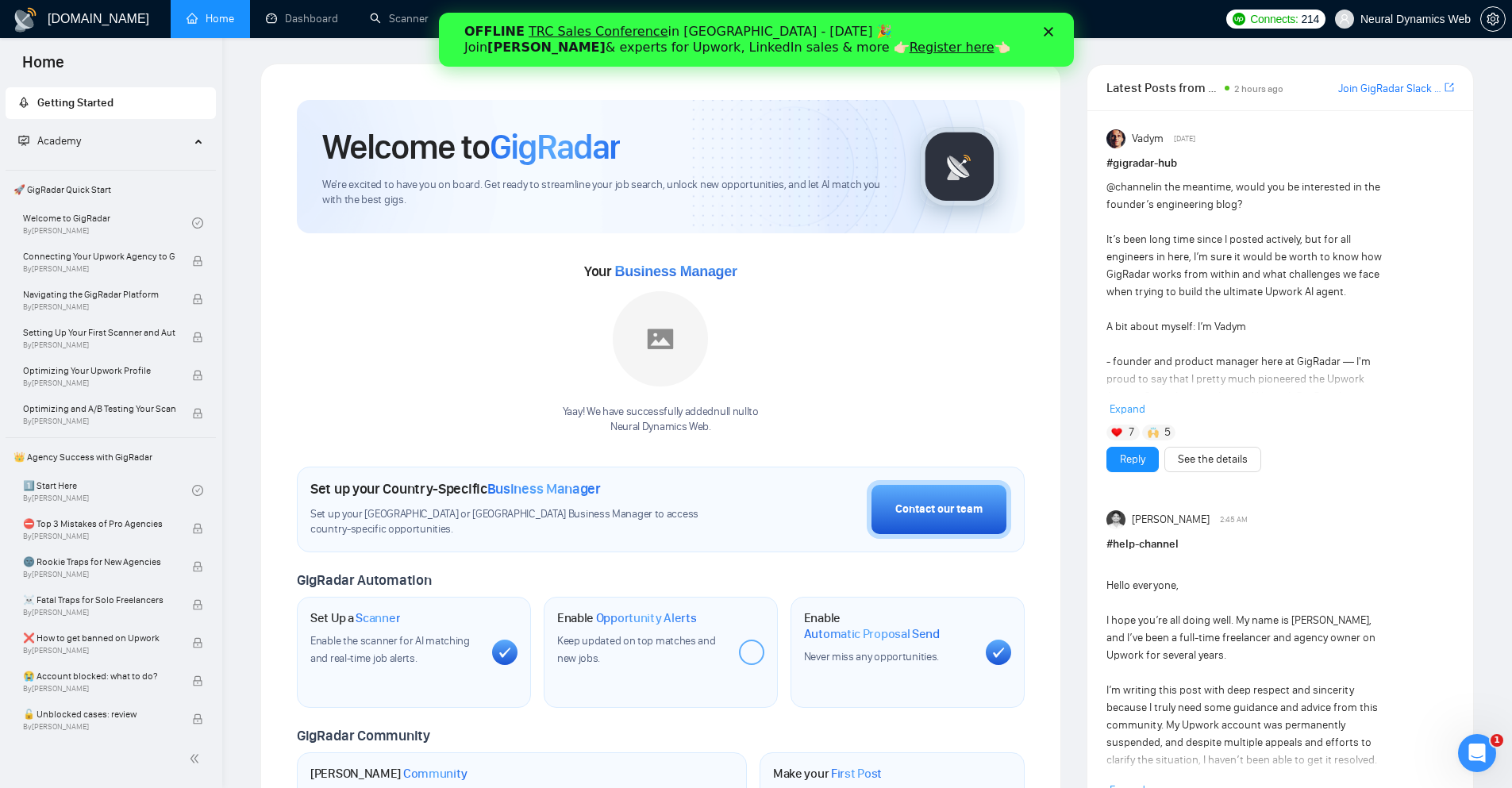
click at [1047, 31] on polygon "Close" at bounding box center [1048, 32] width 10 height 10
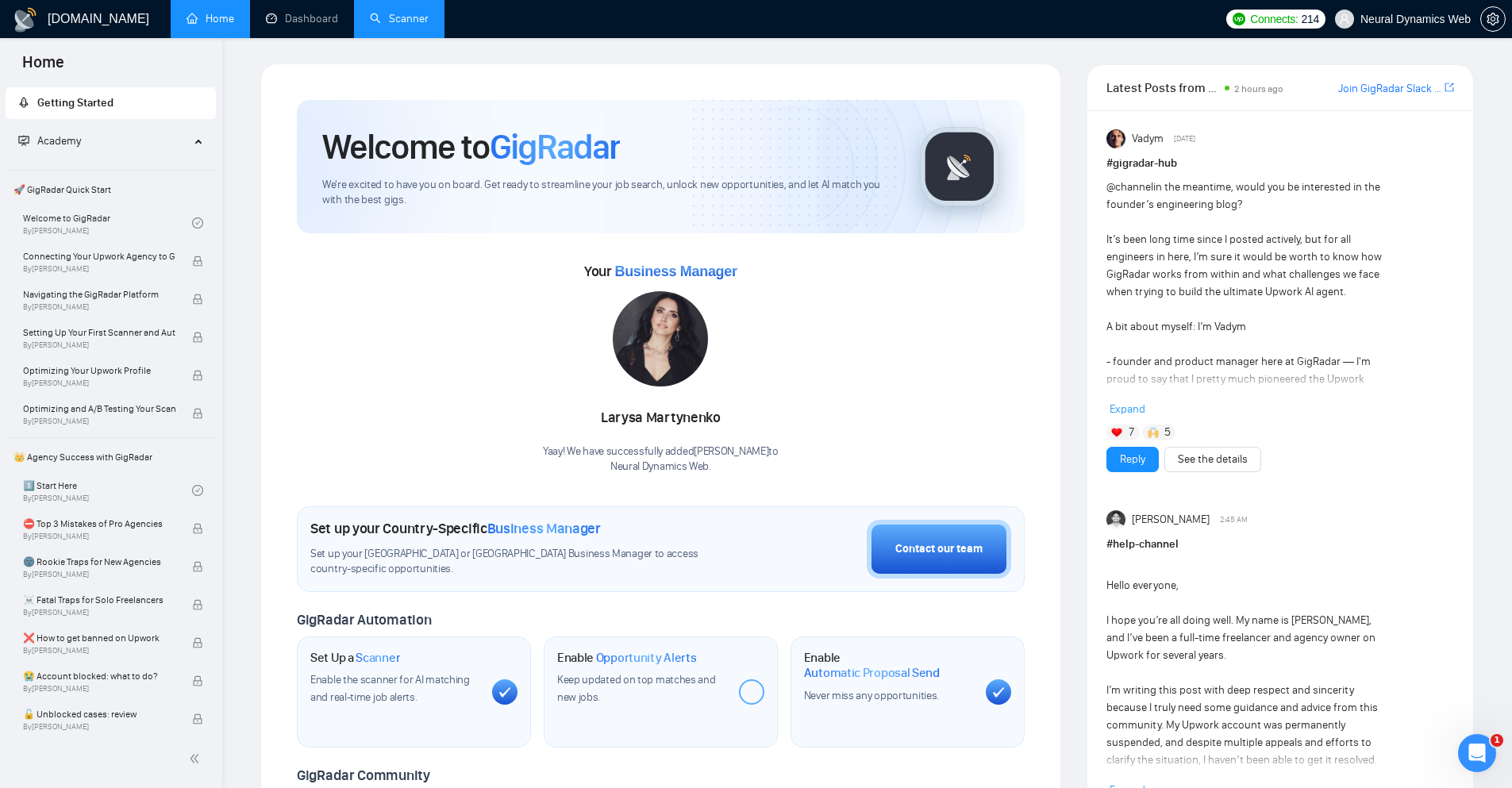
click at [385, 25] on link "Scanner" at bounding box center [400, 19] width 59 height 14
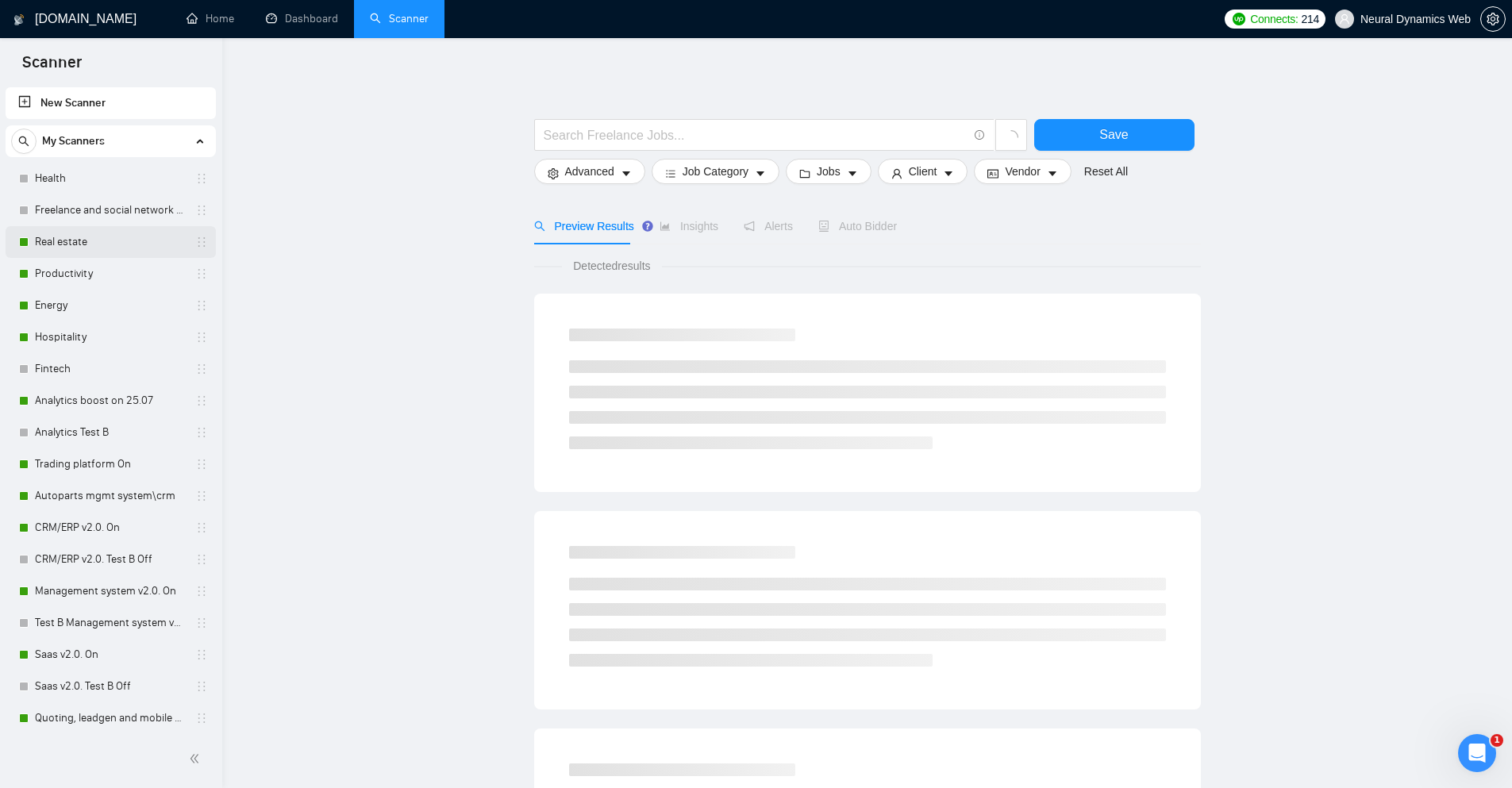
click at [84, 230] on link "Real estate" at bounding box center [111, 242] width 151 height 31
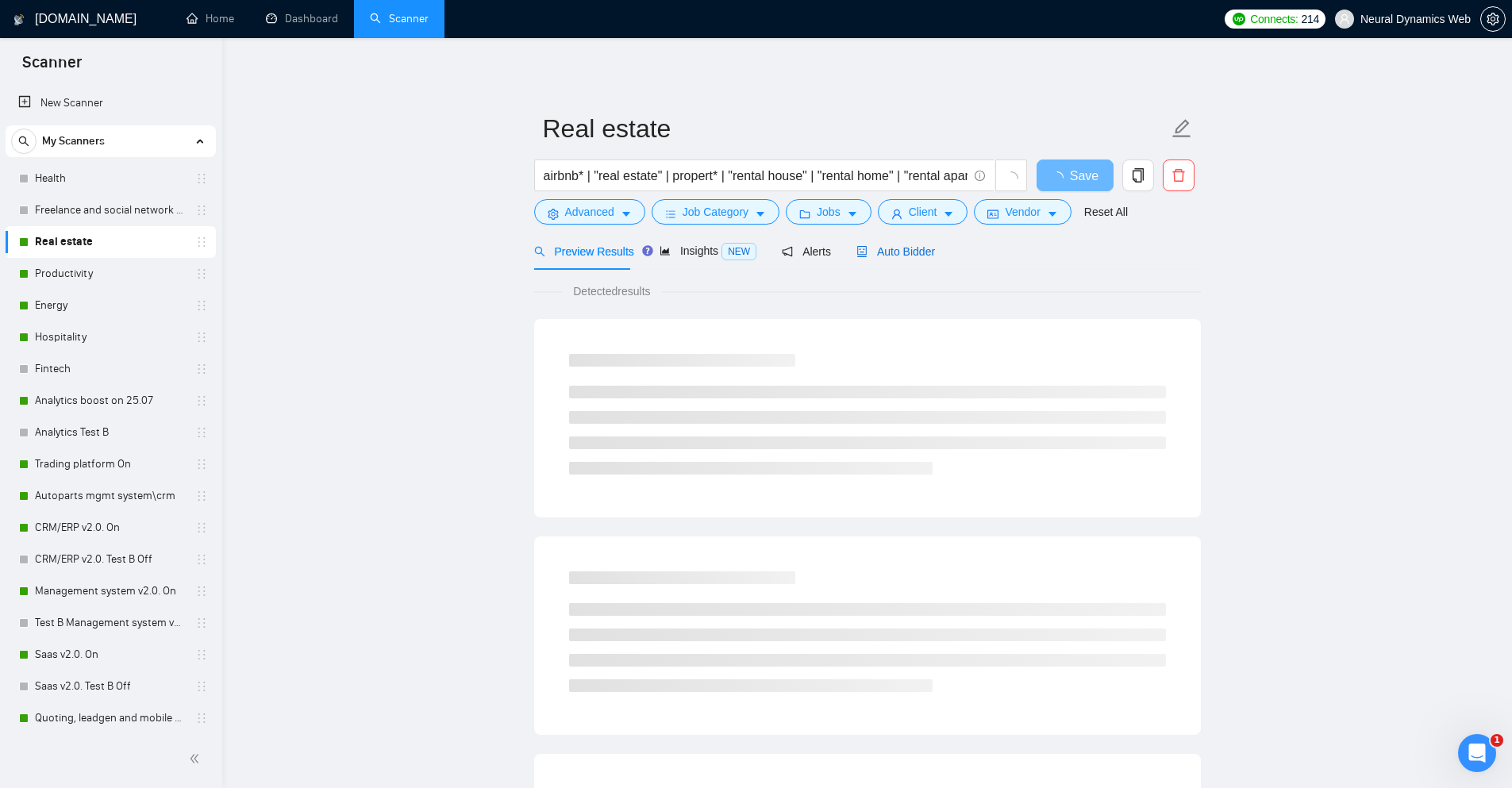
click at [860, 243] on div "Auto Bidder" at bounding box center [895, 252] width 78 height 18
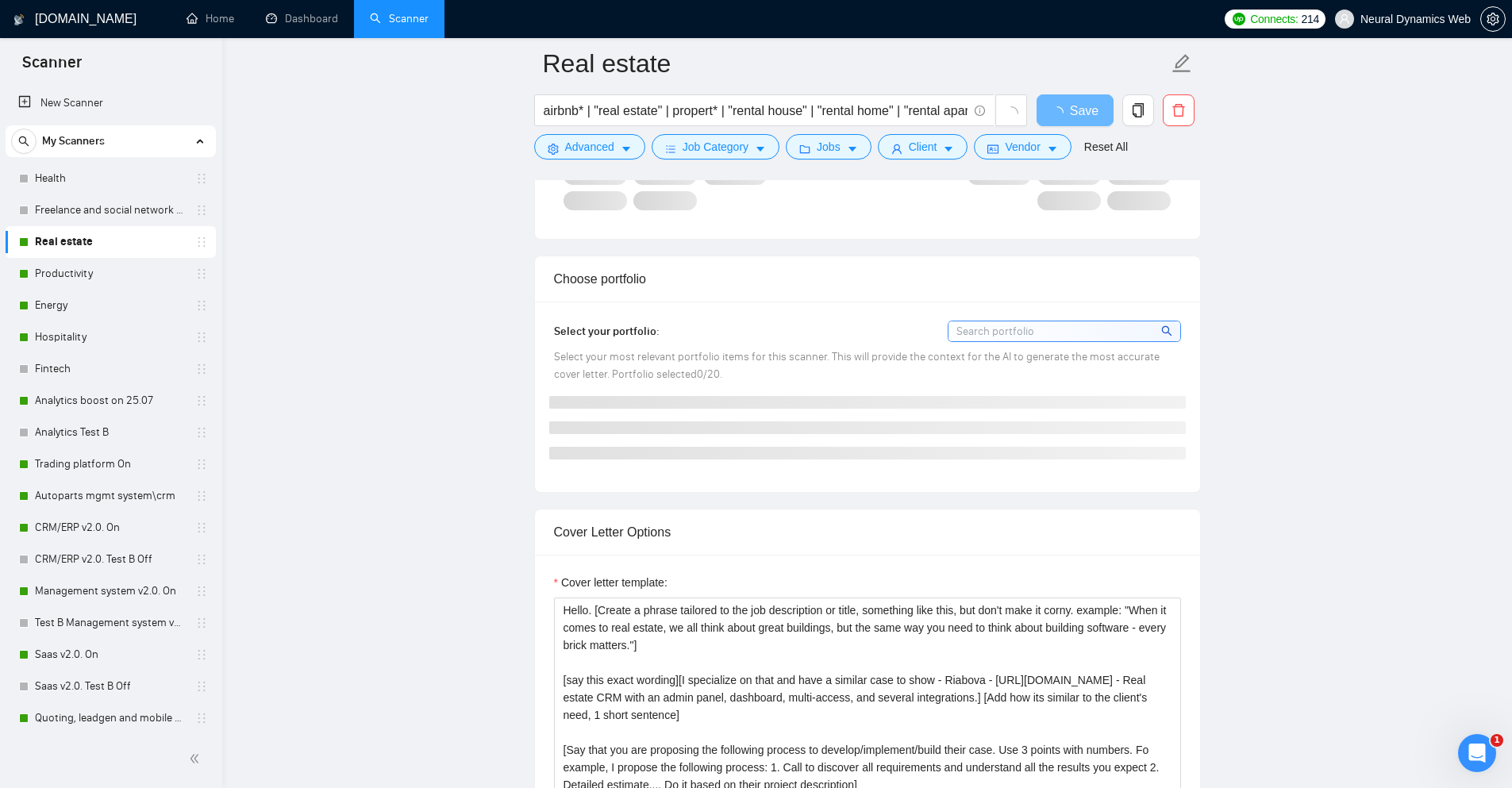
scroll to position [1587, 0]
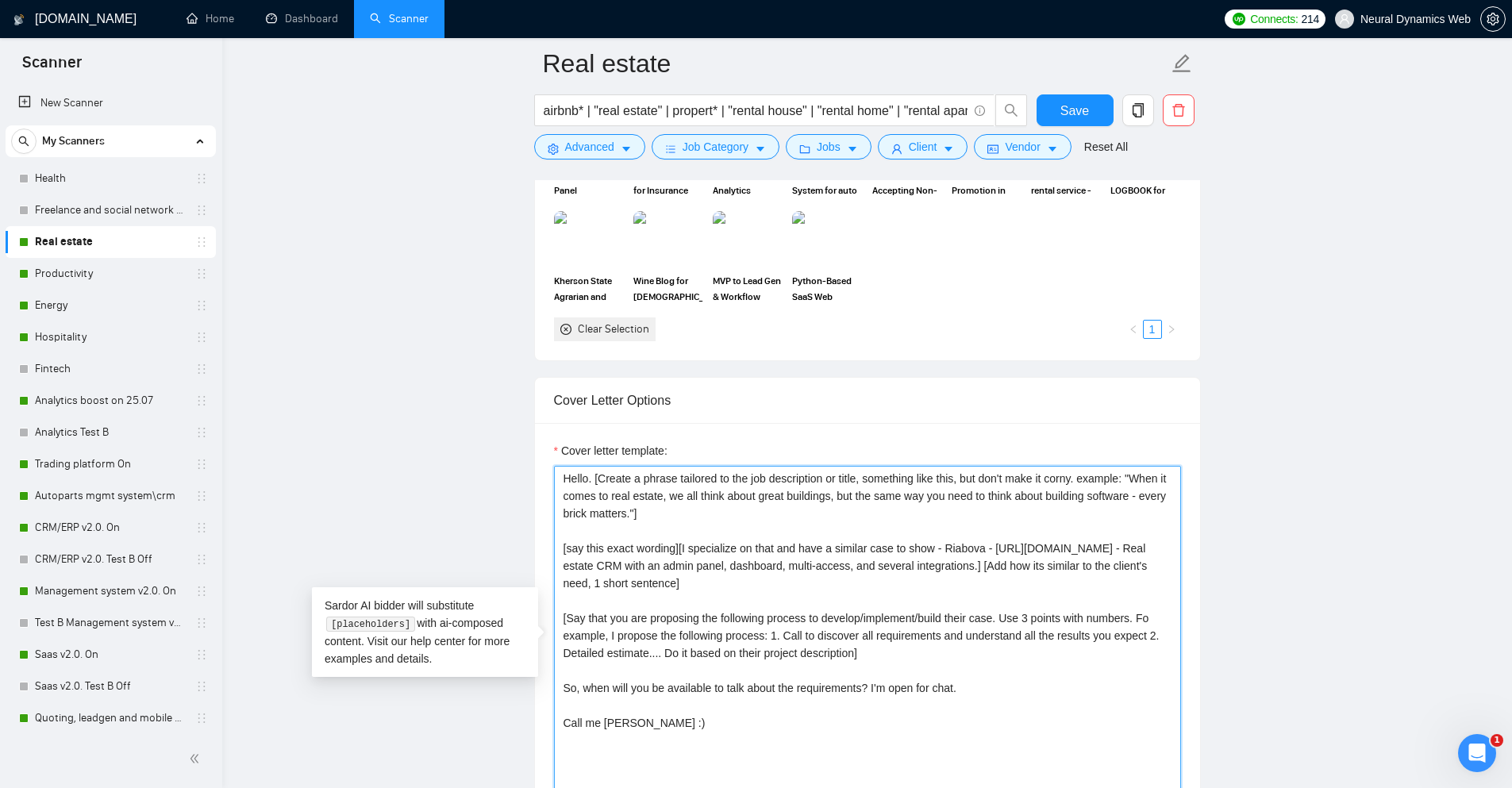
drag, startPoint x: 634, startPoint y: 495, endPoint x: 828, endPoint y: 513, distance: 194.8
click at [785, 499] on textarea "Hello. [Create a phrase tailored to the job description or title, something lik…" at bounding box center [868, 644] width 627 height 357
click at [829, 514] on textarea "Hello. [Create a phrase tailored to the job description or title, something lik…" at bounding box center [868, 644] width 627 height 357
drag, startPoint x: 842, startPoint y: 494, endPoint x: 1144, endPoint y: 492, distance: 302.0
click at [1144, 492] on textarea "Hello. [Create a phrase tailored to the job description or title, something lik…" at bounding box center [868, 644] width 627 height 357
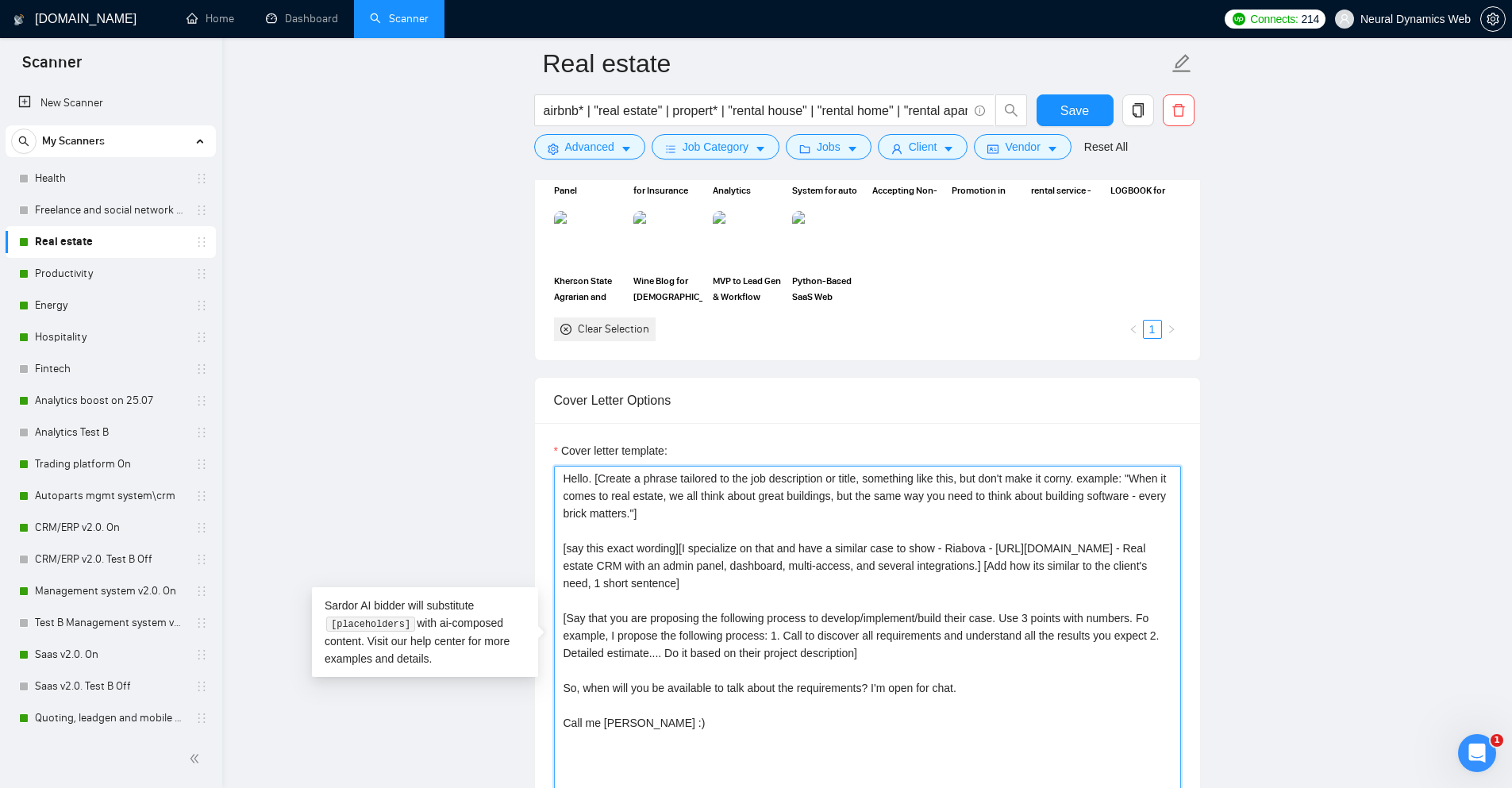
click at [1055, 468] on textarea "Hello. [Create a phrase tailored to the job description or title, something lik…" at bounding box center [868, 644] width 627 height 357
drag, startPoint x: 1014, startPoint y: 502, endPoint x: 1154, endPoint y: 518, distance: 140.9
click at [1157, 518] on textarea "Hello. [Create a phrase tailored to the job description or title, something lik…" at bounding box center [868, 644] width 627 height 357
click at [1154, 518] on textarea "Hello. [Create a phrase tailored to the job description or title, something lik…" at bounding box center [868, 644] width 627 height 357
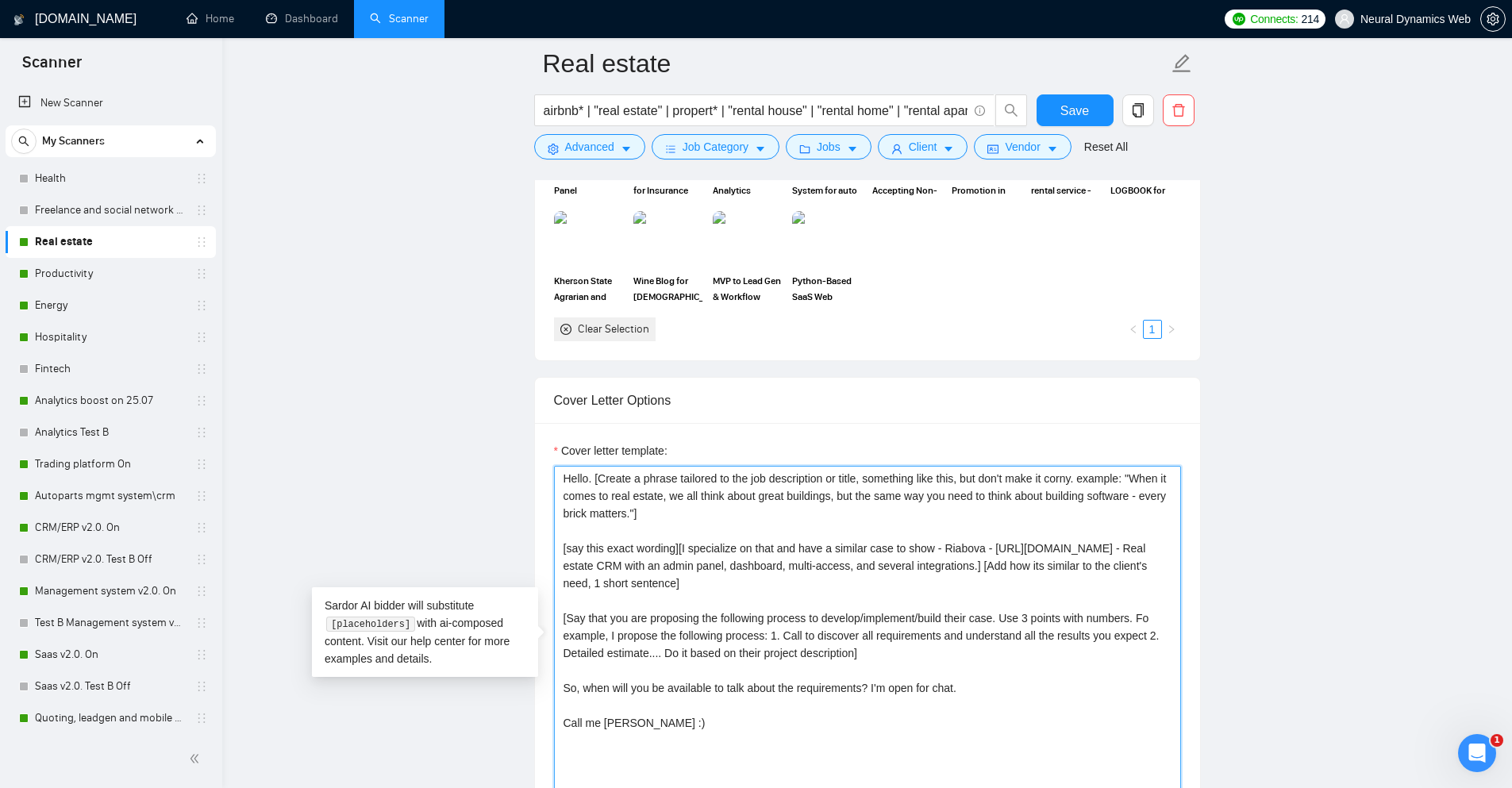
scroll to position [1745, 0]
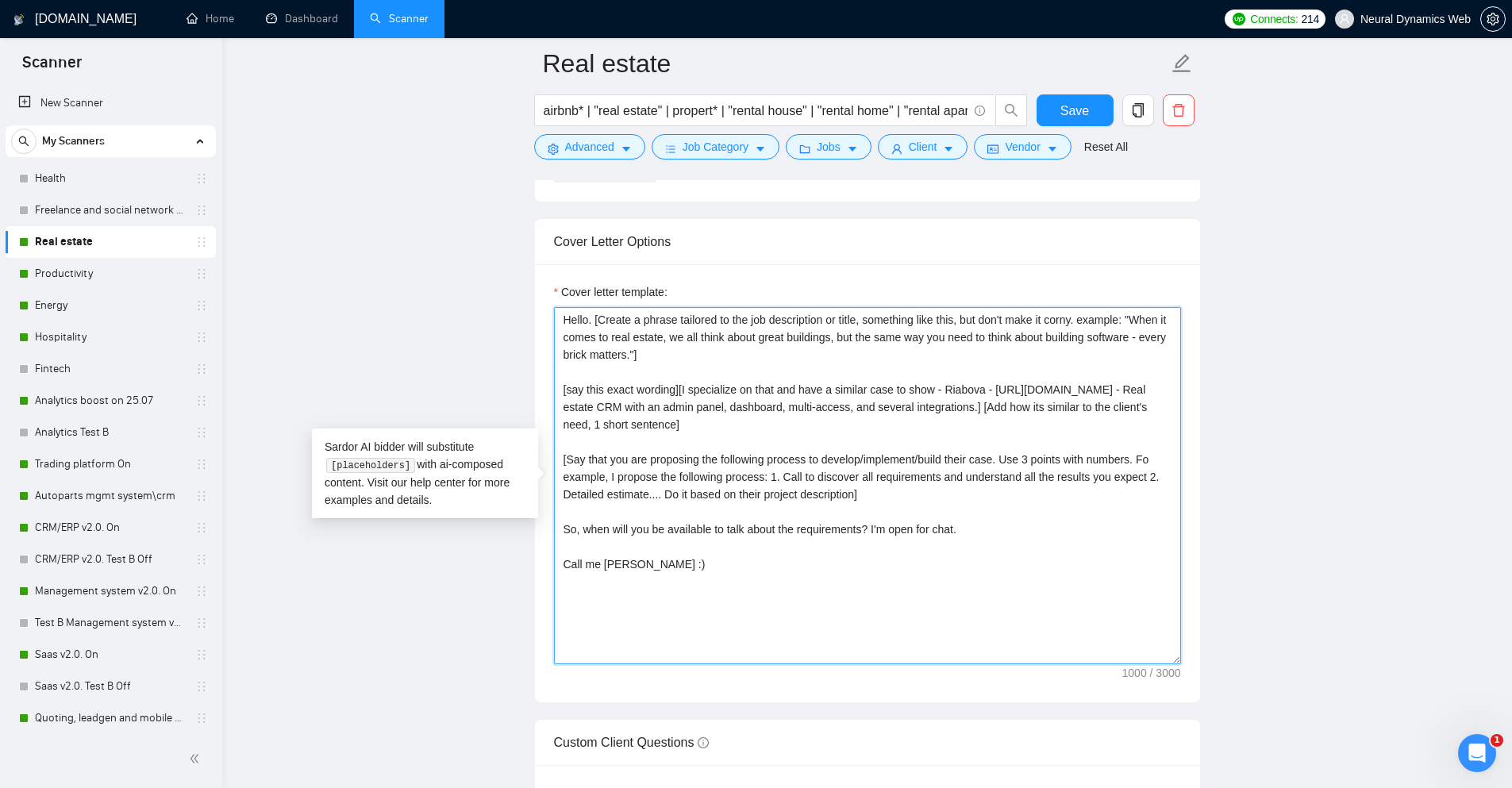
drag, startPoint x: 740, startPoint y: 558, endPoint x: 517, endPoint y: 311, distance: 332.8
click at [517, 311] on main "Real estate airbnb* | "real estate" | propert* | "rental house" | "rental home"…" at bounding box center [867, 740] width 1239 height 4844
click at [838, 532] on textarea "Hello. [Create a phrase tailored to the job description or title, something lik…" at bounding box center [868, 486] width 627 height 357
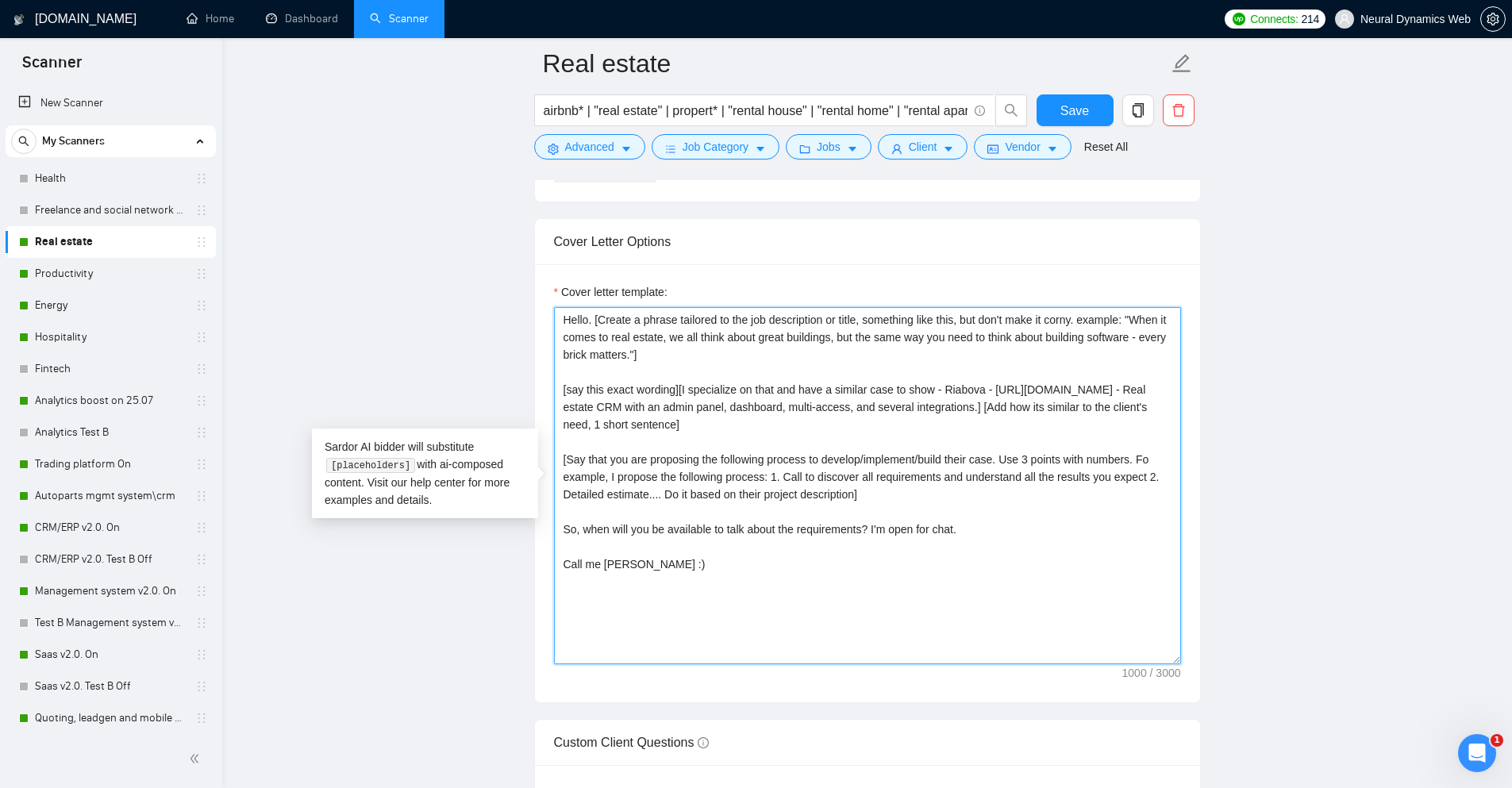
click at [838, 532] on textarea "Hello. [Create a phrase tailored to the job description or title, something lik…" at bounding box center [868, 486] width 627 height 357
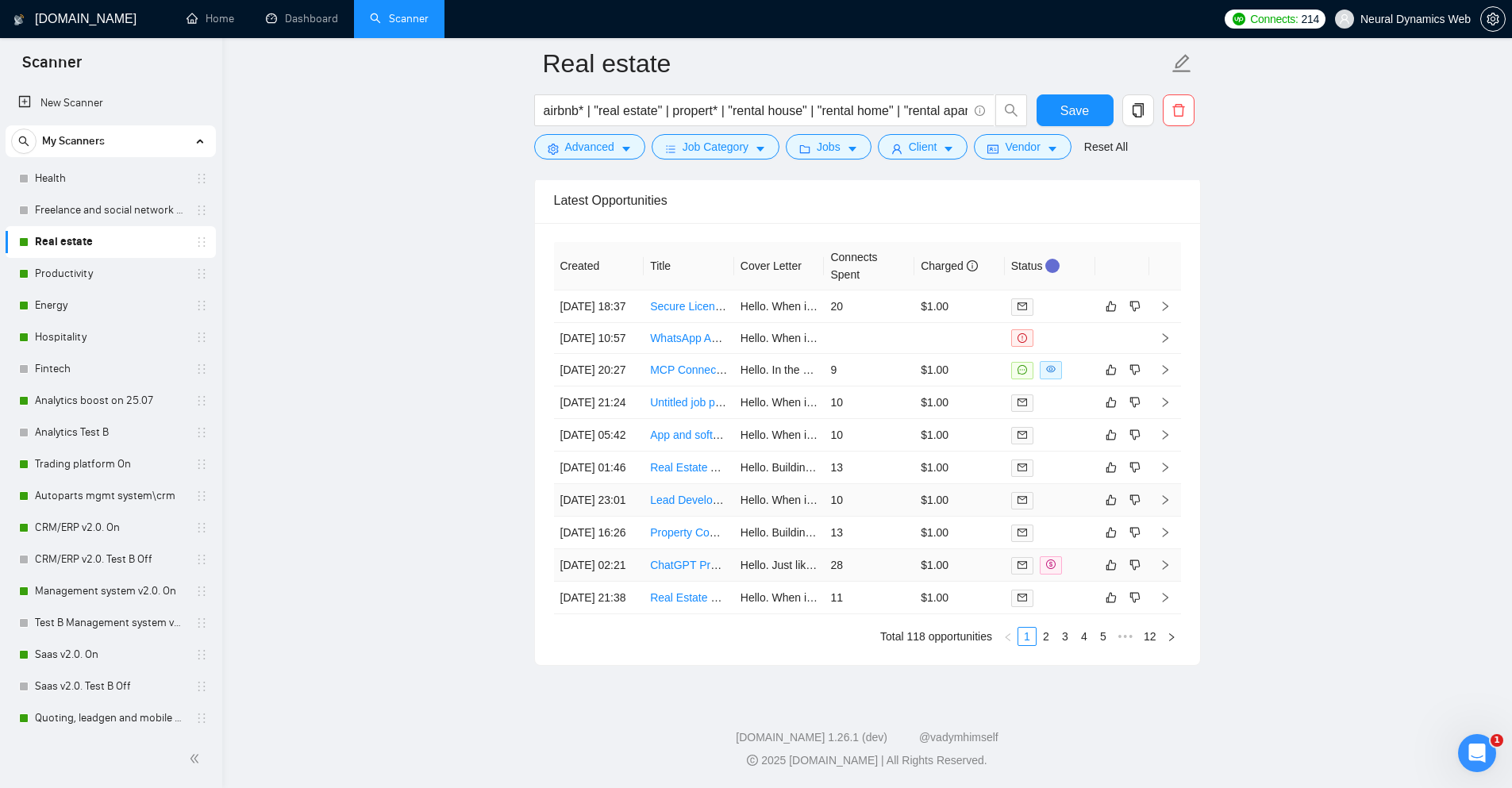
scroll to position [4243, 0]
drag, startPoint x: 295, startPoint y: 11, endPoint x: 289, endPoint y: 1, distance: 11.7
click at [868, 517] on td "13" at bounding box center [869, 533] width 90 height 32
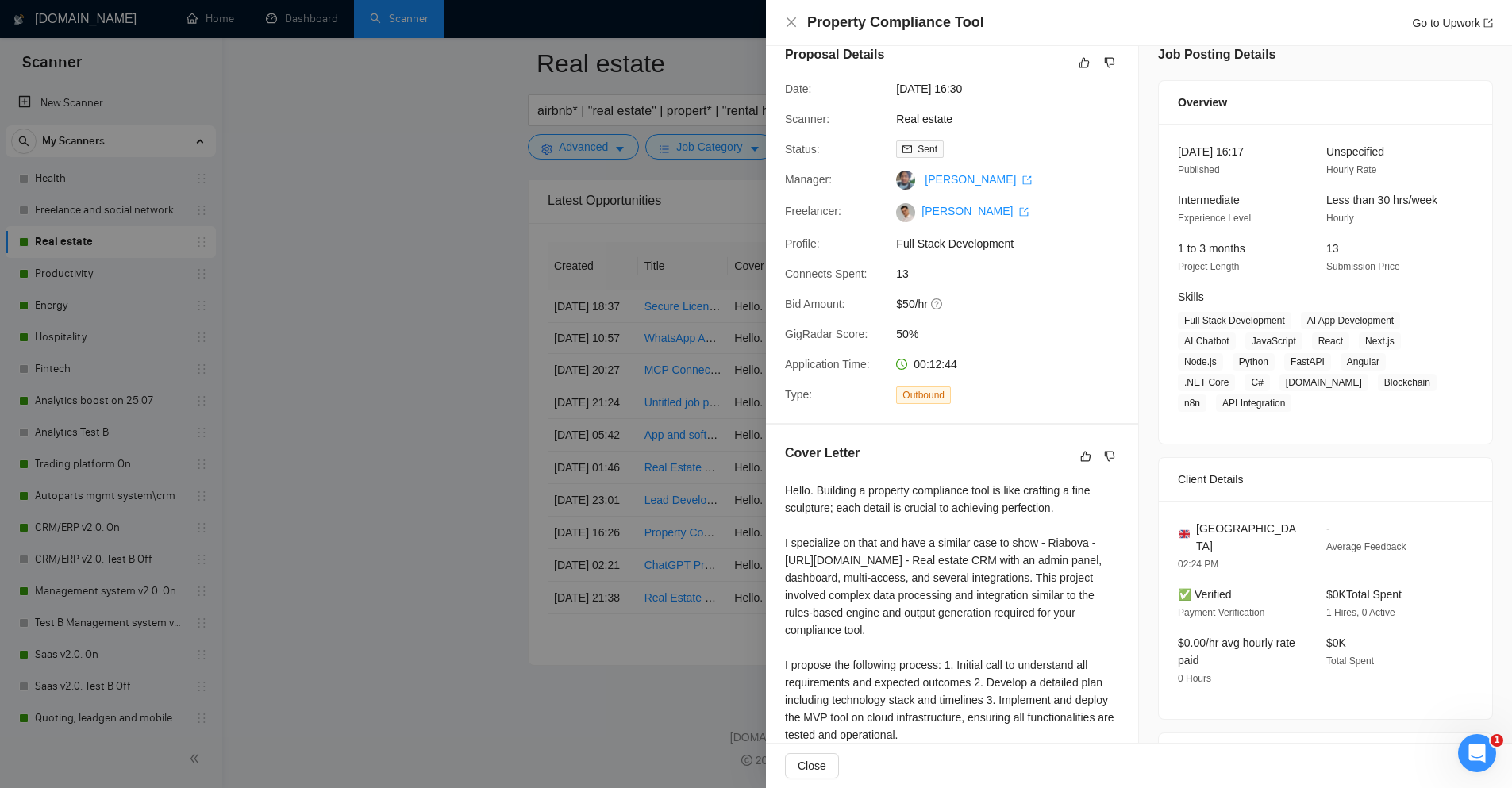
drag, startPoint x: 854, startPoint y: 488, endPoint x: 846, endPoint y: 502, distance: 16.1
drag, startPoint x: 838, startPoint y: 502, endPoint x: 1064, endPoint y: 508, distance: 226.1
click at [1064, 508] on div "Hello. Building a property compliance tool is like crafting a fine sculpture; e…" at bounding box center [951, 655] width 334 height 349
click at [661, 430] on div at bounding box center [756, 394] width 1512 height 788
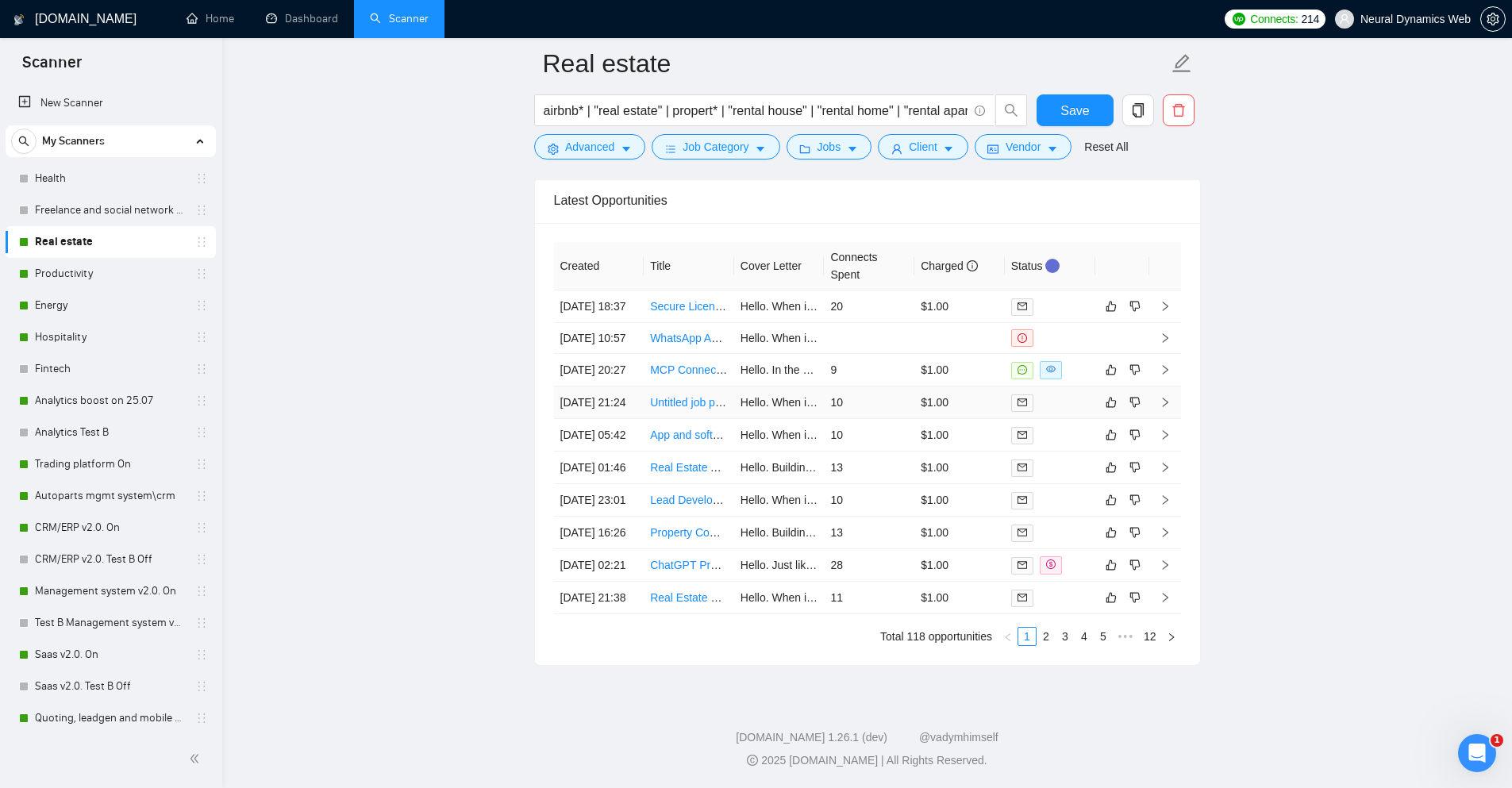
click at [869, 387] on td "10" at bounding box center [869, 402] width 90 height 32
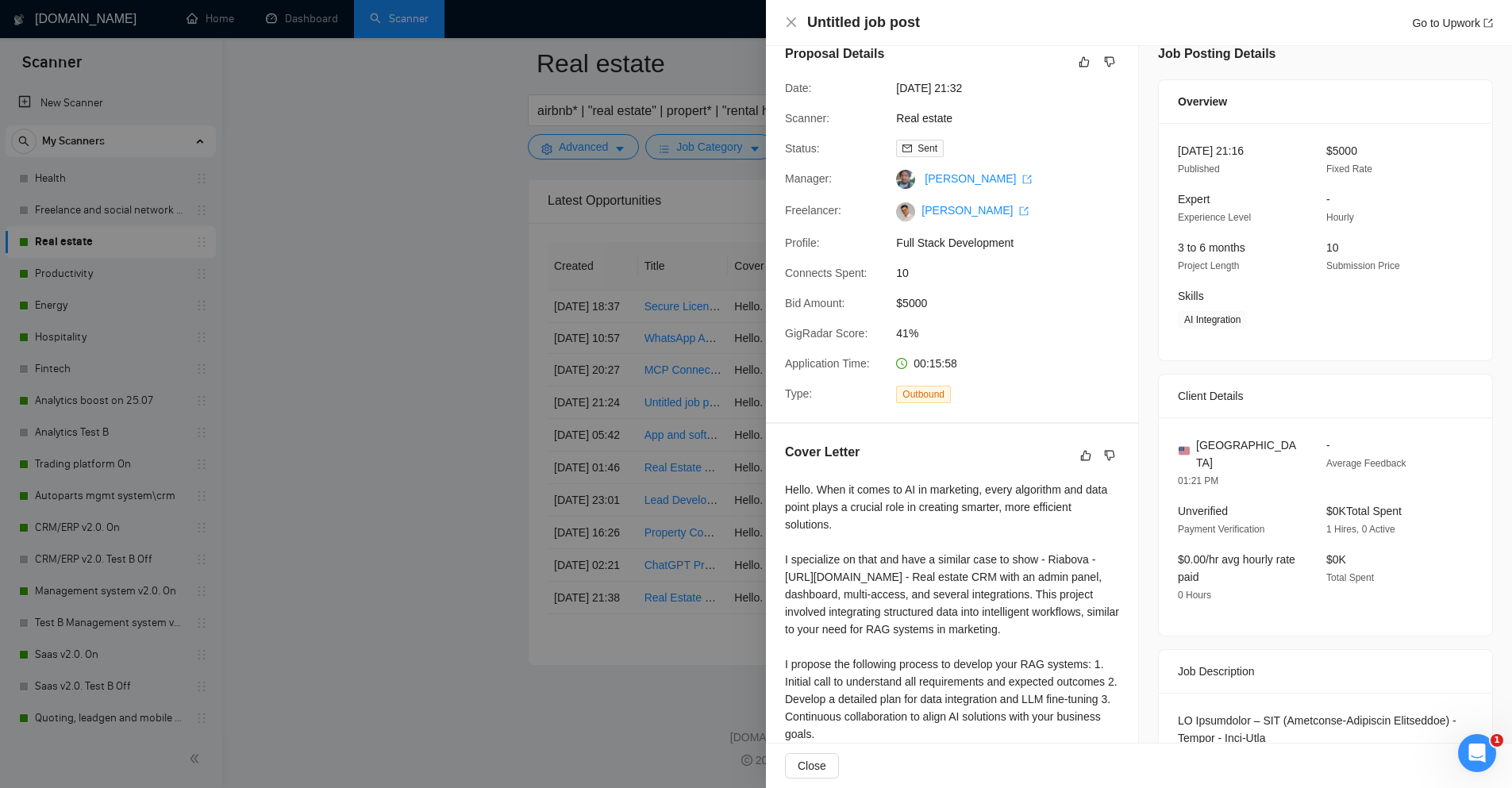
click at [668, 434] on div at bounding box center [756, 394] width 1512 height 788
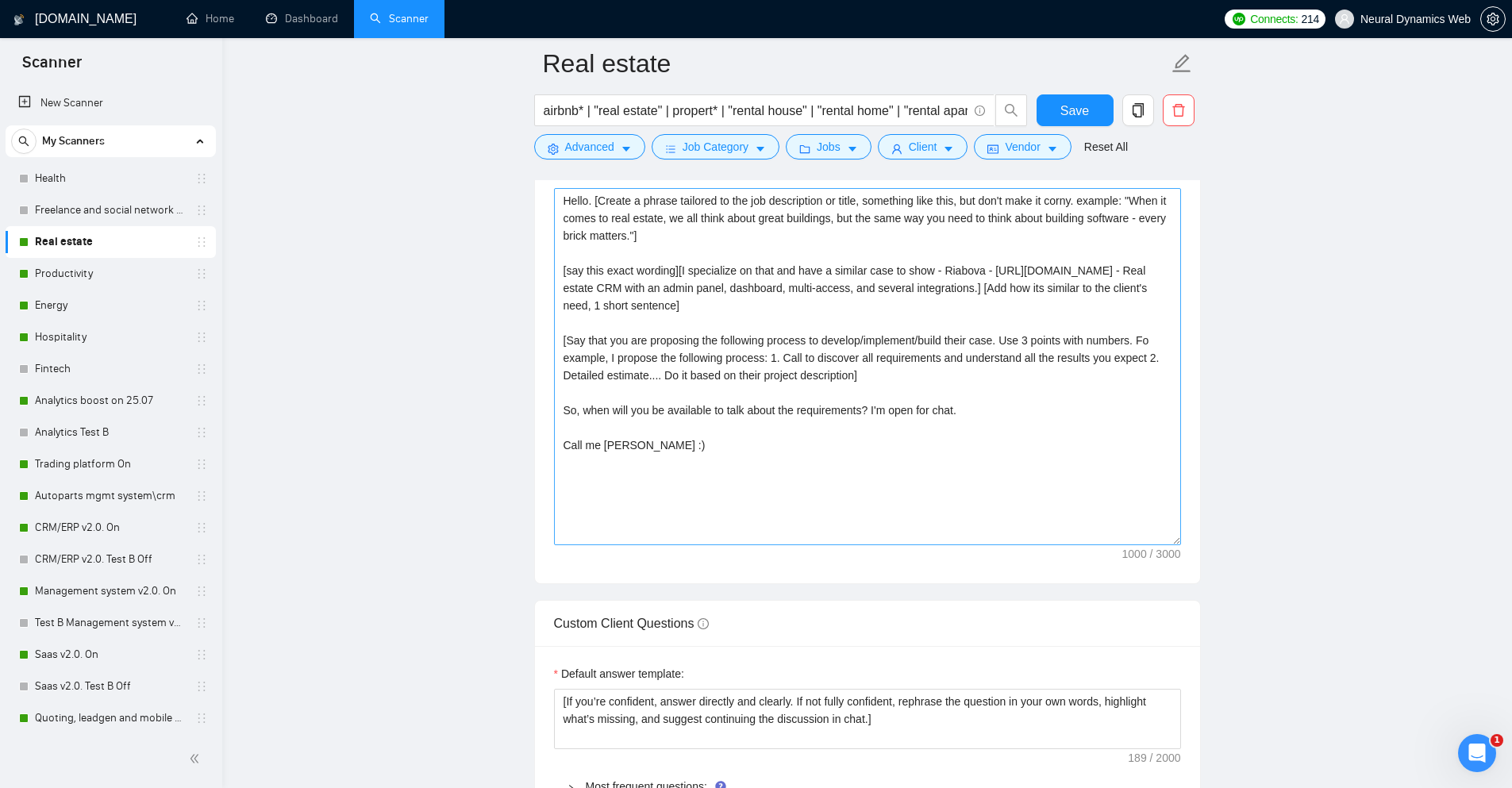
scroll to position [1785, 0]
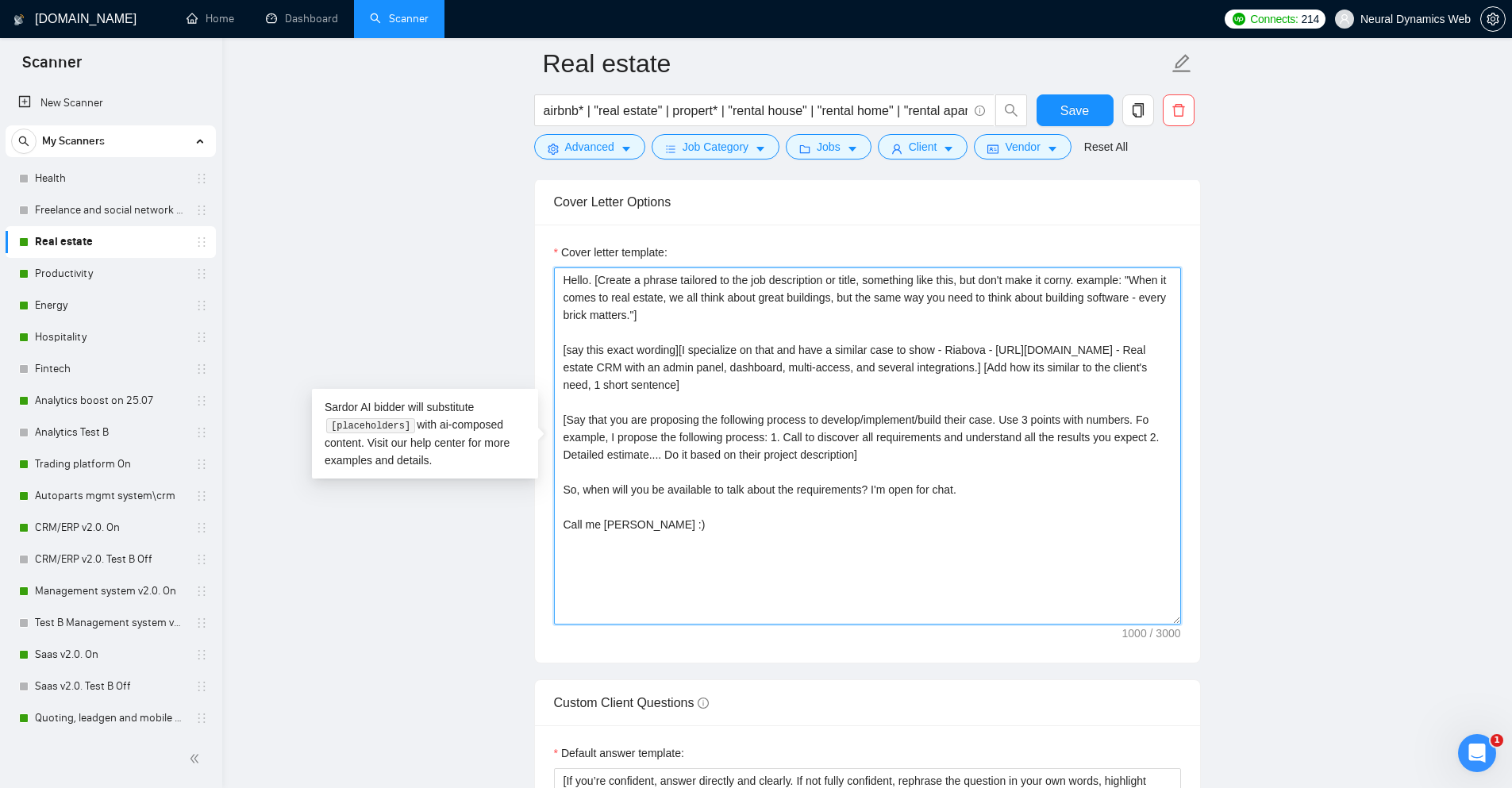
drag, startPoint x: 635, startPoint y: 311, endPoint x: 596, endPoint y: 282, distance: 48.6
click at [596, 282] on textarea "Hello. [Create a phrase tailored to the job description or title, something lik…" at bounding box center [868, 445] width 627 height 357
click at [638, 313] on textarea "Hello. [Create a phrase tailored to the job description or title, something lik…" at bounding box center [868, 445] width 627 height 357
drag, startPoint x: 650, startPoint y: 316, endPoint x: 591, endPoint y: 277, distance: 70.7
click at [591, 277] on textarea "Hello. [Create a phrase tailored to the job description or title, something lik…" at bounding box center [868, 445] width 627 height 357
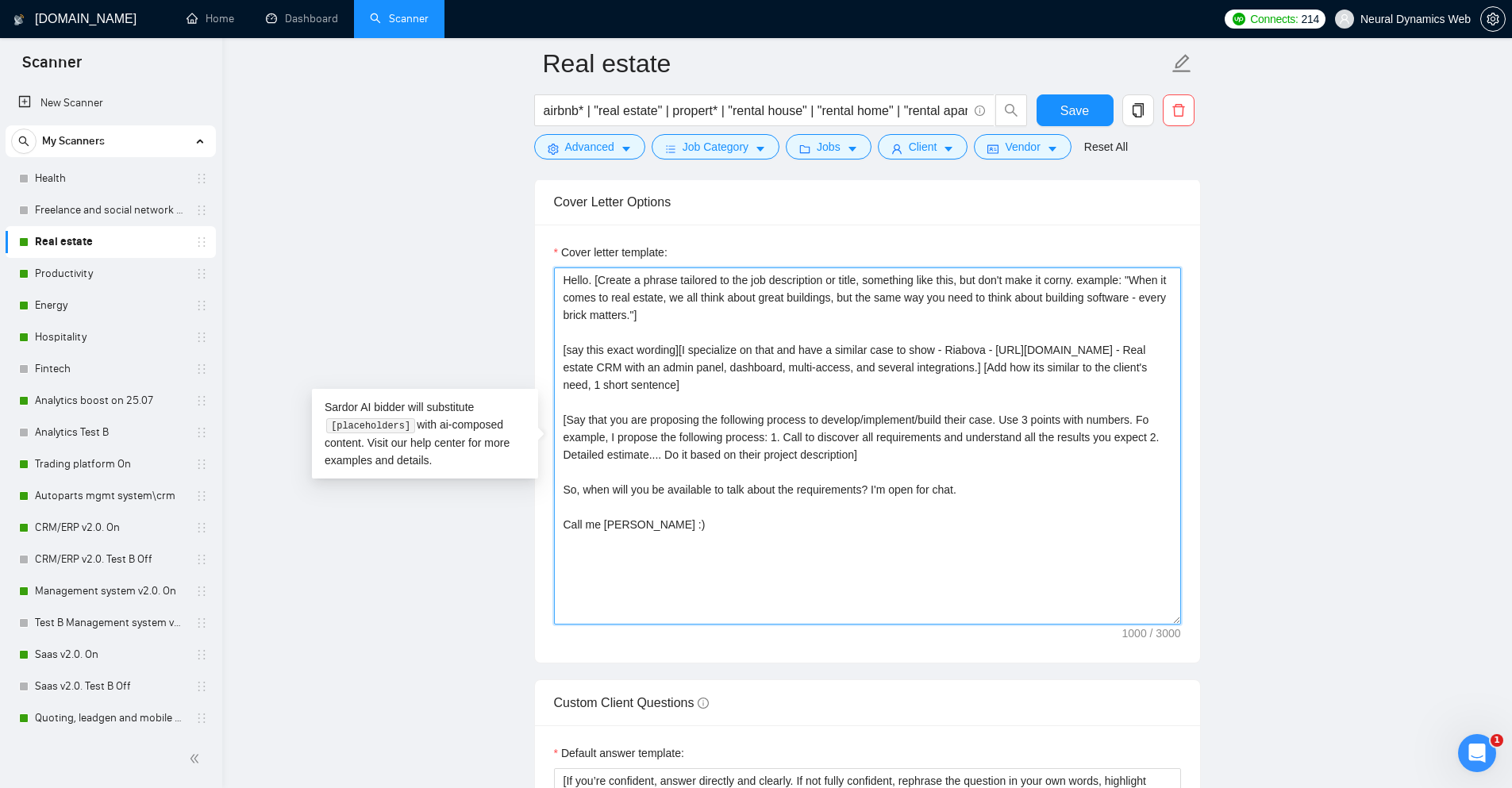
drag, startPoint x: 561, startPoint y: 348, endPoint x: 789, endPoint y: 349, distance: 228.0
click at [789, 349] on textarea "Hello. [Create a phrase tailored to the job description or title, something lik…" at bounding box center [868, 445] width 627 height 357
drag, startPoint x: 687, startPoint y: 348, endPoint x: 910, endPoint y: 351, distance: 223.0
click at [895, 350] on textarea "Hello. [Create a phrase tailored to the job description or title, something lik…" at bounding box center [868, 445] width 627 height 357
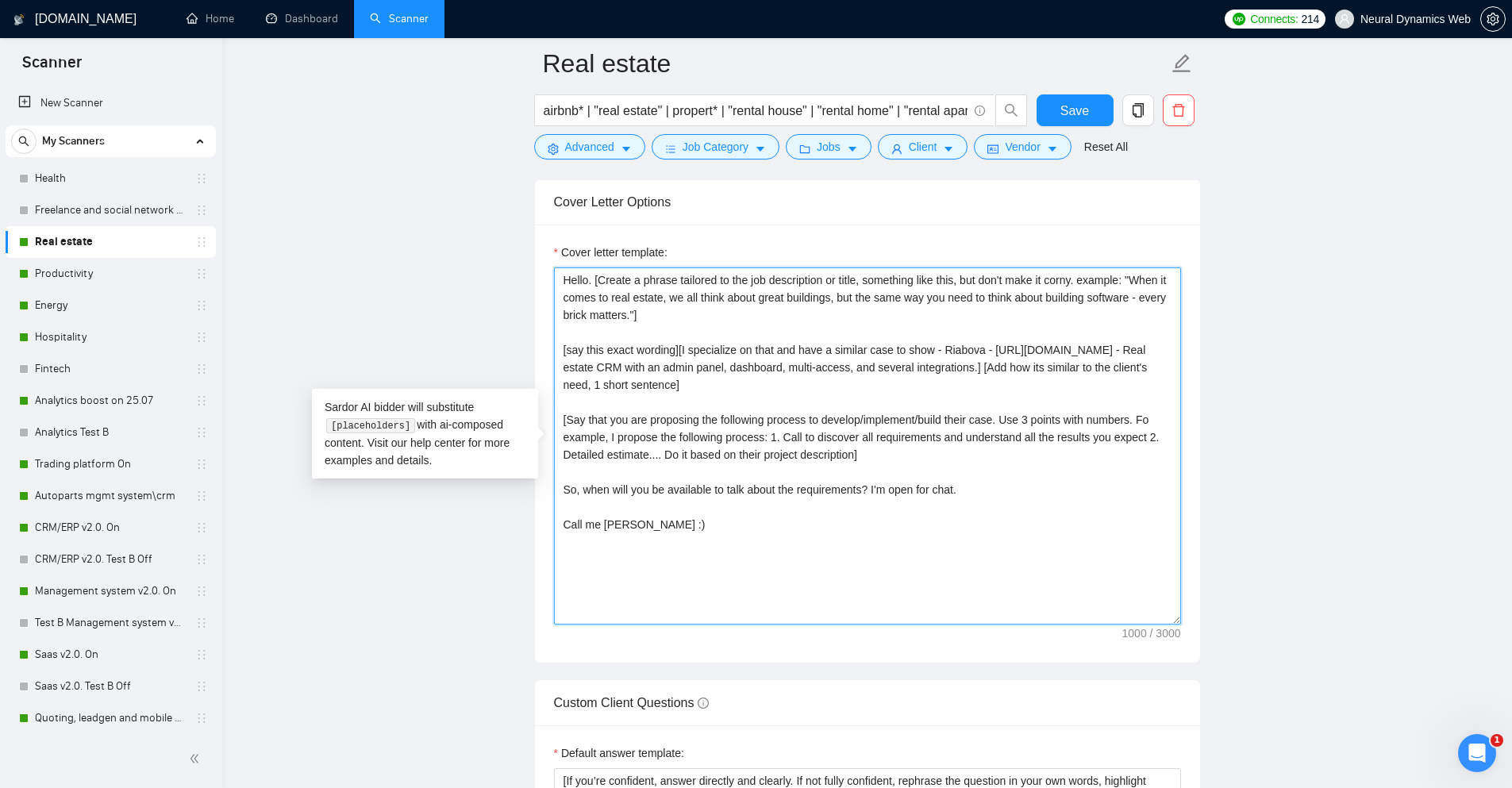
drag, startPoint x: 699, startPoint y: 552, endPoint x: 363, endPoint y: 131, distance: 538.6
click at [363, 131] on main "Real estate airbnb* | "real estate" | propert* | "rental house" | "rental home"…" at bounding box center [867, 701] width 1239 height 4844
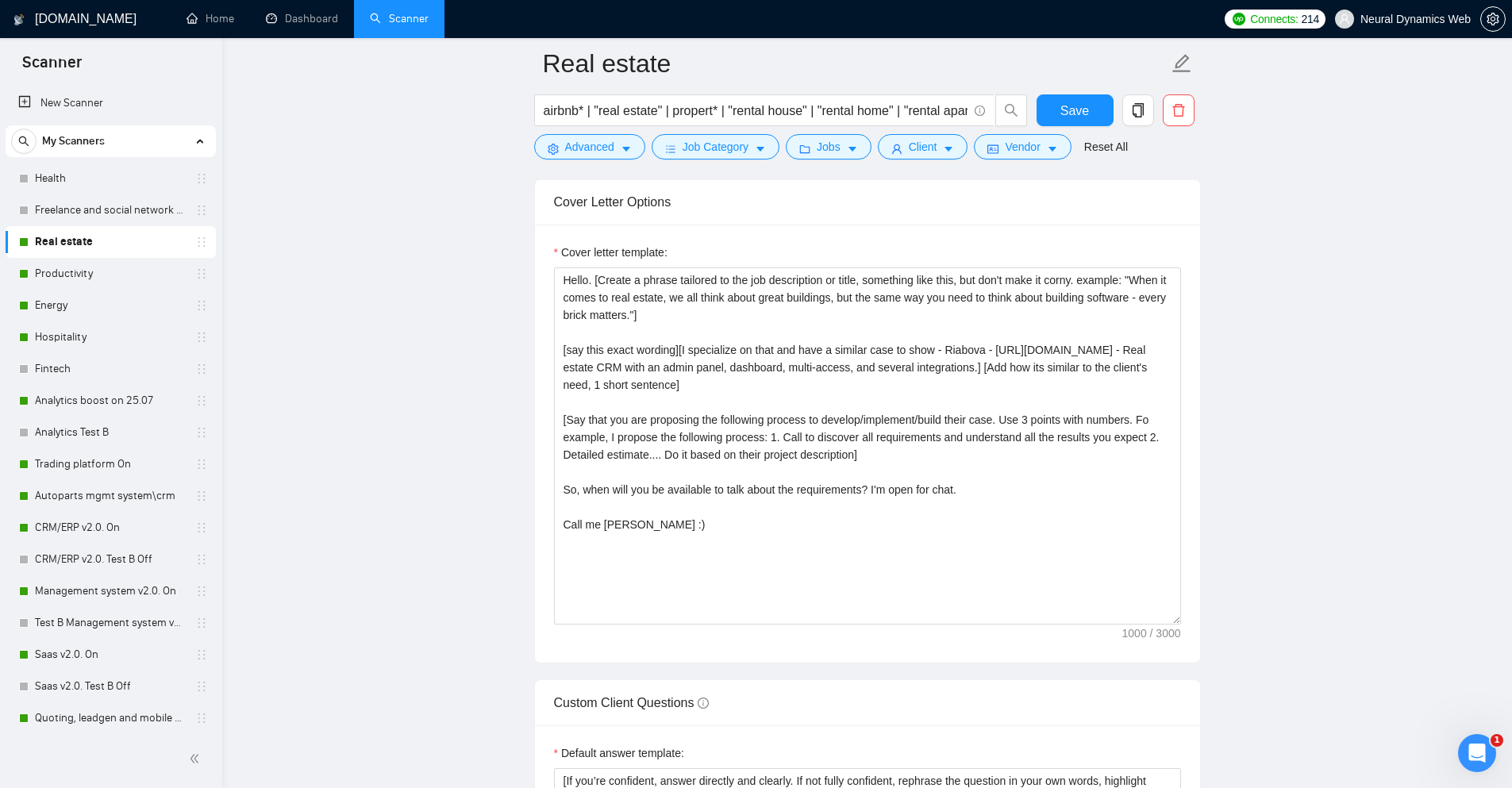
click at [84, 281] on link "Productivity" at bounding box center [111, 273] width 151 height 31
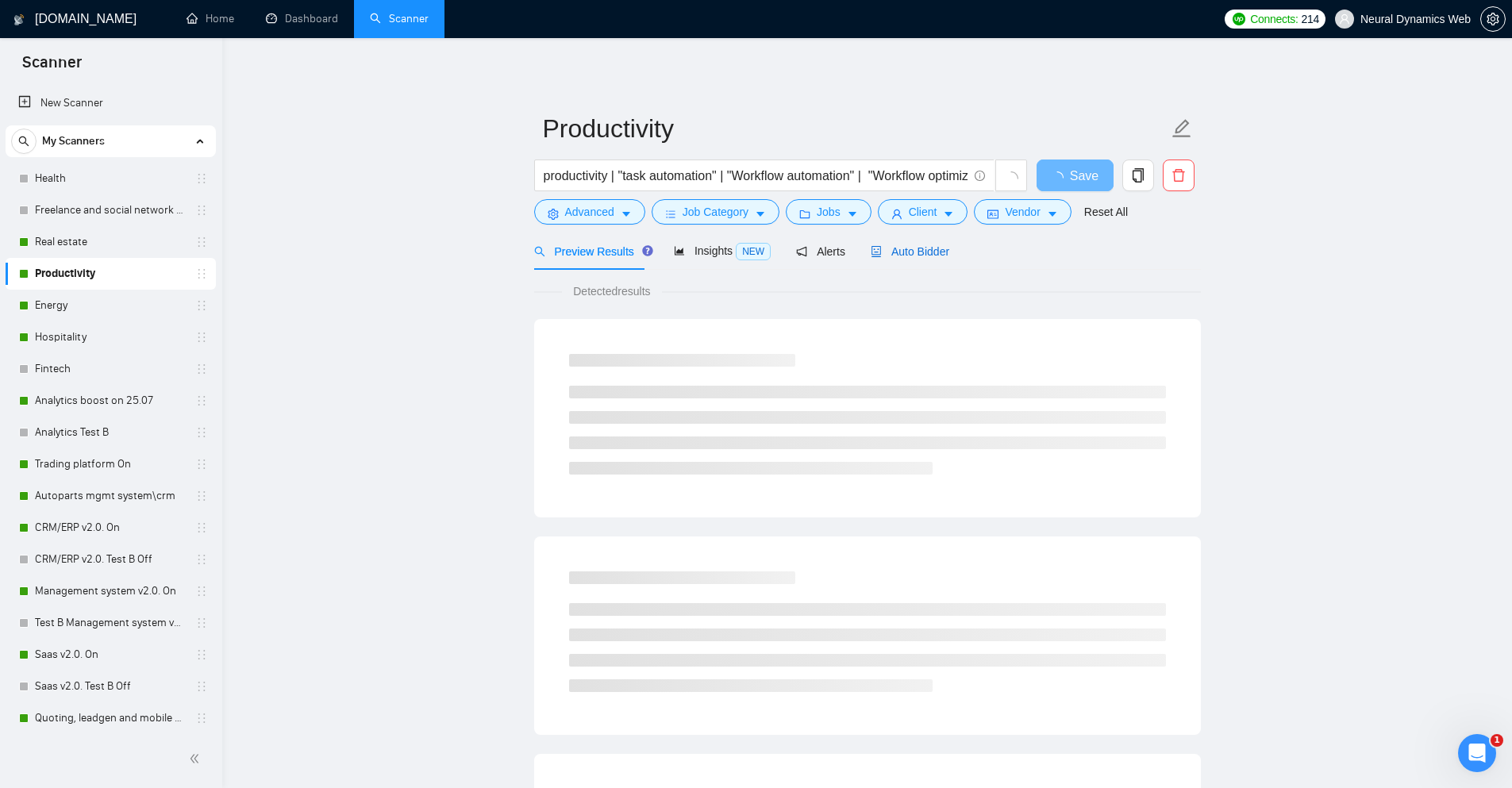
click at [894, 257] on span "Auto Bidder" at bounding box center [910, 251] width 78 height 13
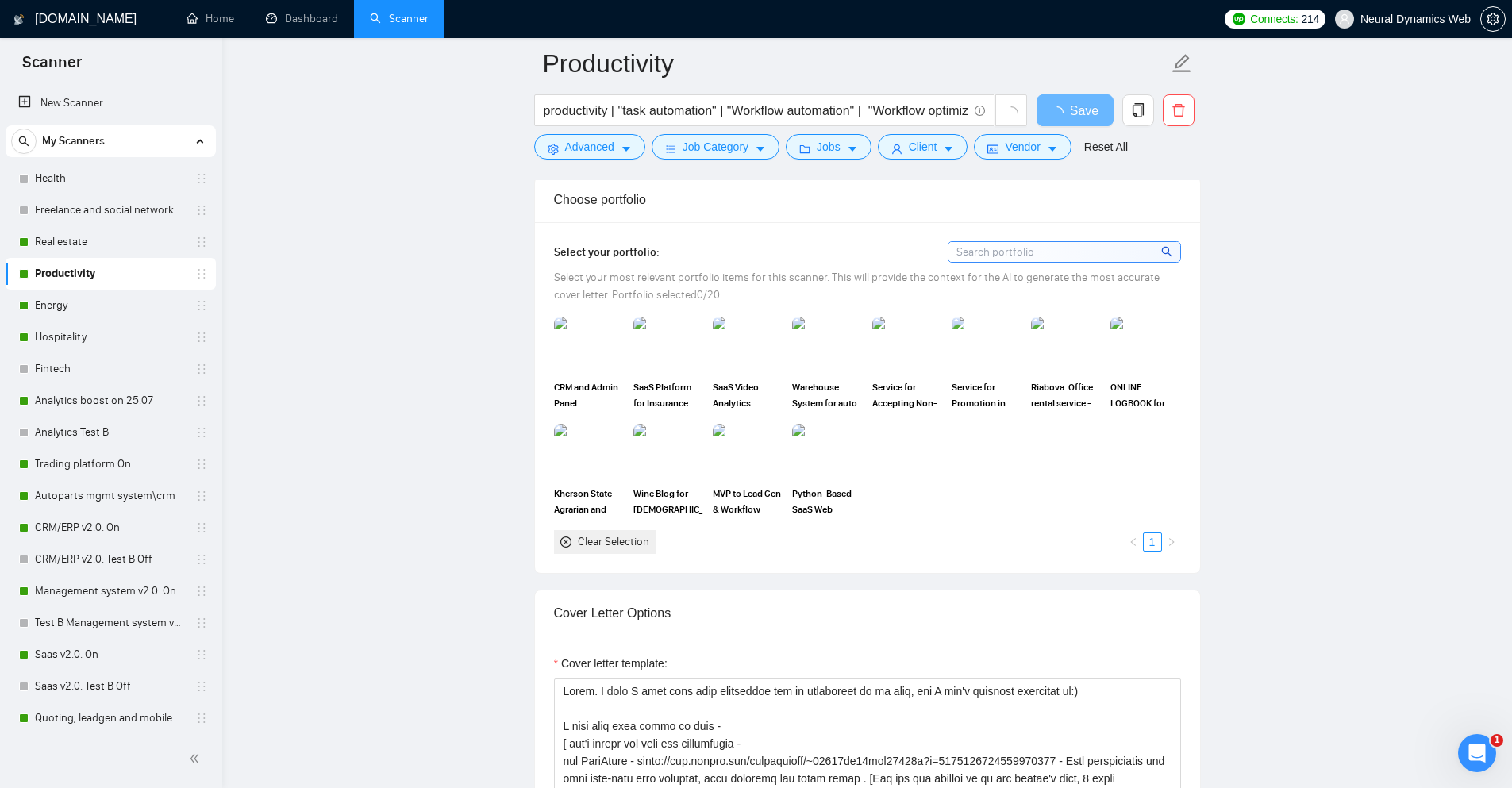
scroll to position [1507, 0]
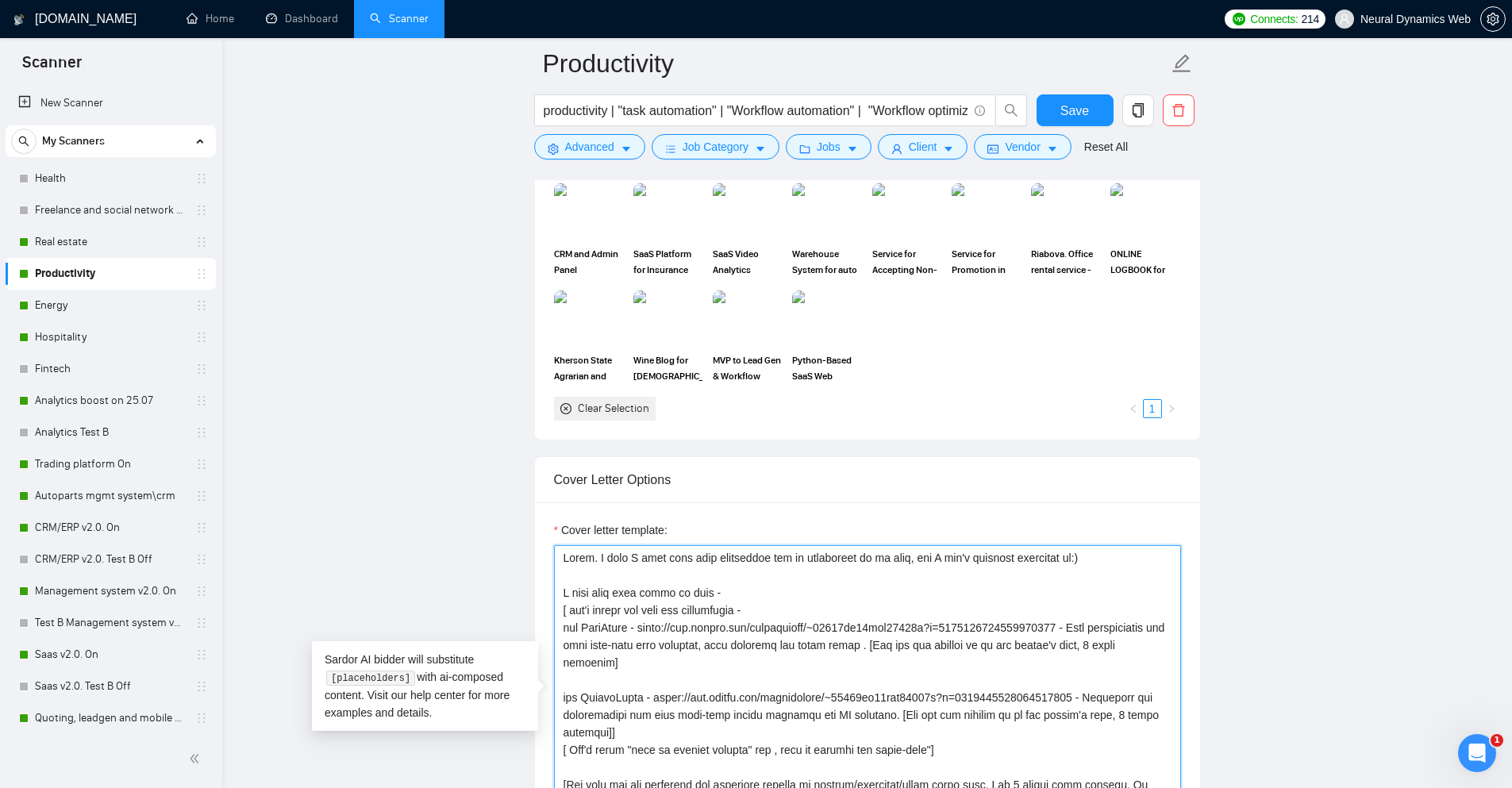
drag, startPoint x: 1097, startPoint y: 533, endPoint x: 593, endPoint y: 506, distance: 504.7
click at [593, 506] on div "Cover letter template:" at bounding box center [867, 720] width 665 height 438
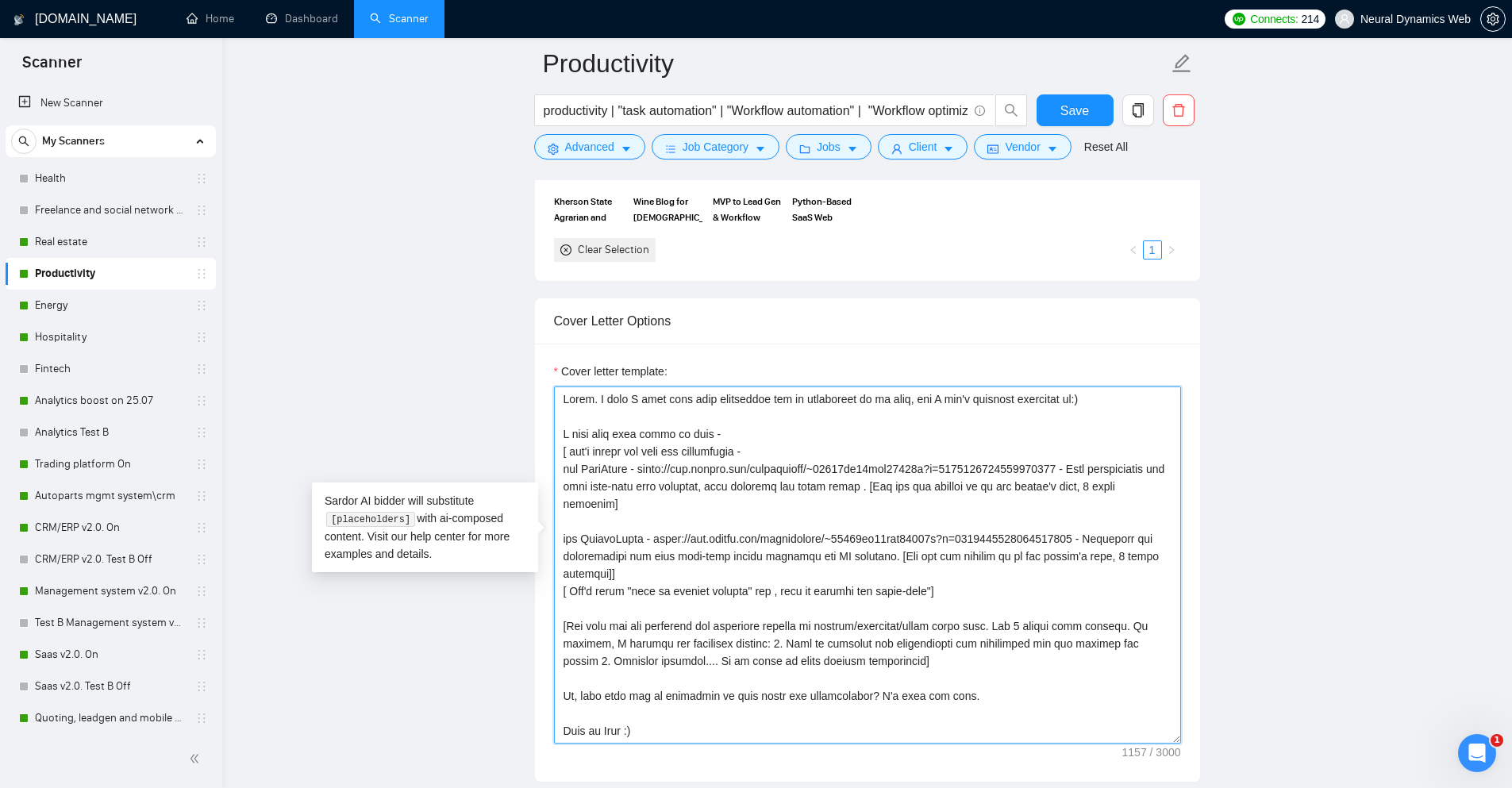
click at [850, 410] on textarea "Cover letter template:" at bounding box center [868, 565] width 627 height 357
drag, startPoint x: 1102, startPoint y: 396, endPoint x: 559, endPoint y: 403, distance: 543.0
click at [559, 403] on textarea "Cover letter template:" at bounding box center [868, 565] width 627 height 357
drag, startPoint x: 563, startPoint y: 431, endPoint x: 778, endPoint y: 453, distance: 216.1
click at [778, 453] on textarea "Cover letter template:" at bounding box center [868, 565] width 627 height 357
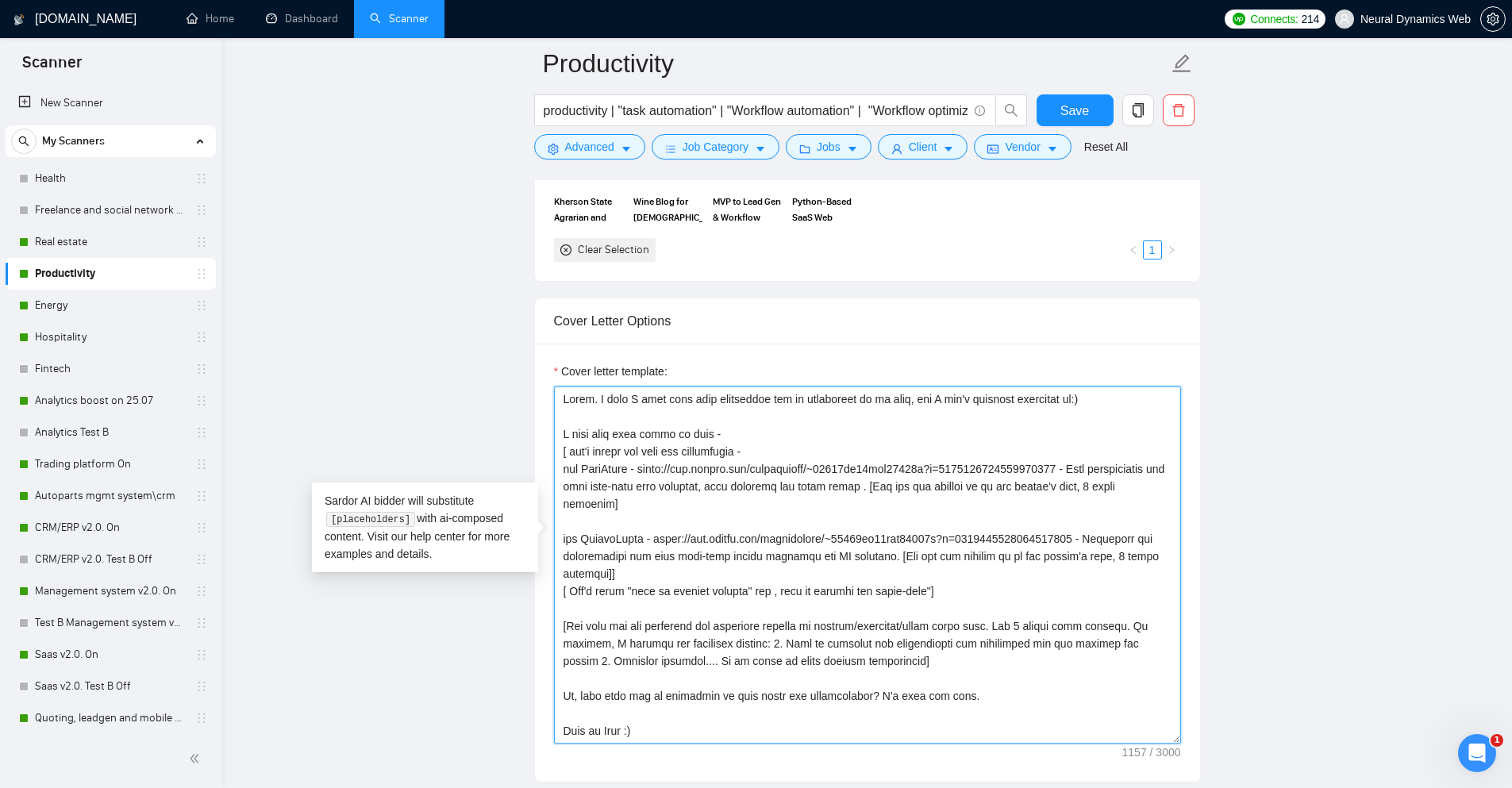
click at [778, 453] on textarea "Cover letter template:" at bounding box center [868, 565] width 627 height 357
drag, startPoint x: 721, startPoint y: 456, endPoint x: 496, endPoint y: 464, distance: 225.1
drag, startPoint x: 669, startPoint y: 503, endPoint x: 499, endPoint y: 446, distance: 179.3
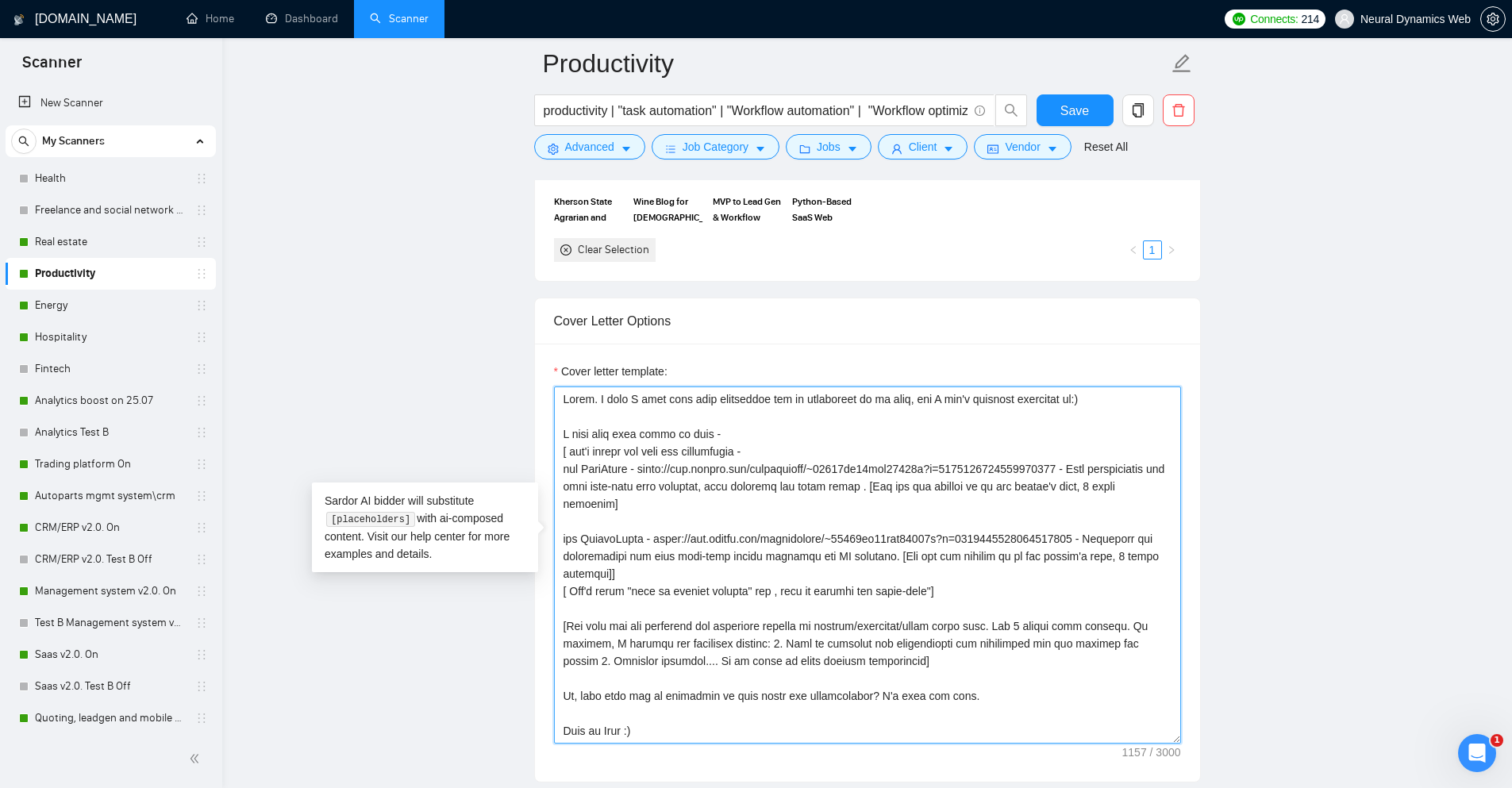
click at [700, 460] on textarea "Cover letter template:" at bounding box center [868, 565] width 627 height 357
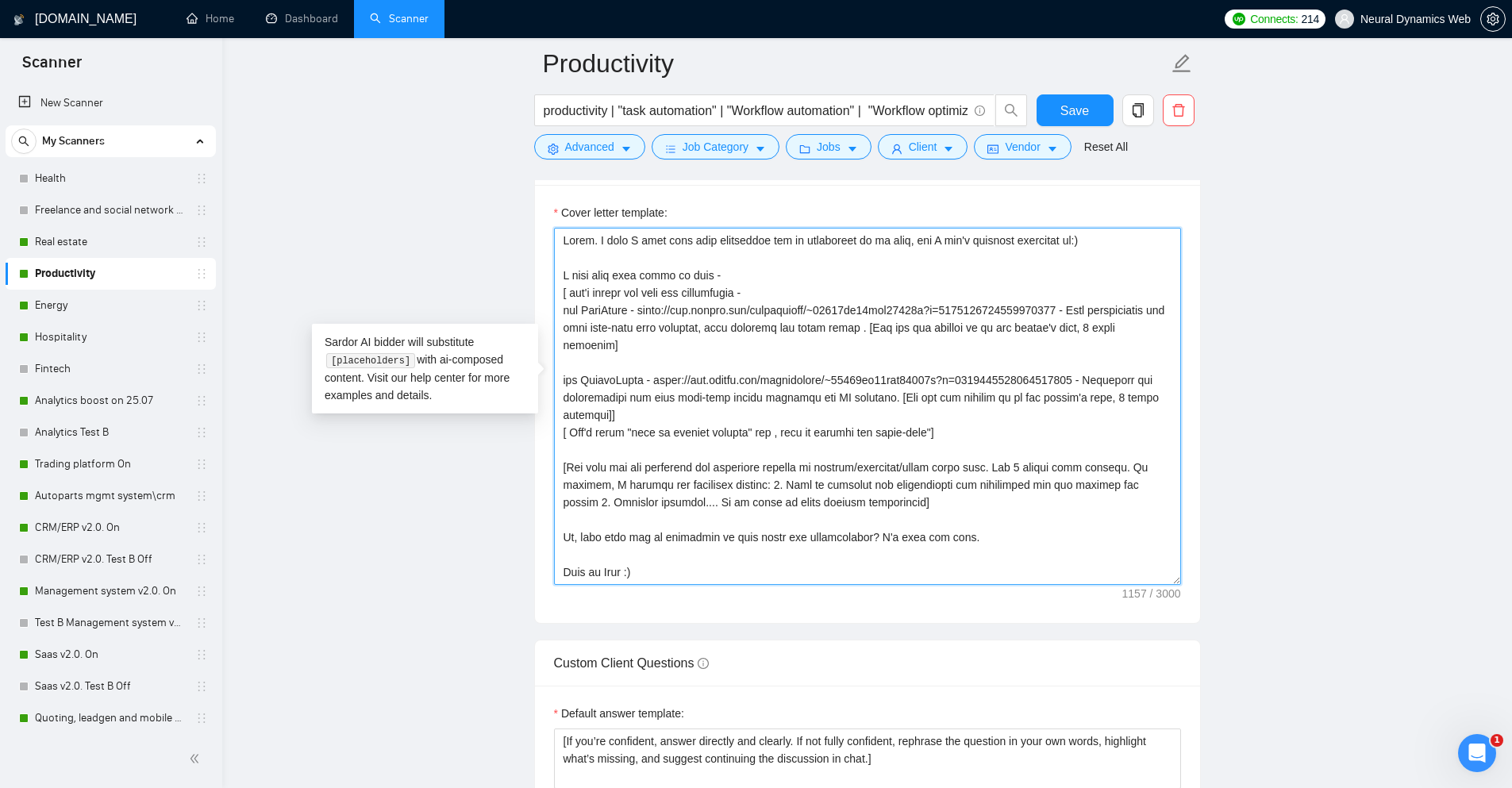
scroll to position [0, 0]
click at [731, 429] on textarea "Cover letter template:" at bounding box center [868, 406] width 627 height 357
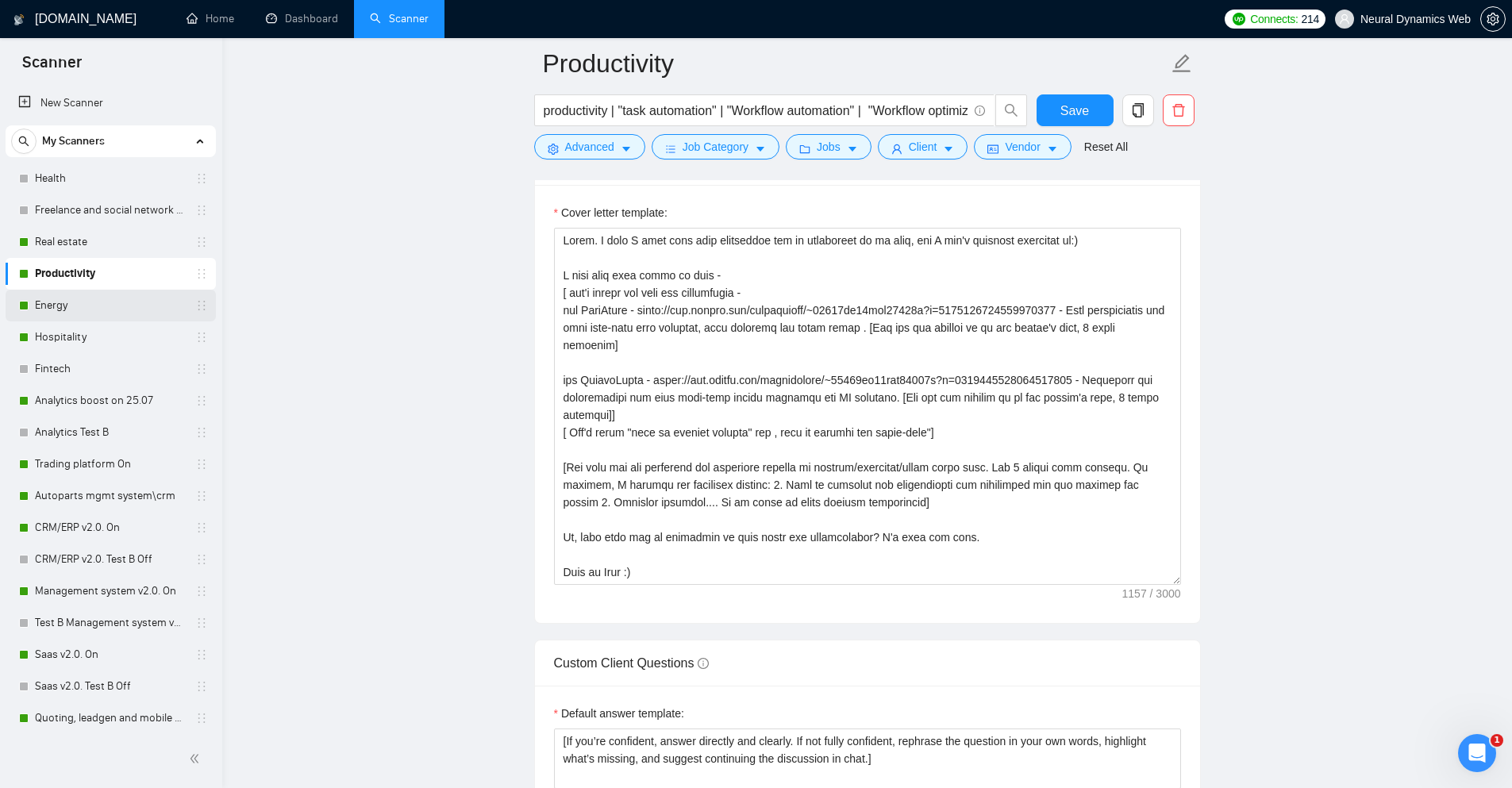
click at [123, 297] on link "Energy" at bounding box center [111, 305] width 151 height 31
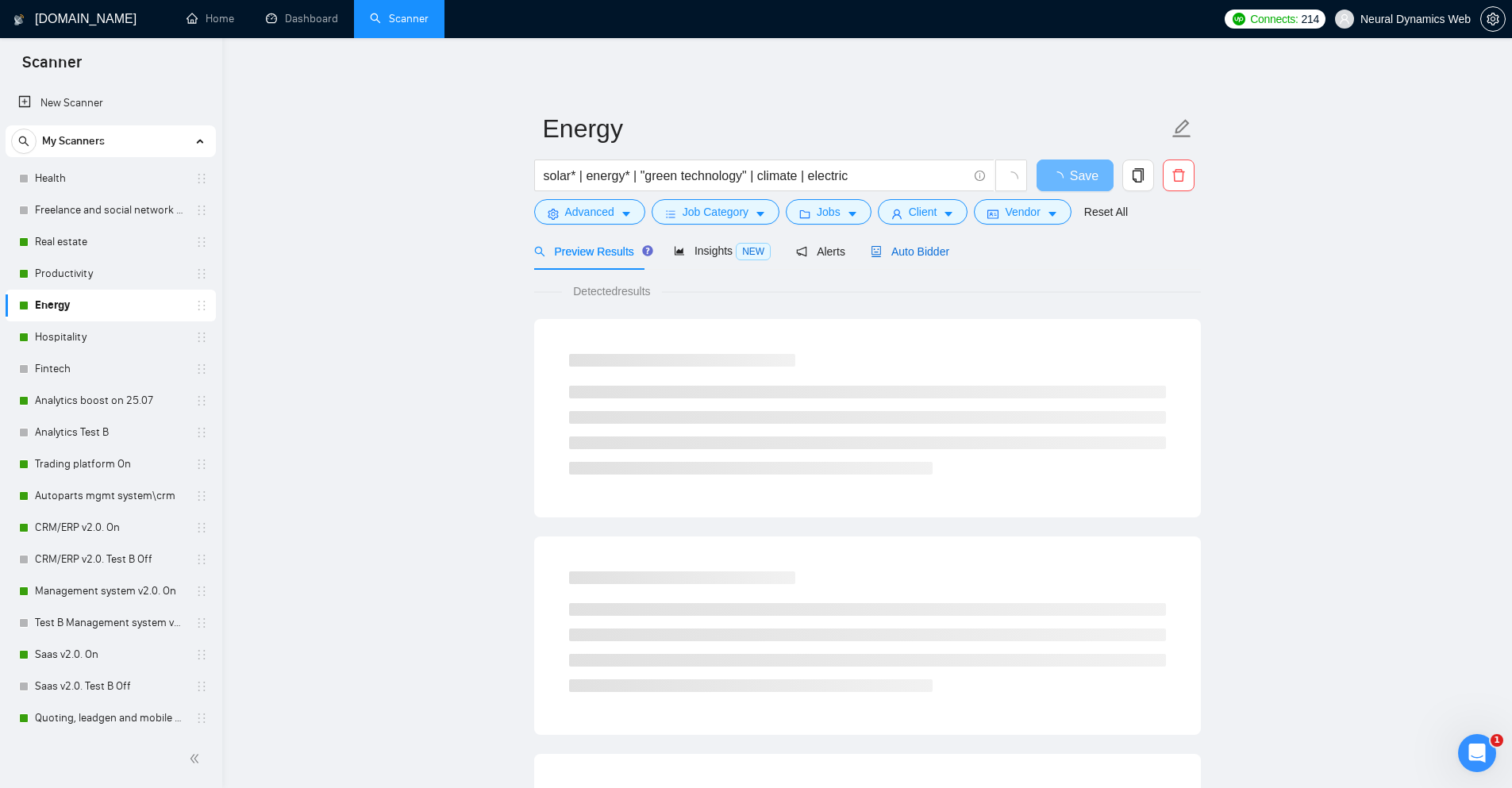
click at [905, 255] on span "Auto Bidder" at bounding box center [910, 251] width 78 height 13
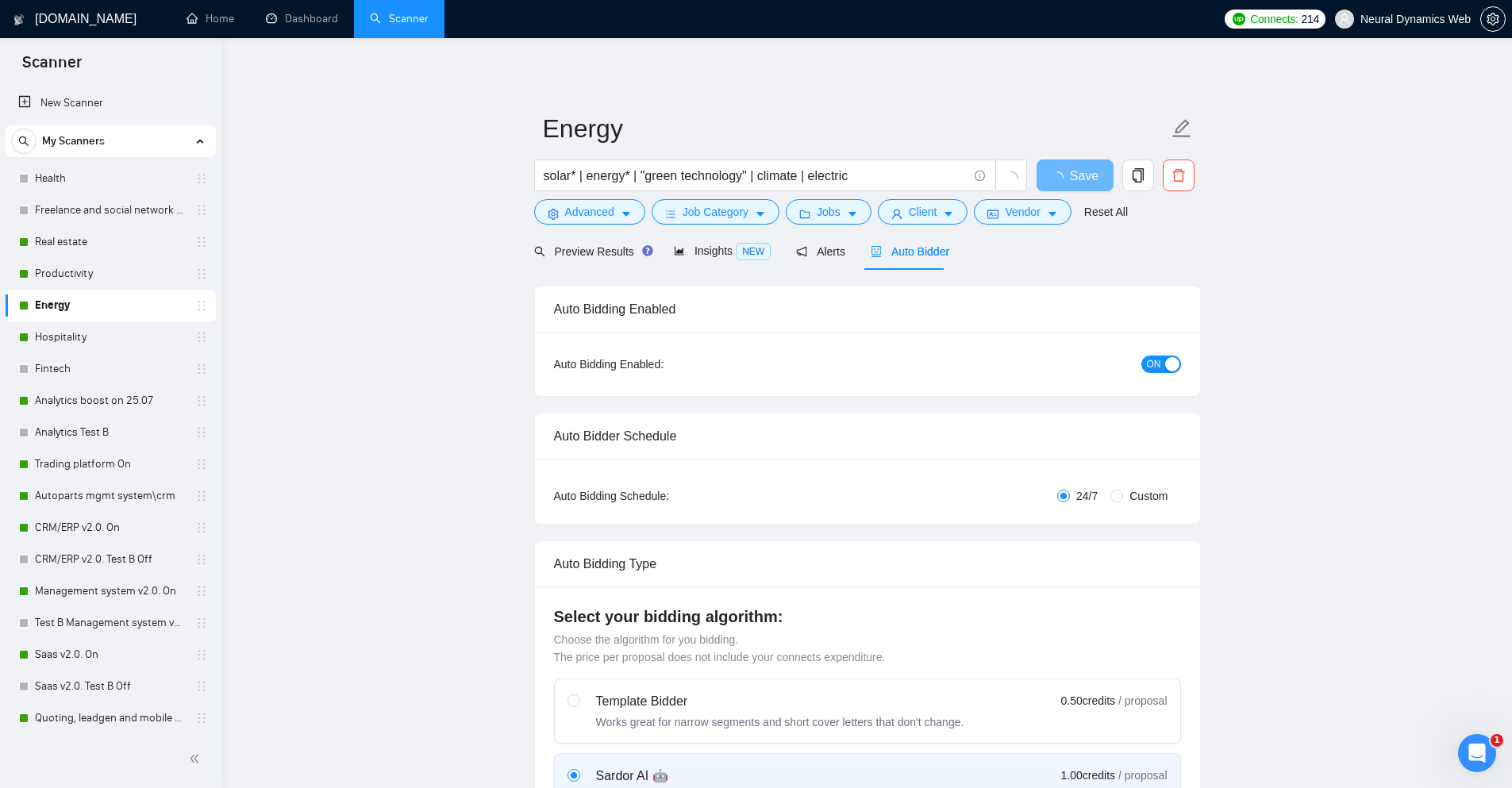
checkbox input "true"
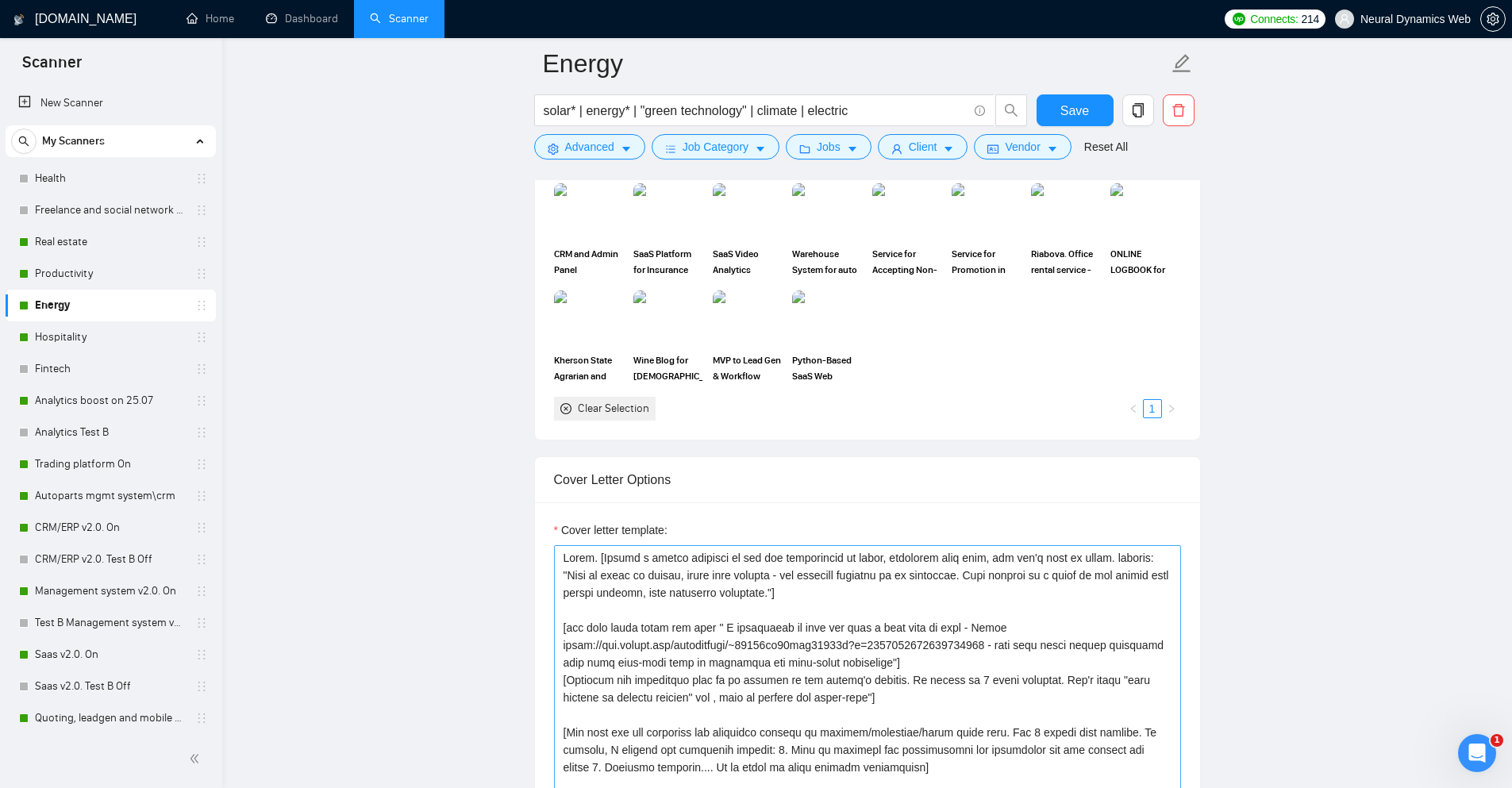
scroll to position [18, 0]
click at [715, 567] on textarea "Cover letter template:" at bounding box center [868, 723] width 627 height 357
drag, startPoint x: 58, startPoint y: 333, endPoint x: 198, endPoint y: 333, distance: 140.0
click at [58, 333] on link "Hospitality" at bounding box center [111, 337] width 151 height 31
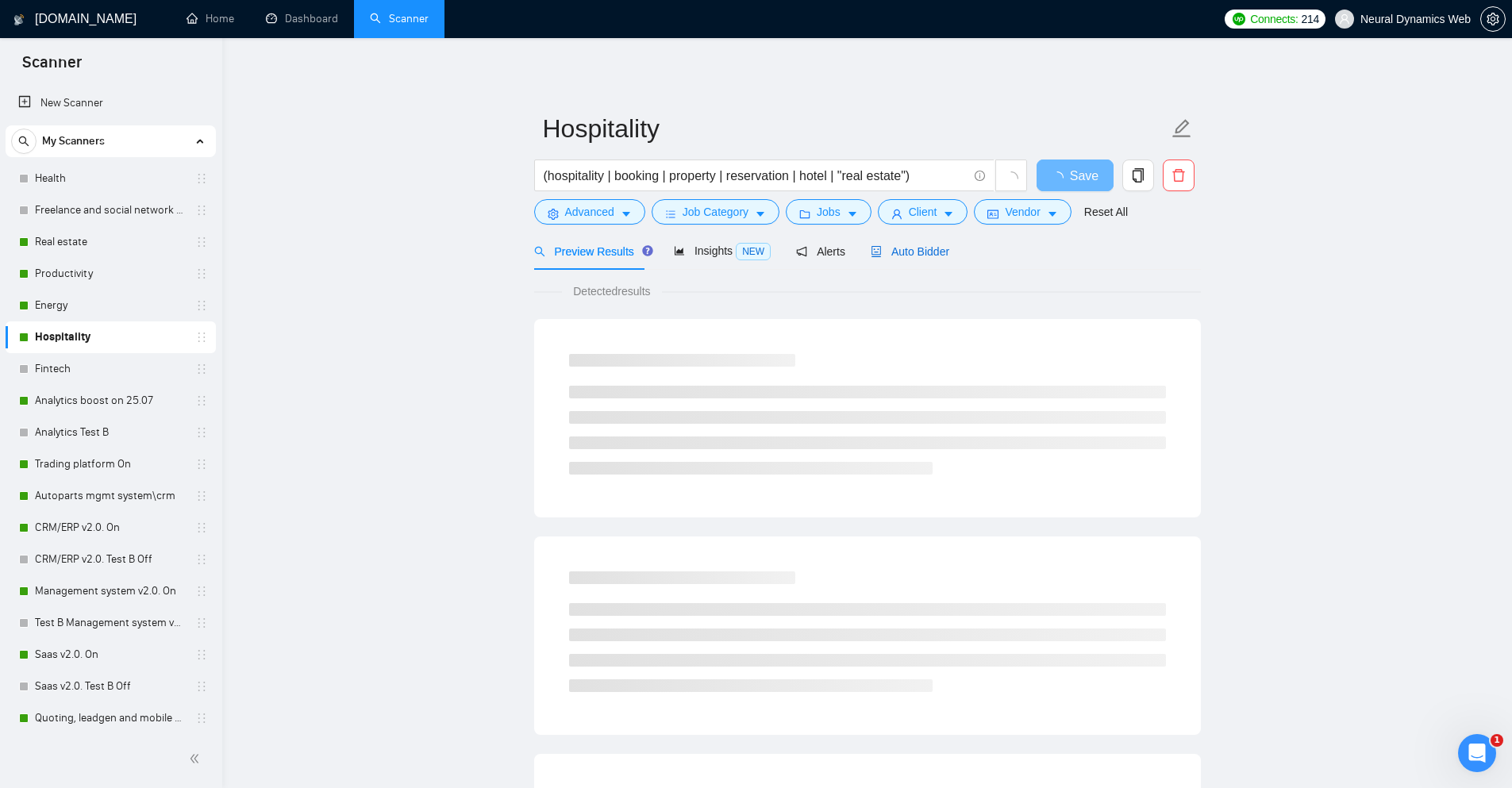
click at [924, 247] on span "Auto Bidder" at bounding box center [910, 251] width 78 height 13
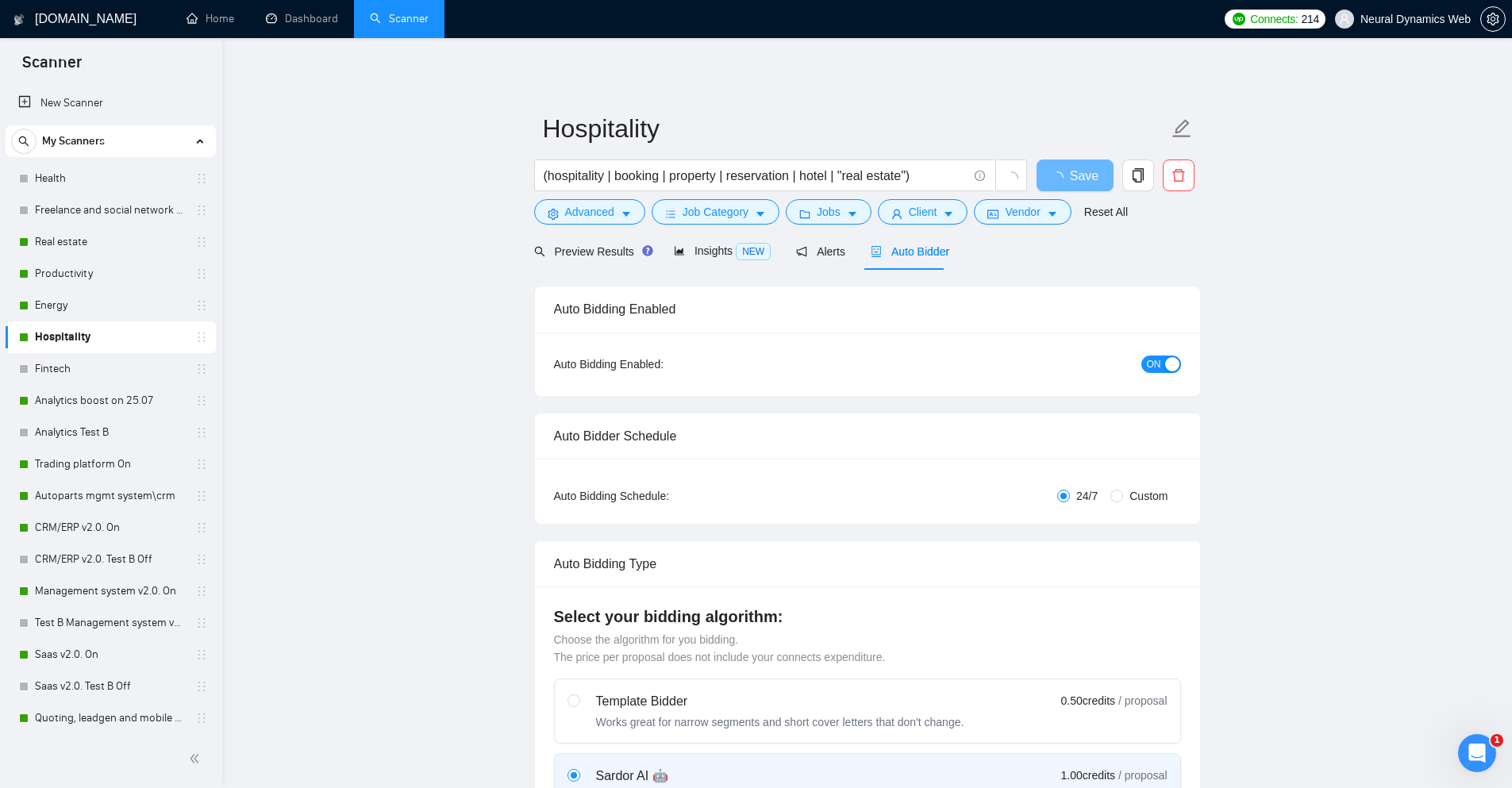
checkbox input "true"
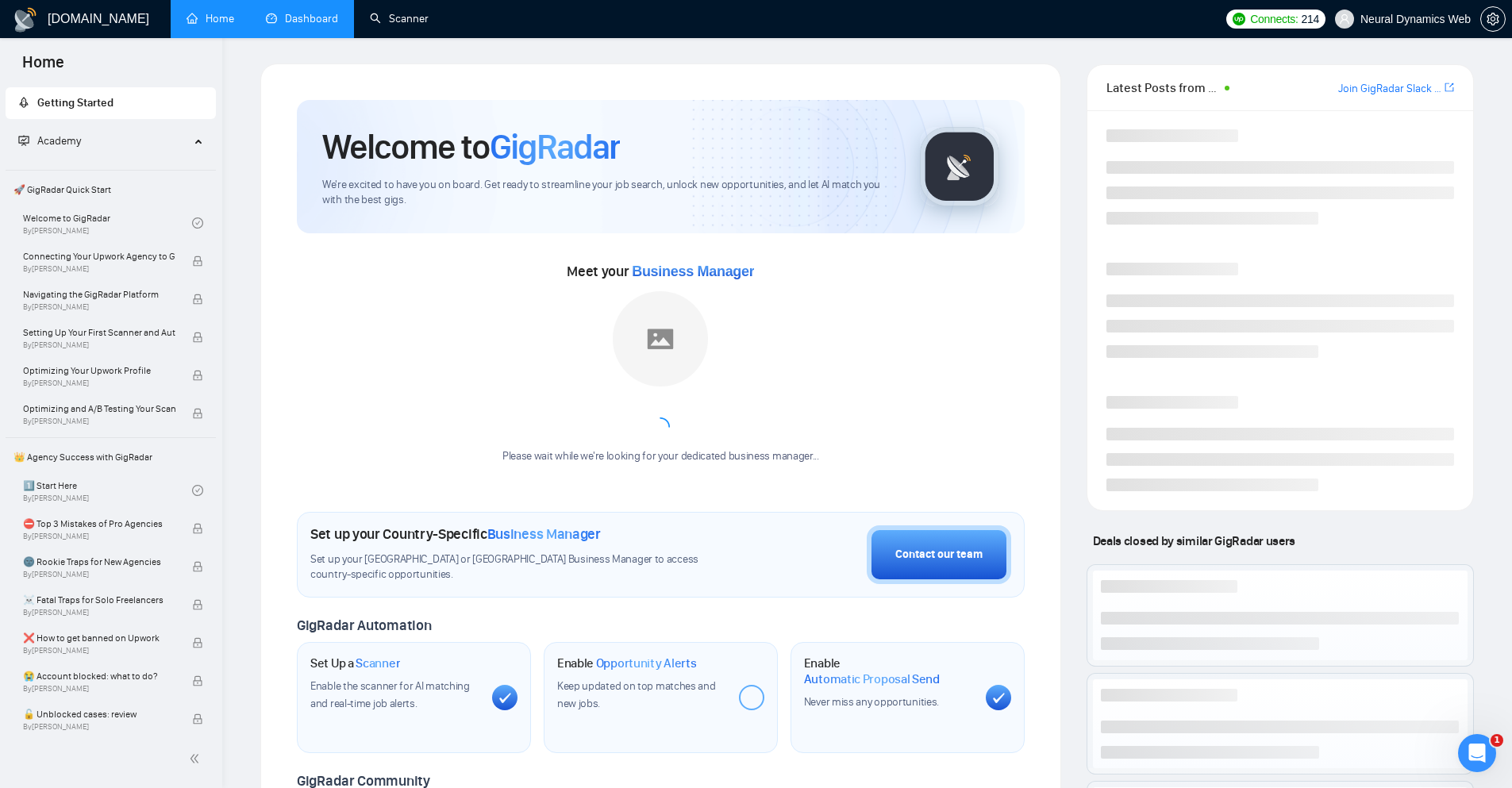
click at [305, 19] on link "Dashboard" at bounding box center [302, 19] width 72 height 14
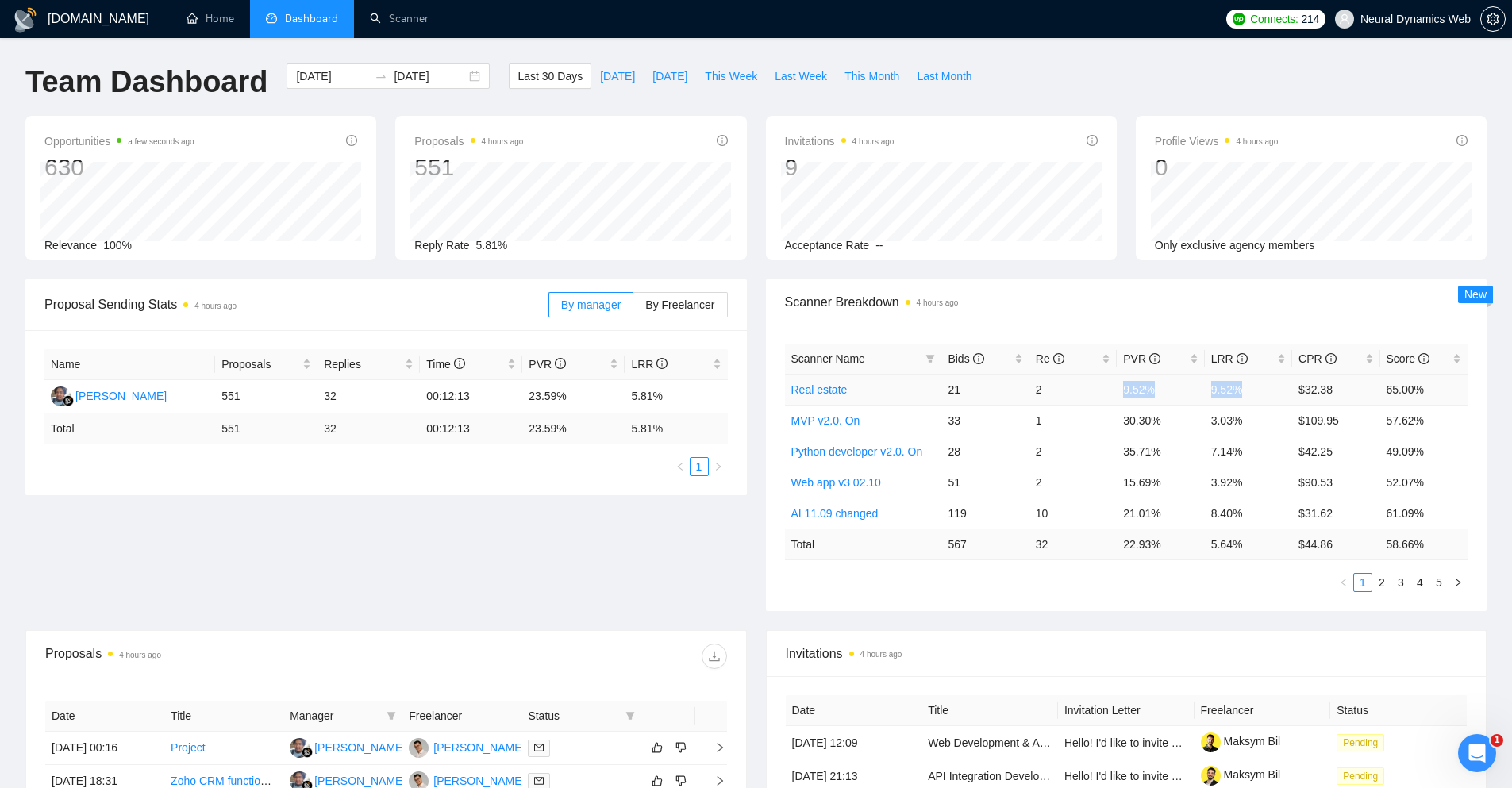
drag, startPoint x: 1245, startPoint y: 393, endPoint x: 1102, endPoint y: 387, distance: 143.1
click at [1109, 387] on tr "Real estate 21 2 9.52% 9.52% $32.38 65.00%" at bounding box center [1126, 390] width 684 height 31
